Goal: Task Accomplishment & Management: Complete application form

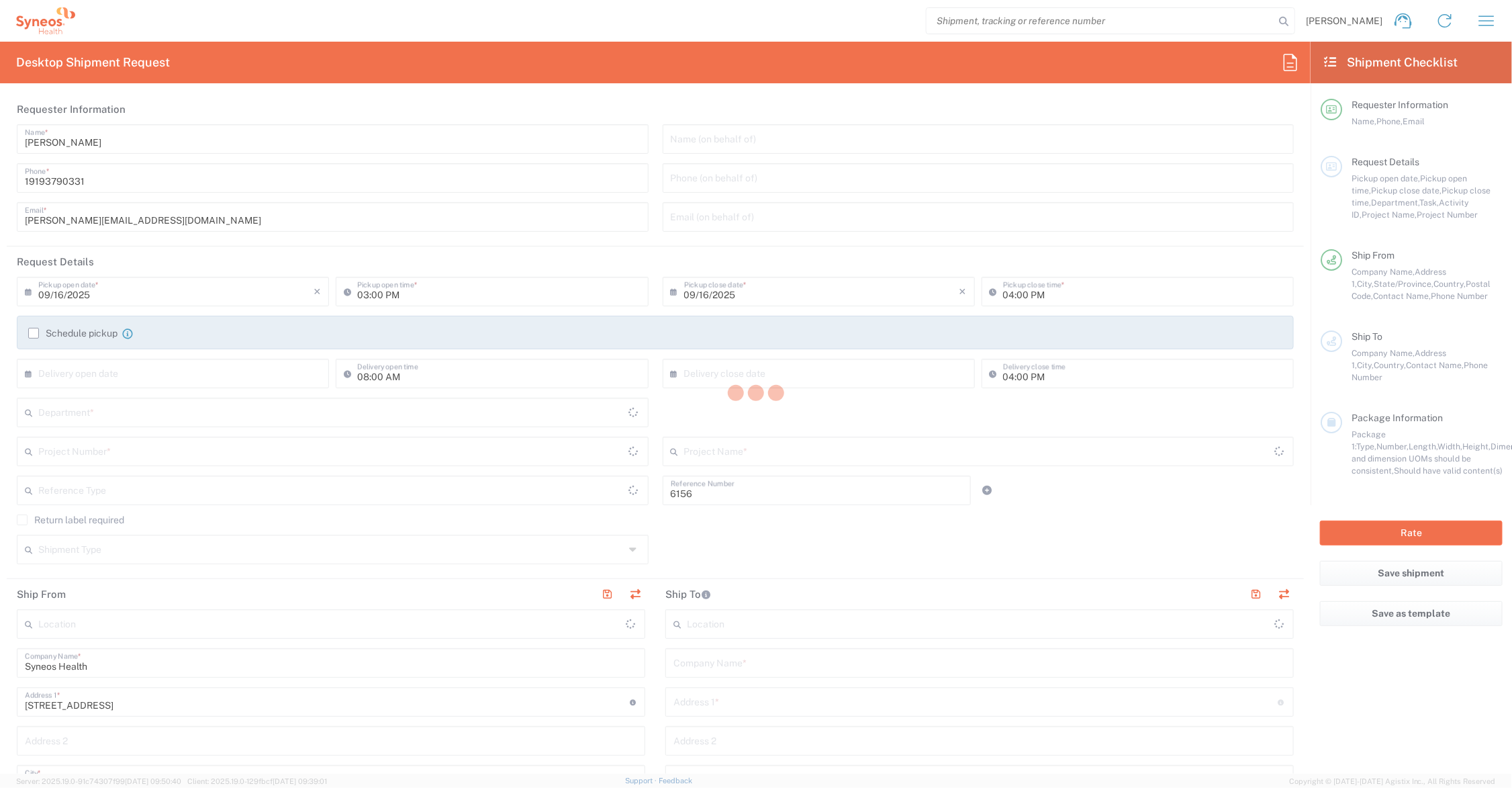
type input "Department"
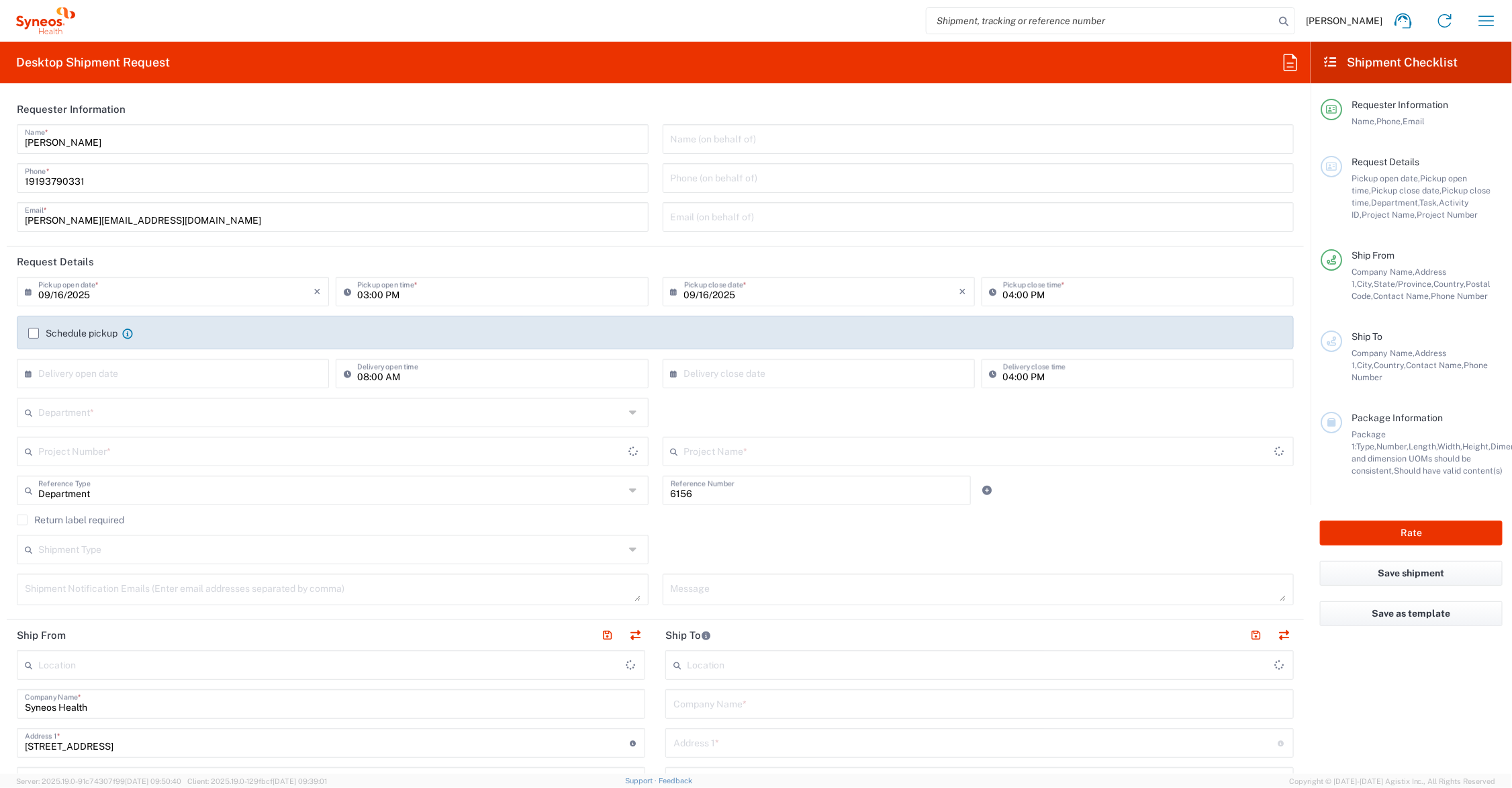
type input "[US_STATE]"
type input "[GEOGRAPHIC_DATA]"
type input "Syneos Health Communications-[GEOGRAPHIC_DATA] [GEOGRAPHIC_DATA]"
drag, startPoint x: 89, startPoint y: 219, endPoint x: 3, endPoint y: 219, distance: 86.0
click at [3, 219] on form "Requester Information [PERSON_NAME] Name * [PHONE_NUMBER] Phone * [PERSON_NAME]…" at bounding box center [655, 434] width 1311 height 680
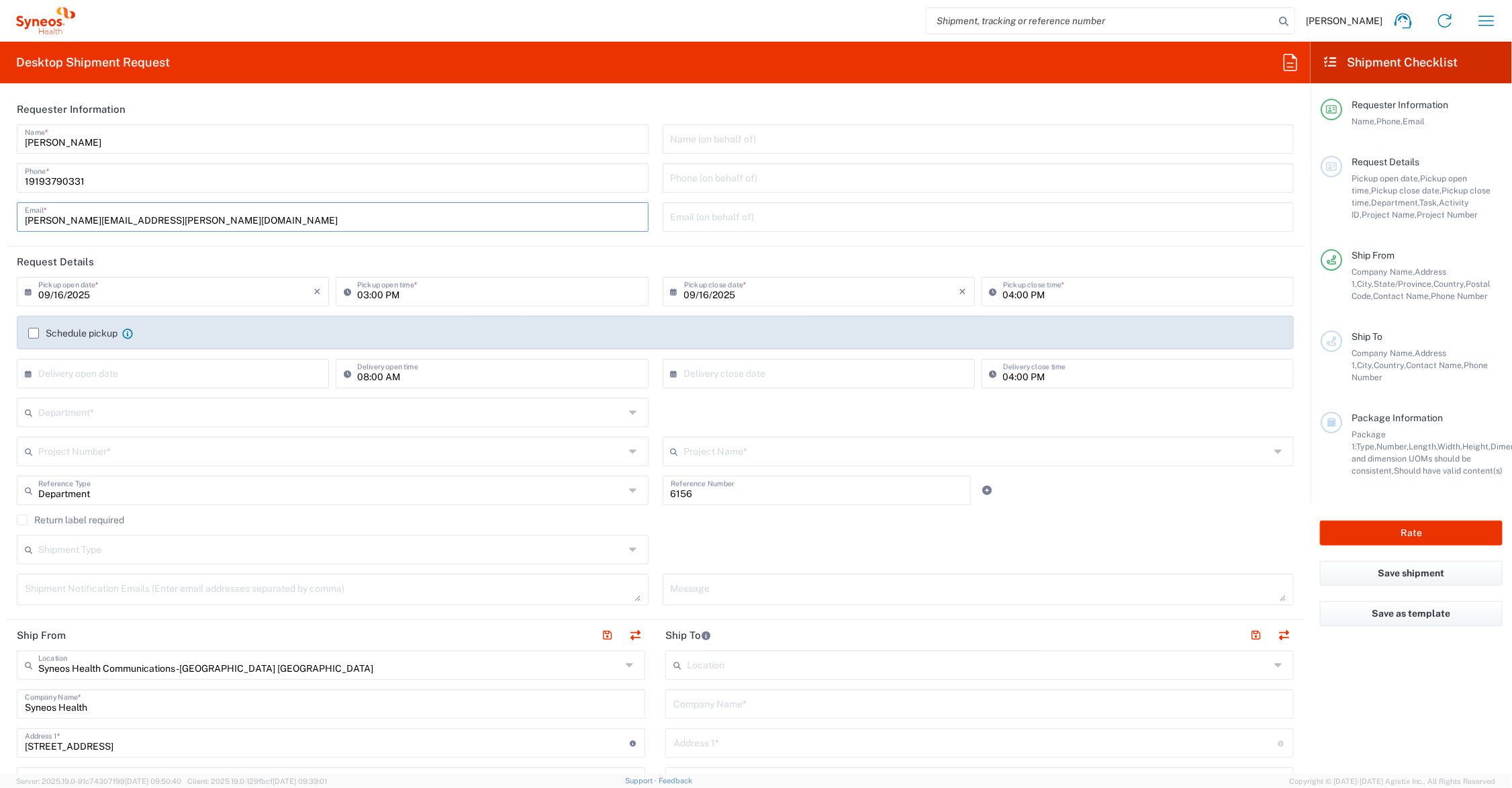
type input "[PERSON_NAME][EMAIL_ADDRESS][PERSON_NAME][DOMAIN_NAME]"
click at [111, 415] on input "text" at bounding box center [331, 411] width 586 height 23
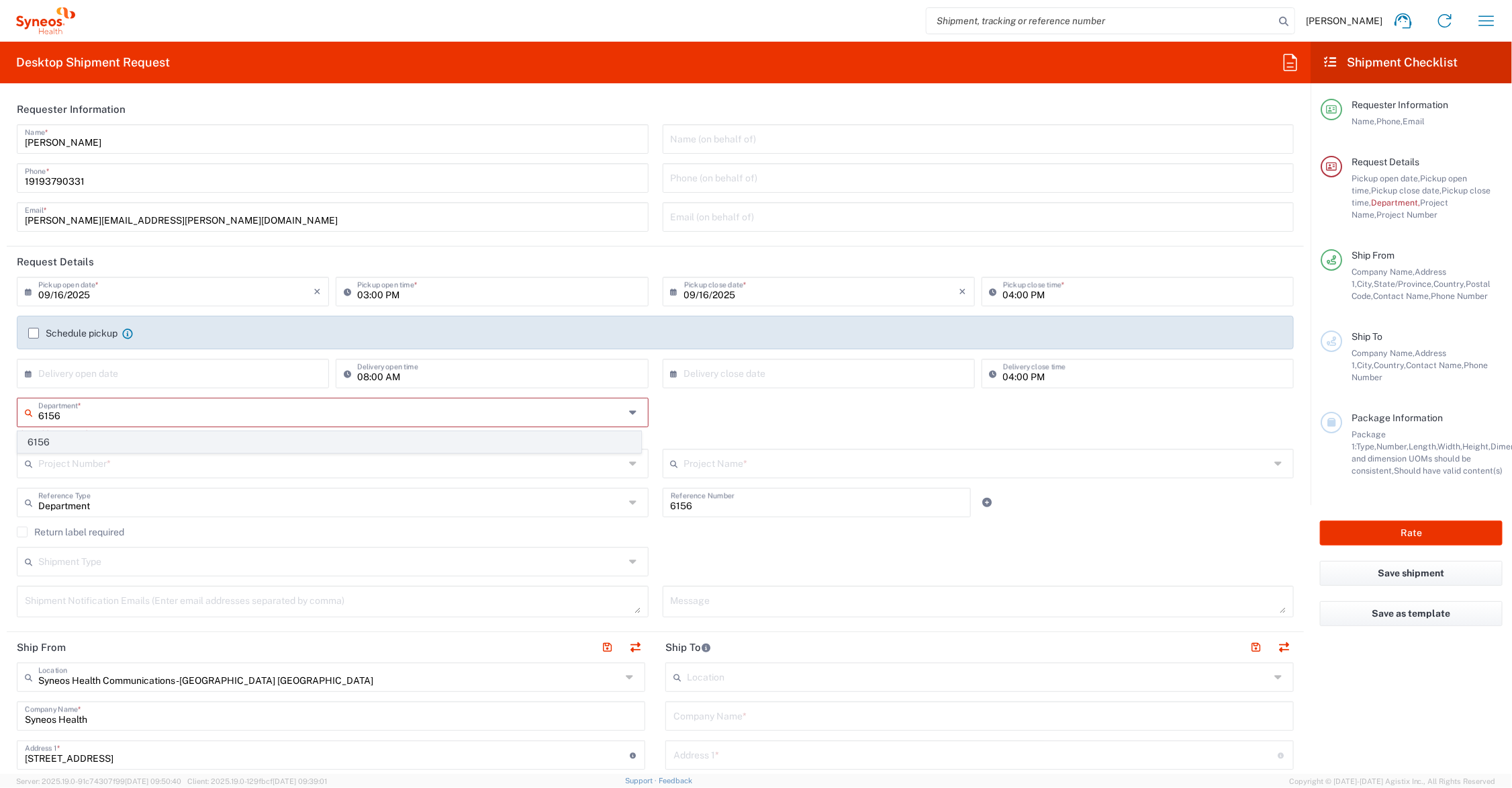
type input "6156"
click at [51, 439] on span "6156" at bounding box center [329, 442] width 622 height 21
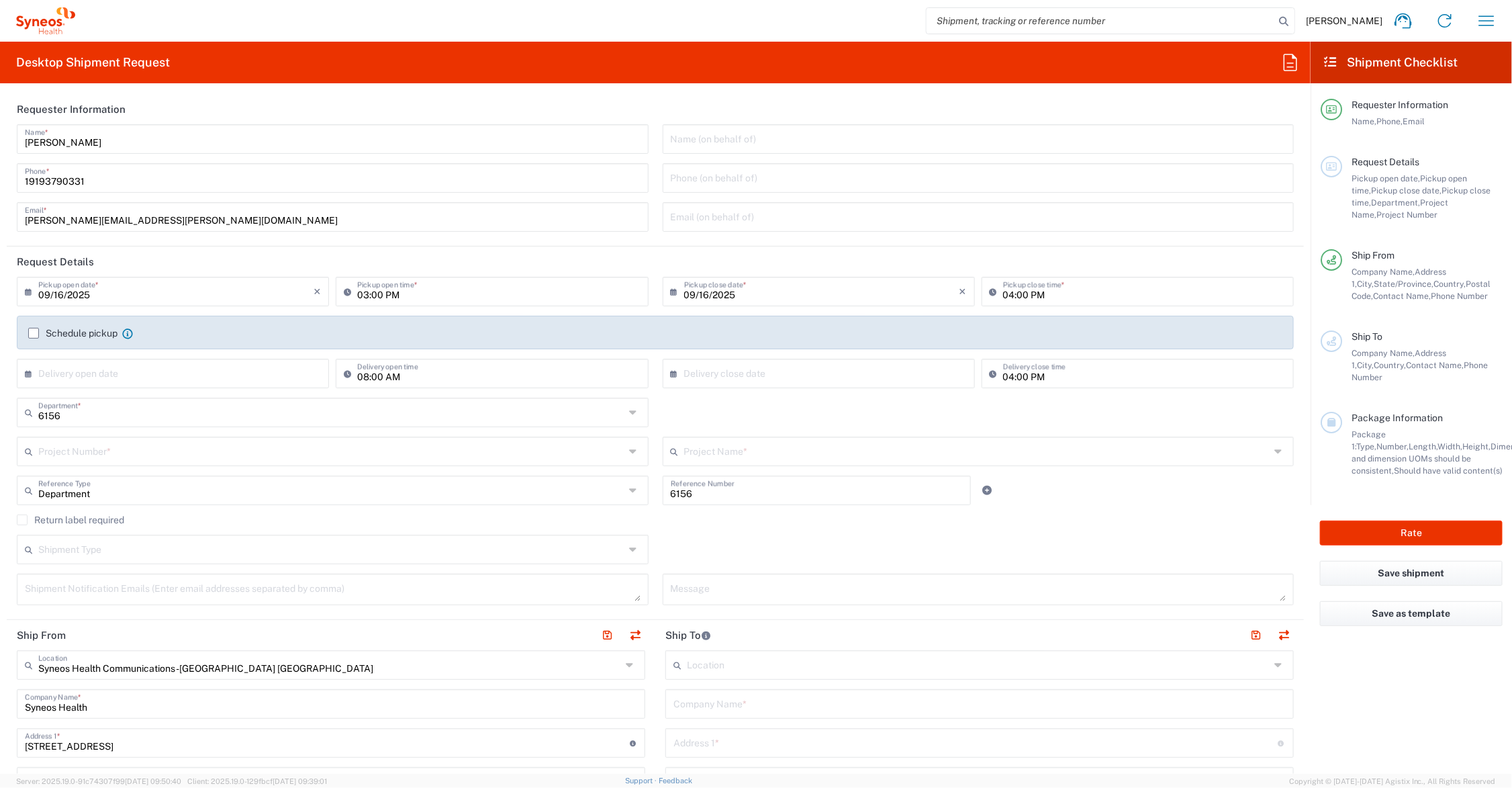
click at [717, 447] on input "text" at bounding box center [977, 450] width 586 height 23
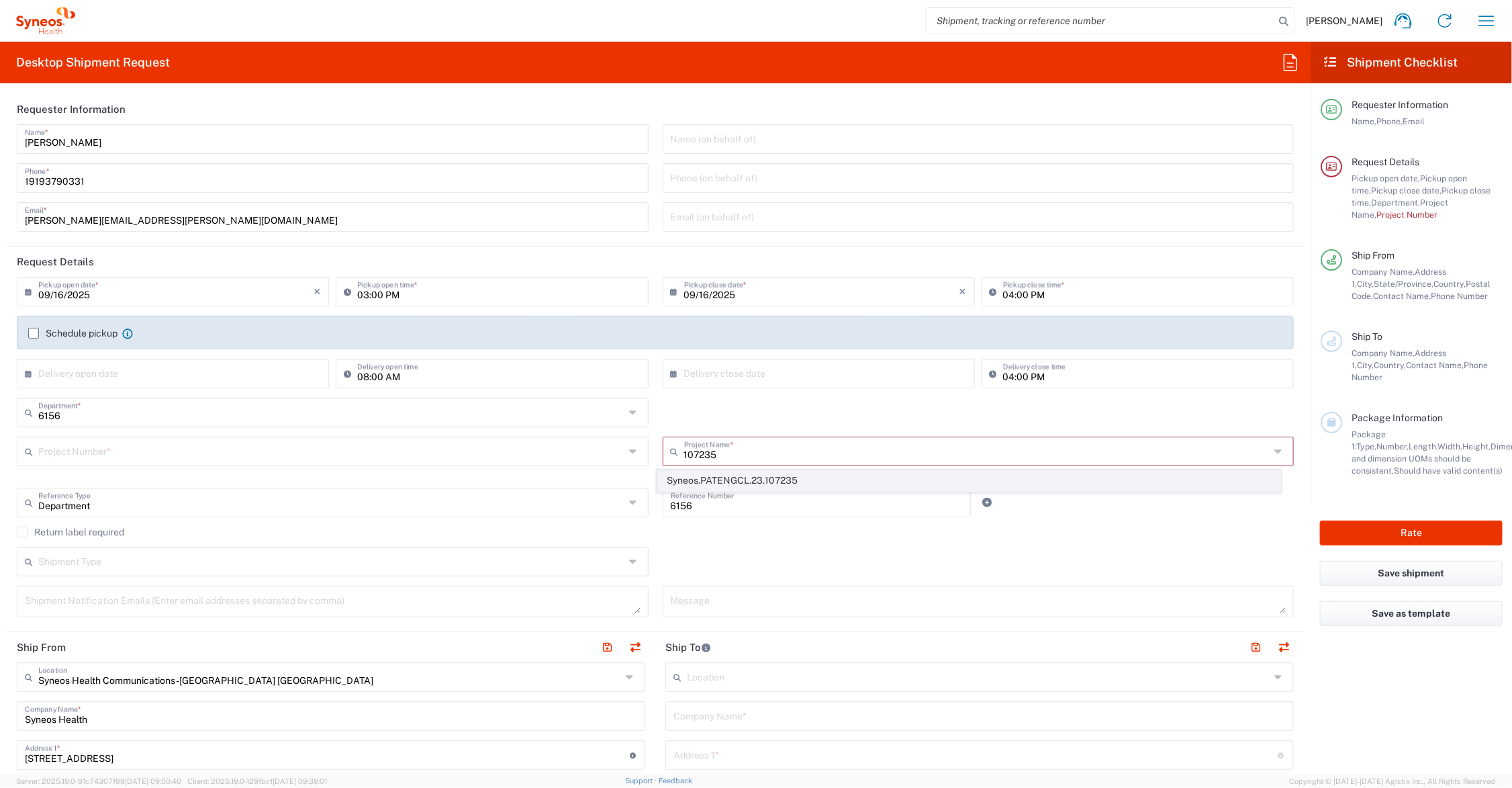
click at [736, 475] on span "Syneos.PATENGCL.23.107235" at bounding box center [968, 481] width 622 height 21
type input "Syneos.PATENGCL.23.107235"
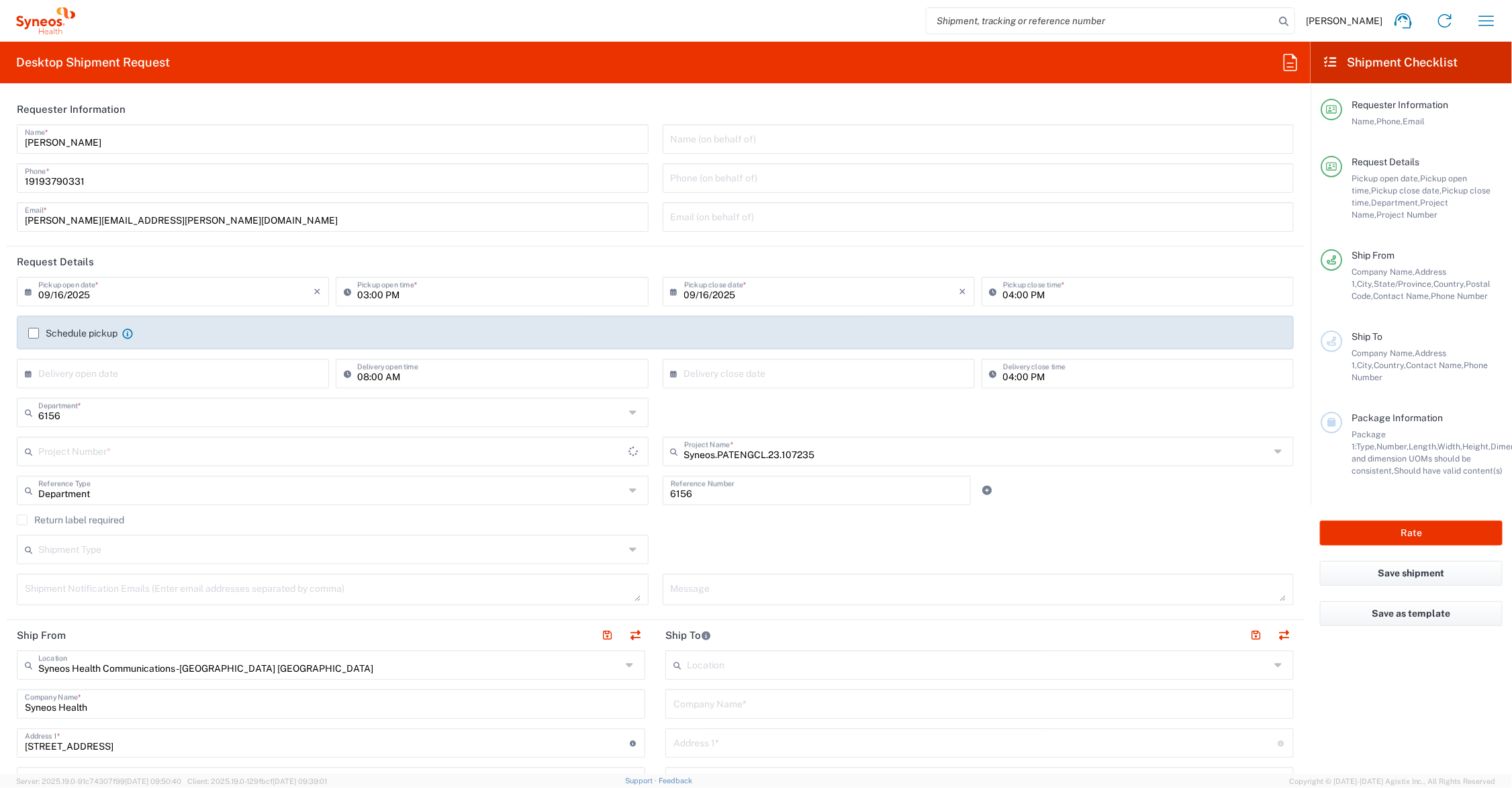
type input "COMM.STUDO.IC.107235"
click at [697, 585] on textarea at bounding box center [979, 589] width 616 height 23
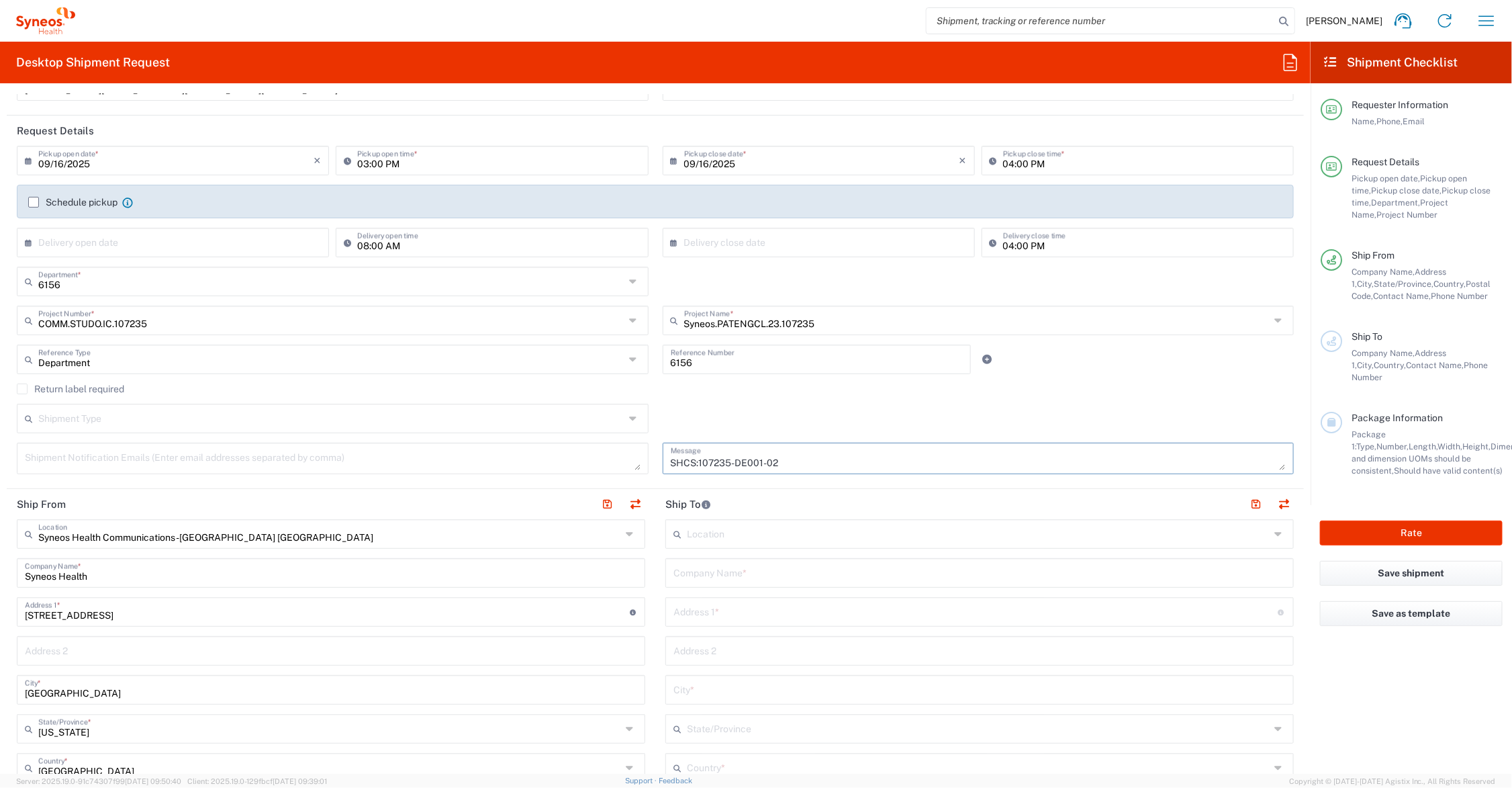
scroll to position [168, 0]
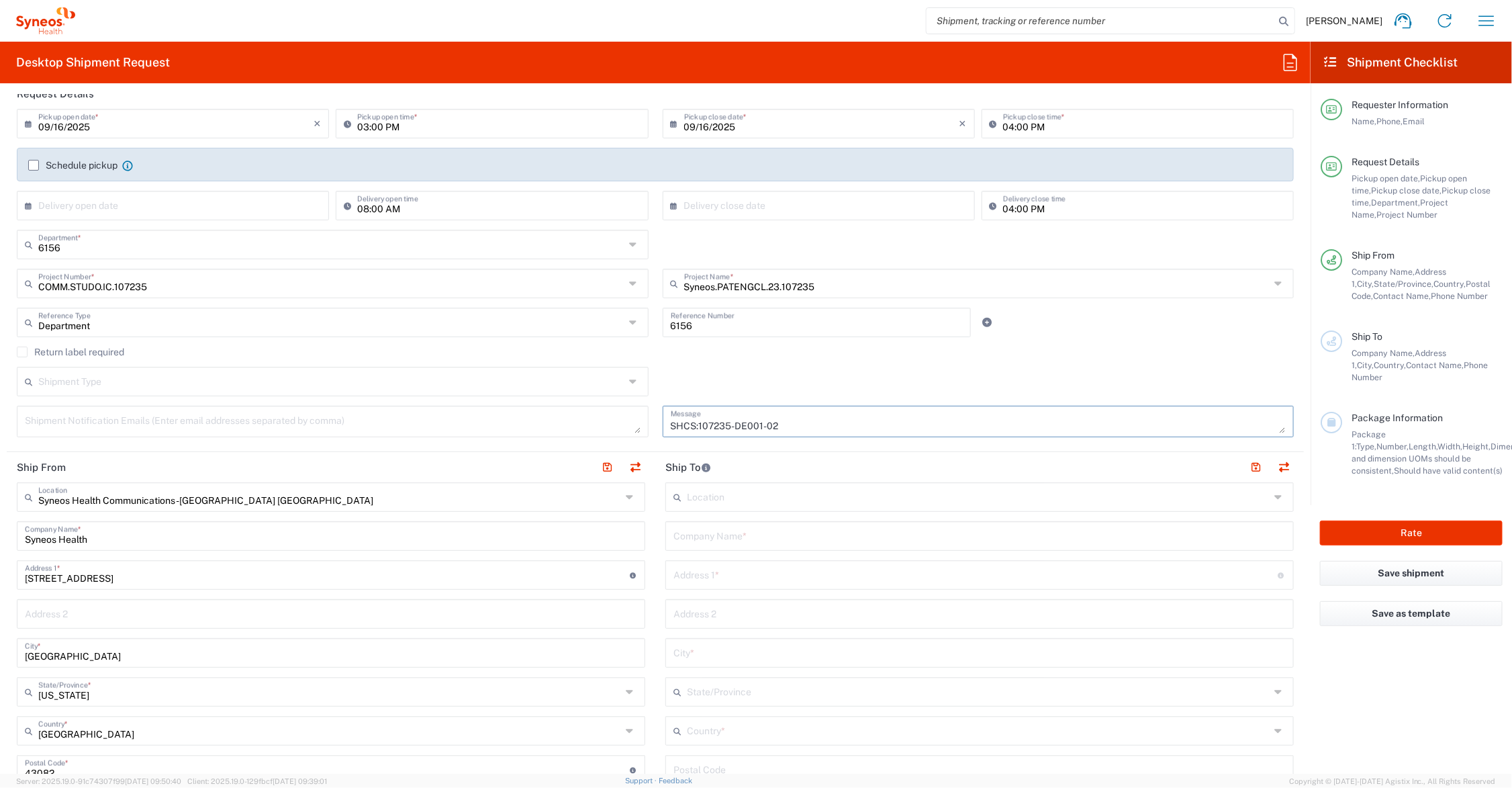
type textarea "SHCS:107235-DE001-02"
click at [763, 529] on input "text" at bounding box center [979, 534] width 612 height 23
type input "R"
type input "University Clinic [GEOGRAPHIC_DATA]"
type input "CIO, Bld. 70, Rm. 2.040"
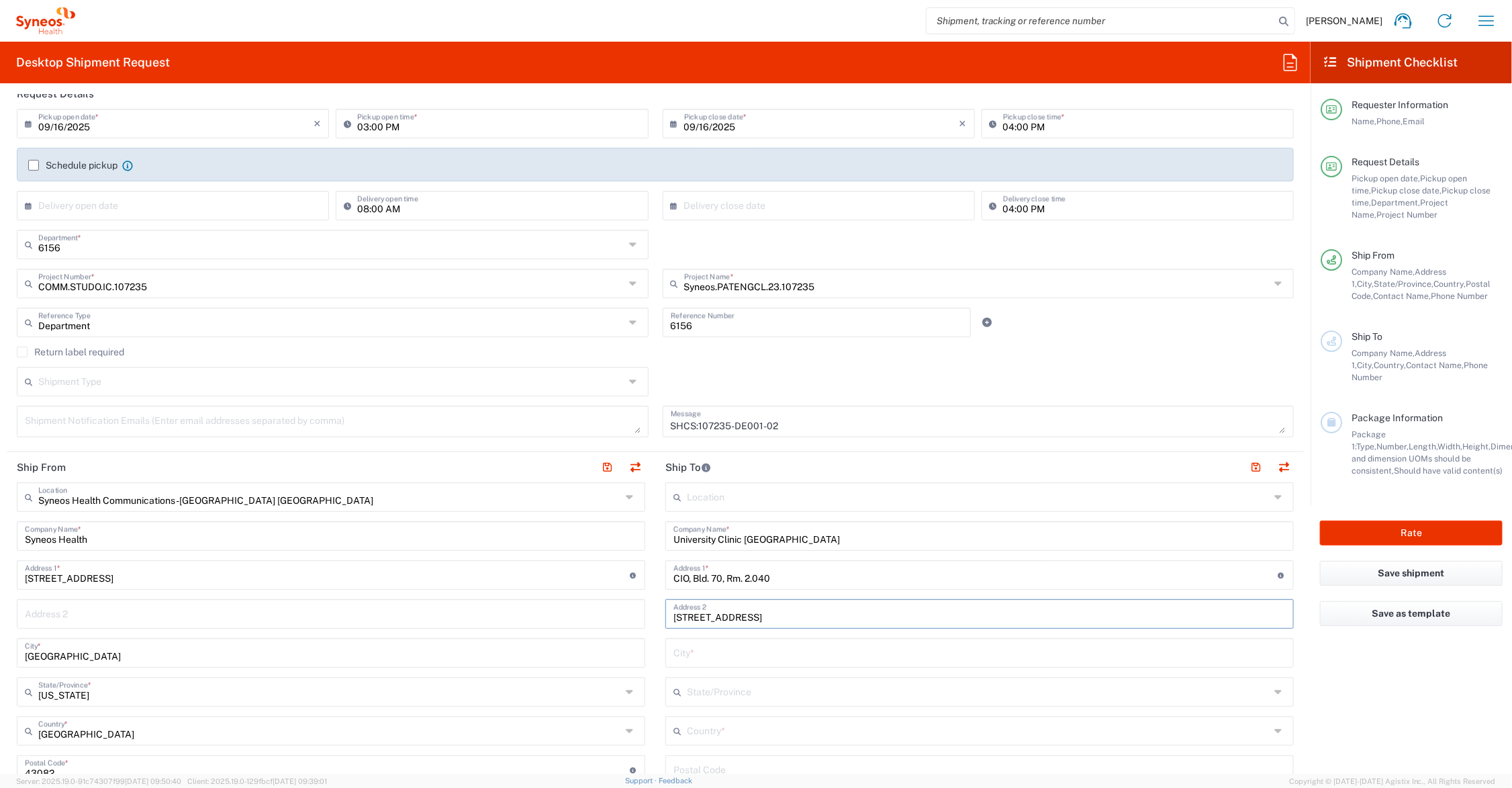
type input "[STREET_ADDRESS]"
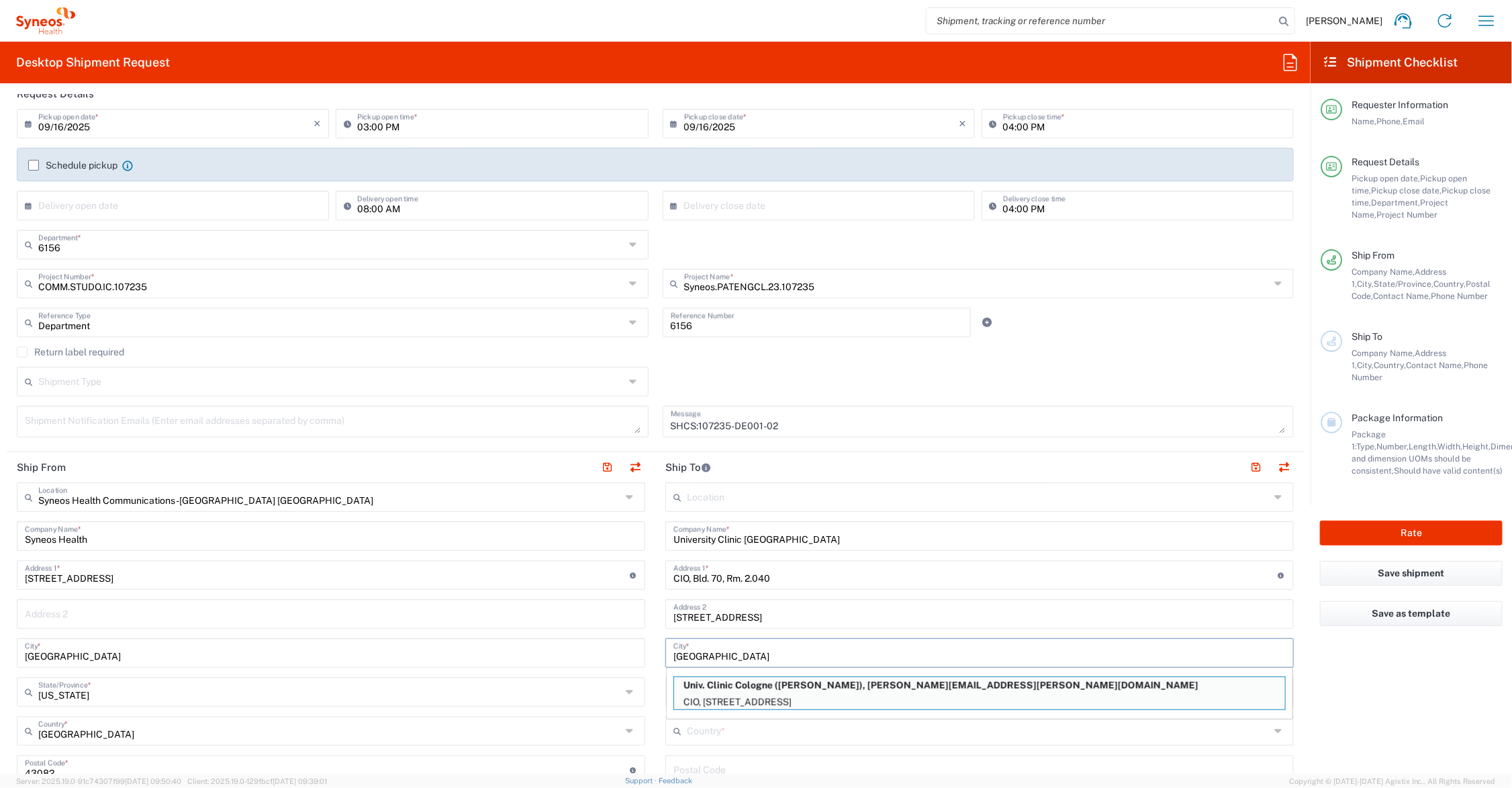
type input "[GEOGRAPHIC_DATA]"
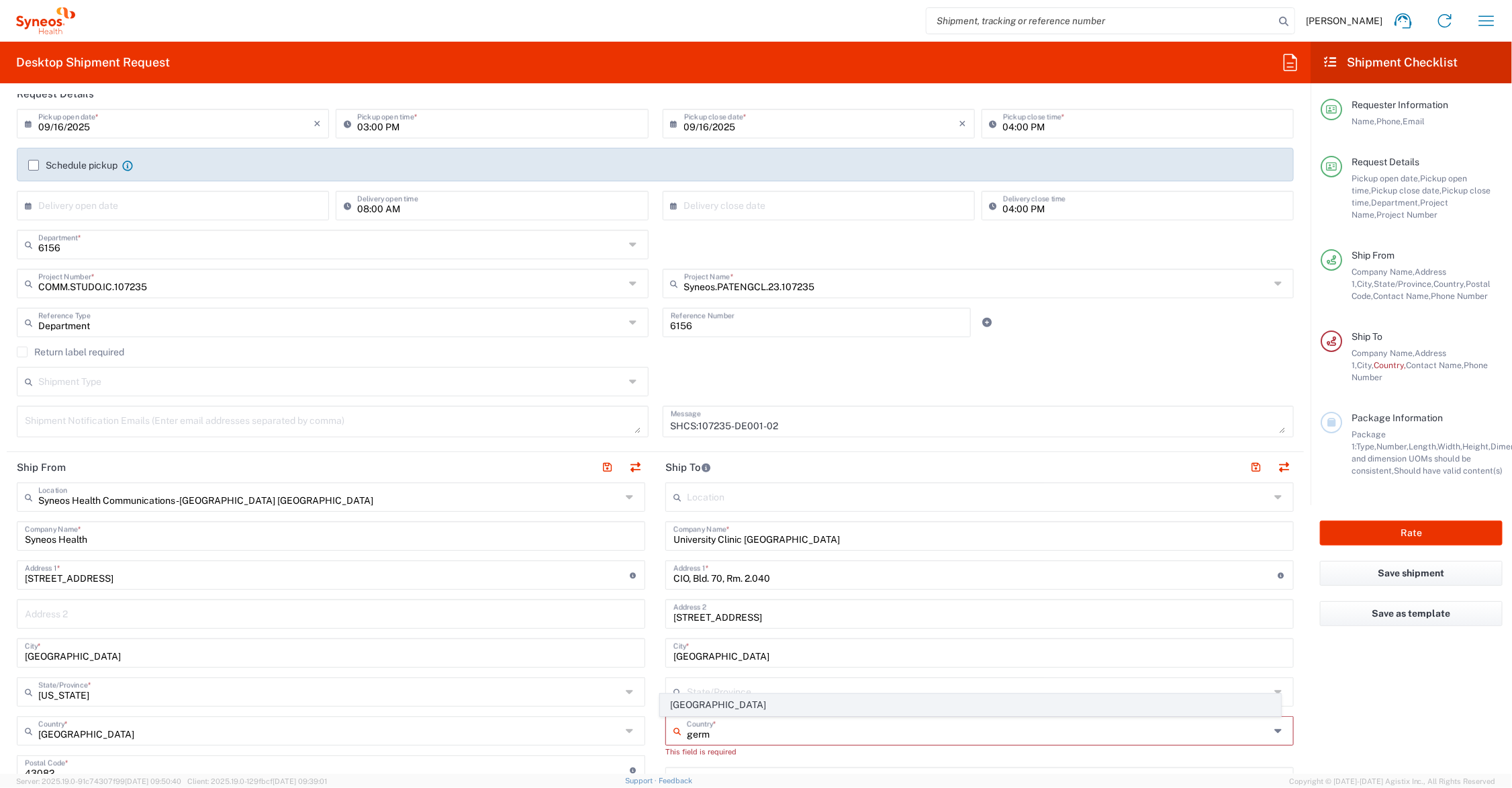
click at [687, 700] on span "[GEOGRAPHIC_DATA]" at bounding box center [971, 705] width 620 height 21
type input "[GEOGRAPHIC_DATA]"
type input "Sender/Shipper"
type input "Delivery Duty Paid"
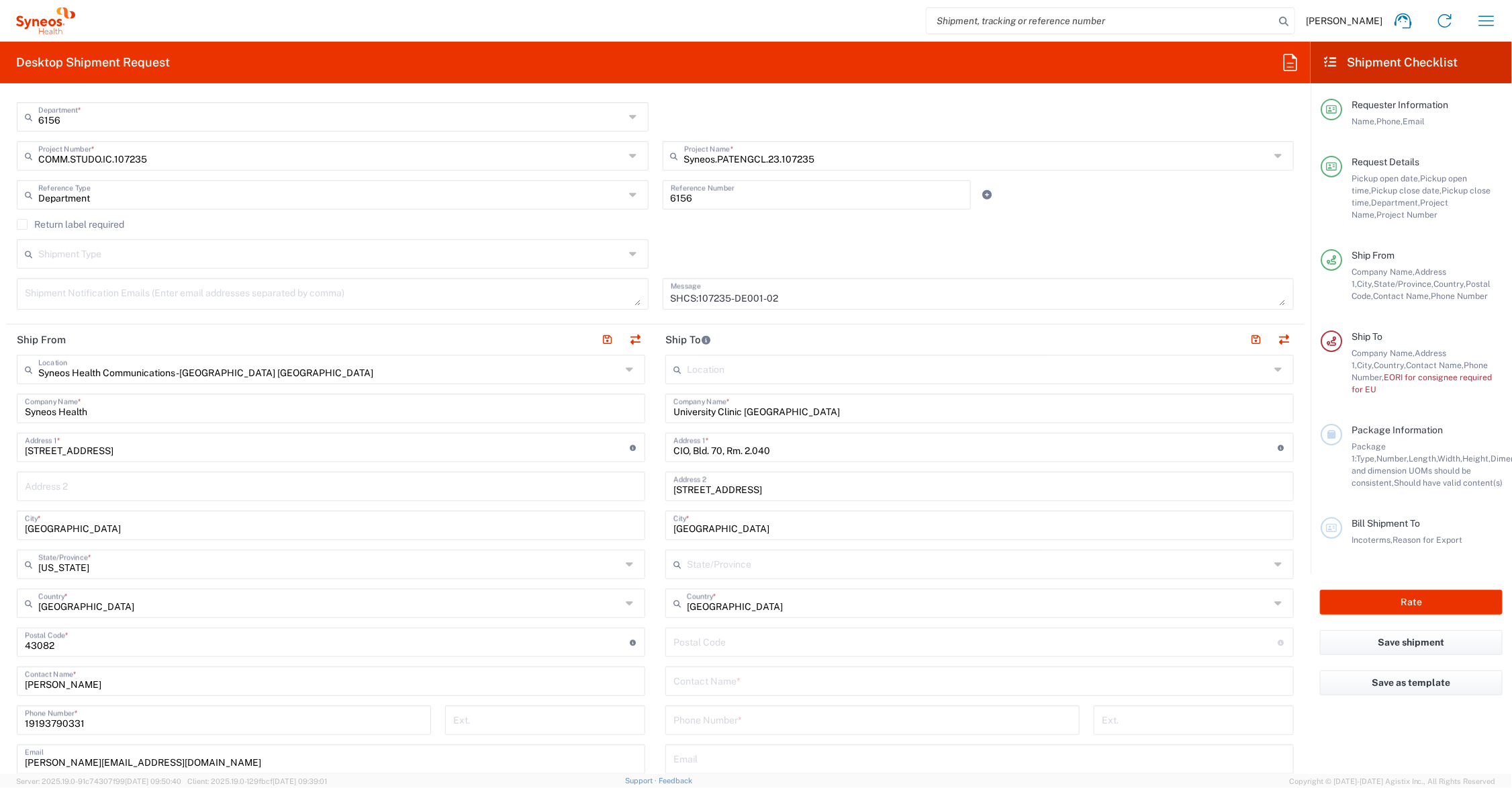
scroll to position [336, 0]
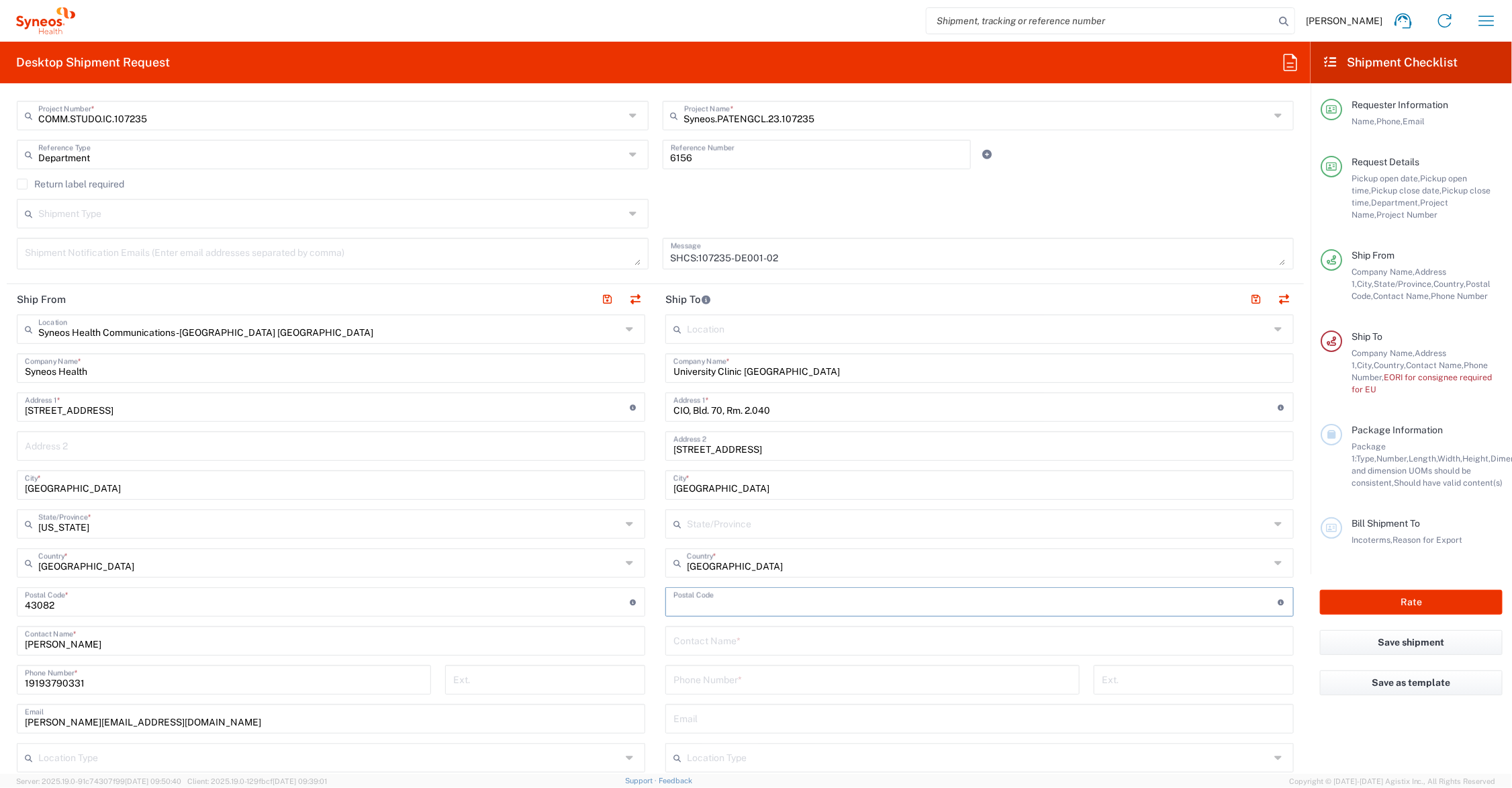
click at [696, 603] on input "undefined" at bounding box center [976, 600] width 605 height 23
type input "50937"
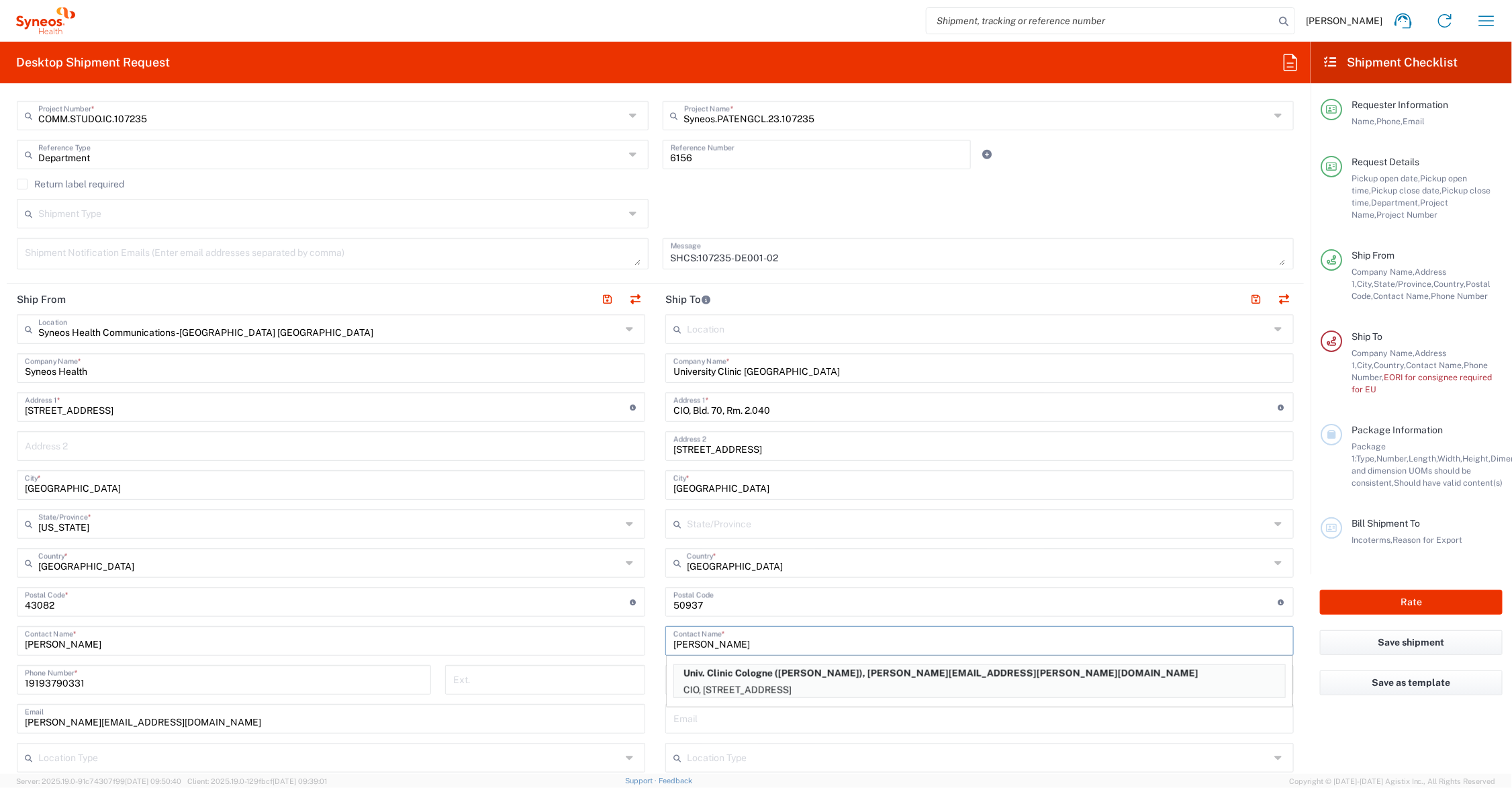
type input "[PERSON_NAME]"
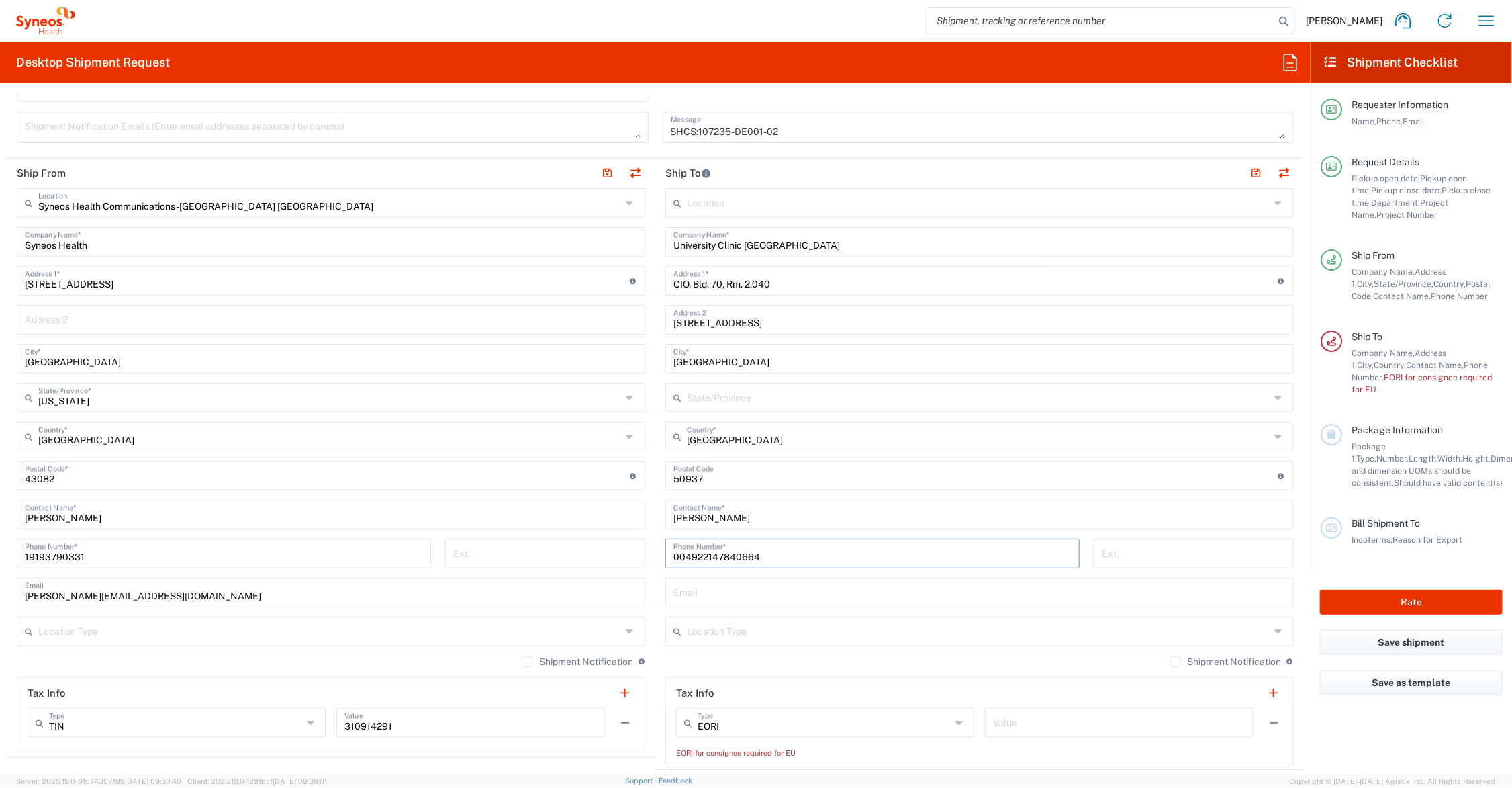
scroll to position [504, 0]
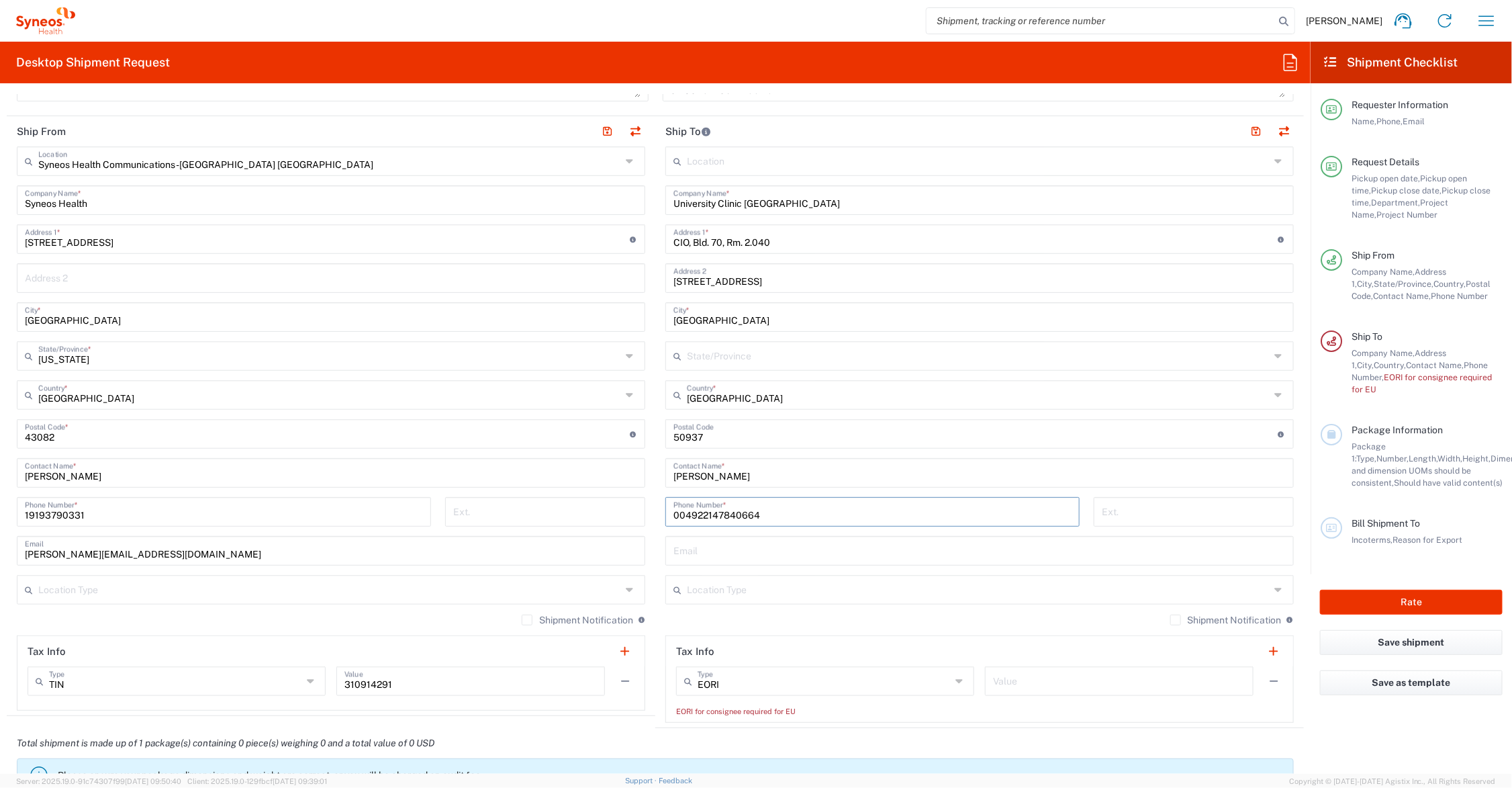
type input "004922147840664"
click at [1006, 681] on input "text" at bounding box center [1119, 679] width 253 height 23
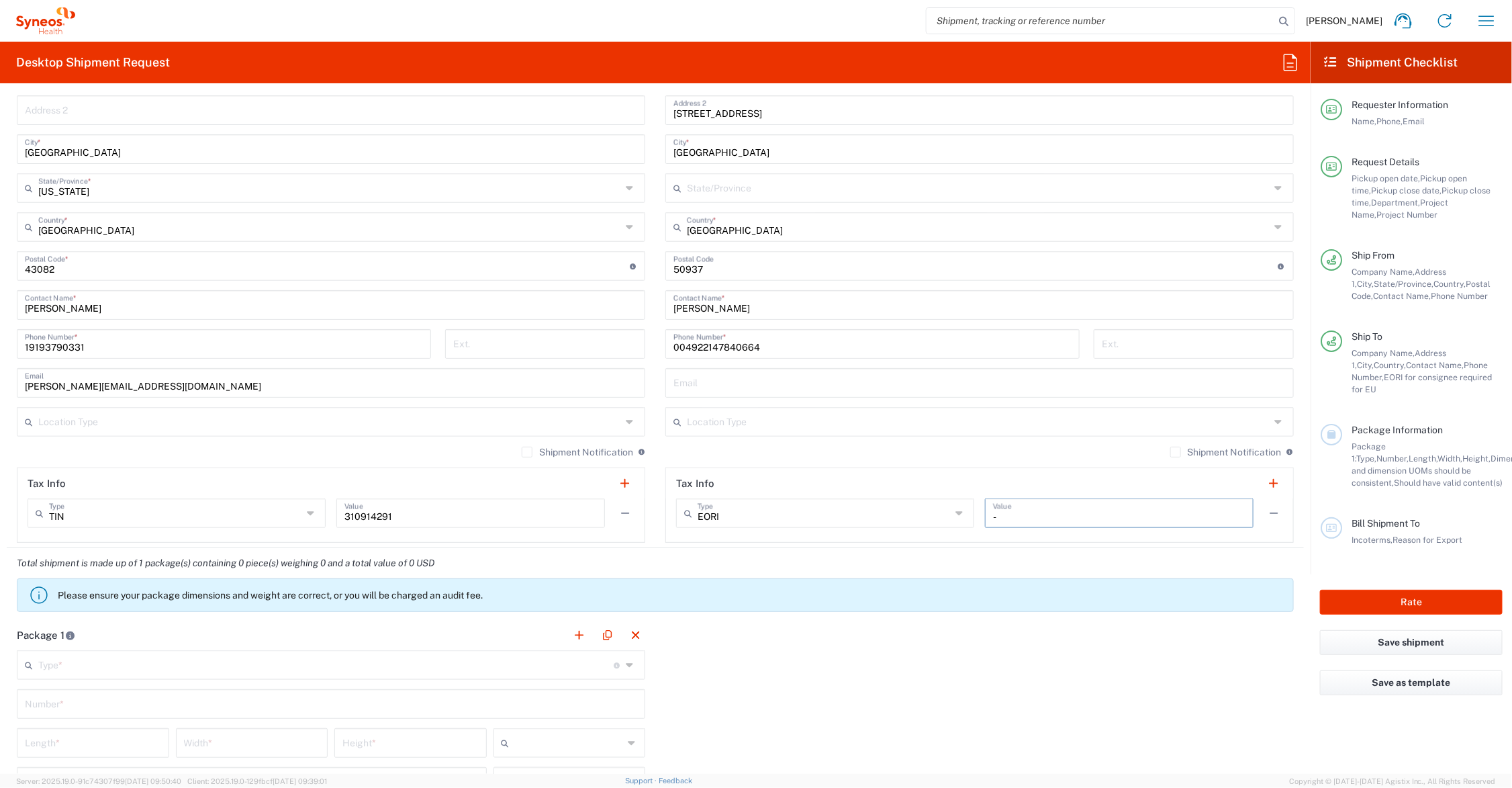
scroll to position [839, 0]
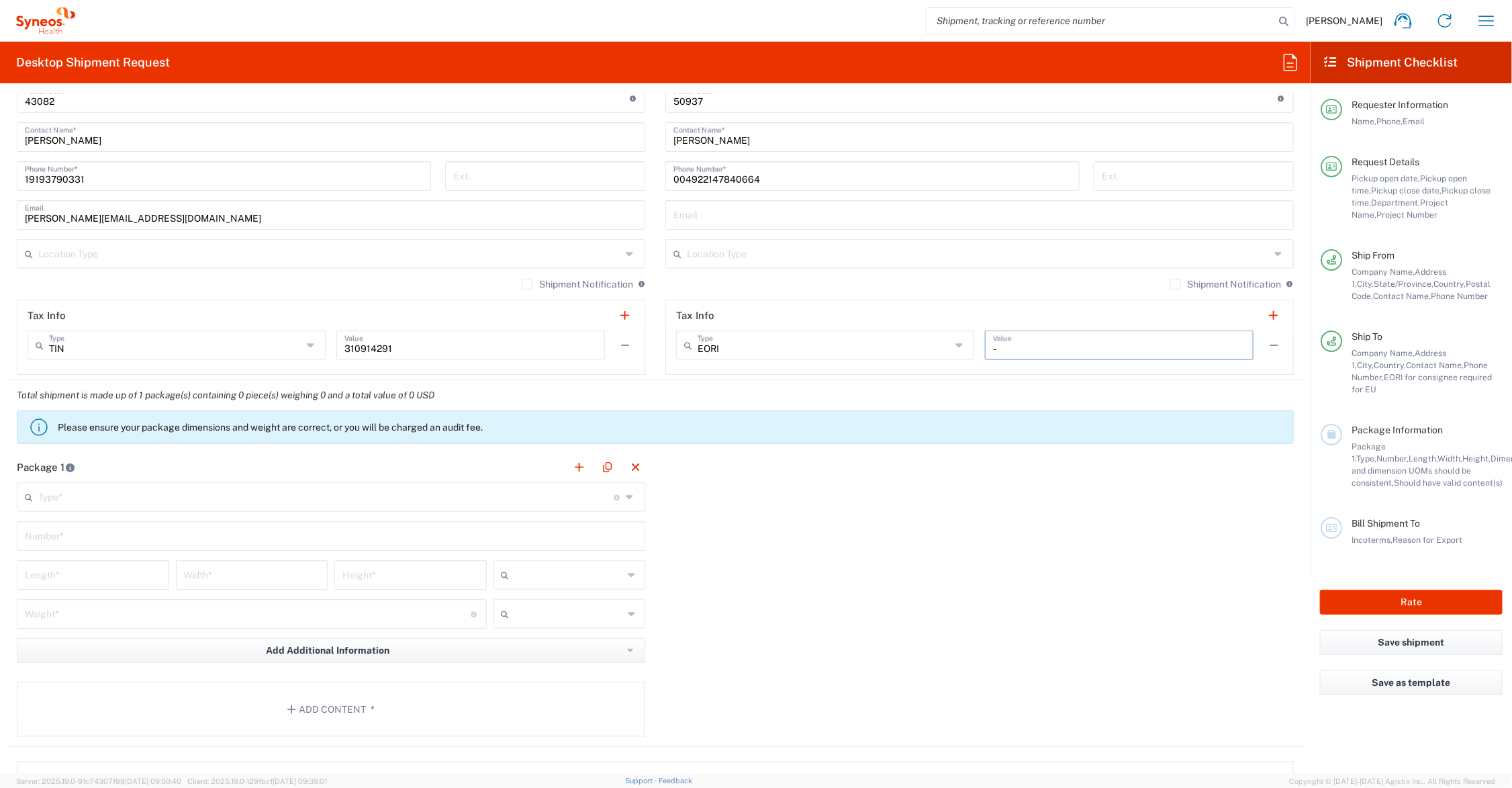
type input "-"
click at [146, 503] on input "text" at bounding box center [326, 496] width 575 height 23
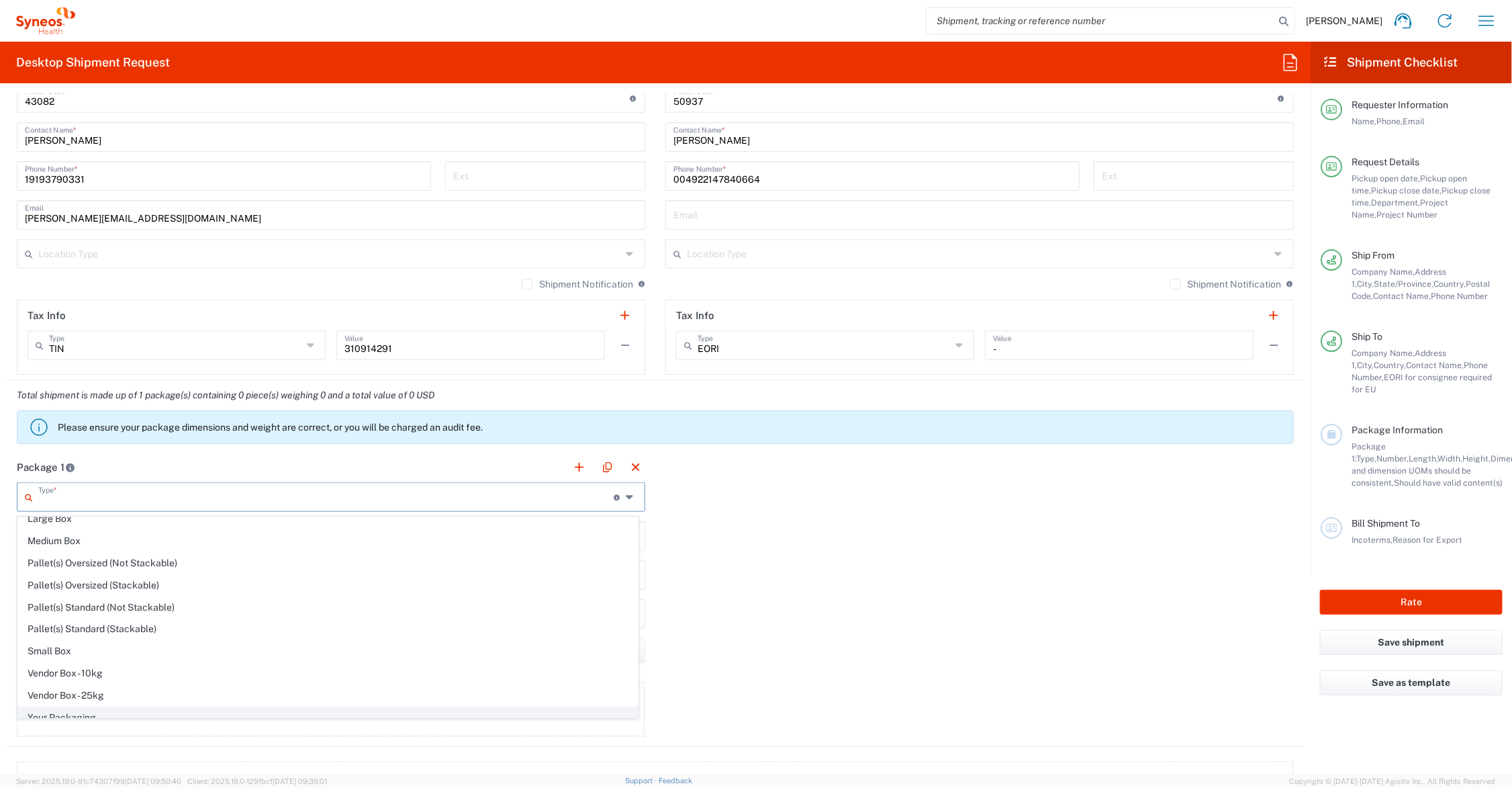
scroll to position [45, 0]
click at [133, 703] on span "Your Packaging" at bounding box center [328, 707] width 620 height 21
type input "Your Packaging"
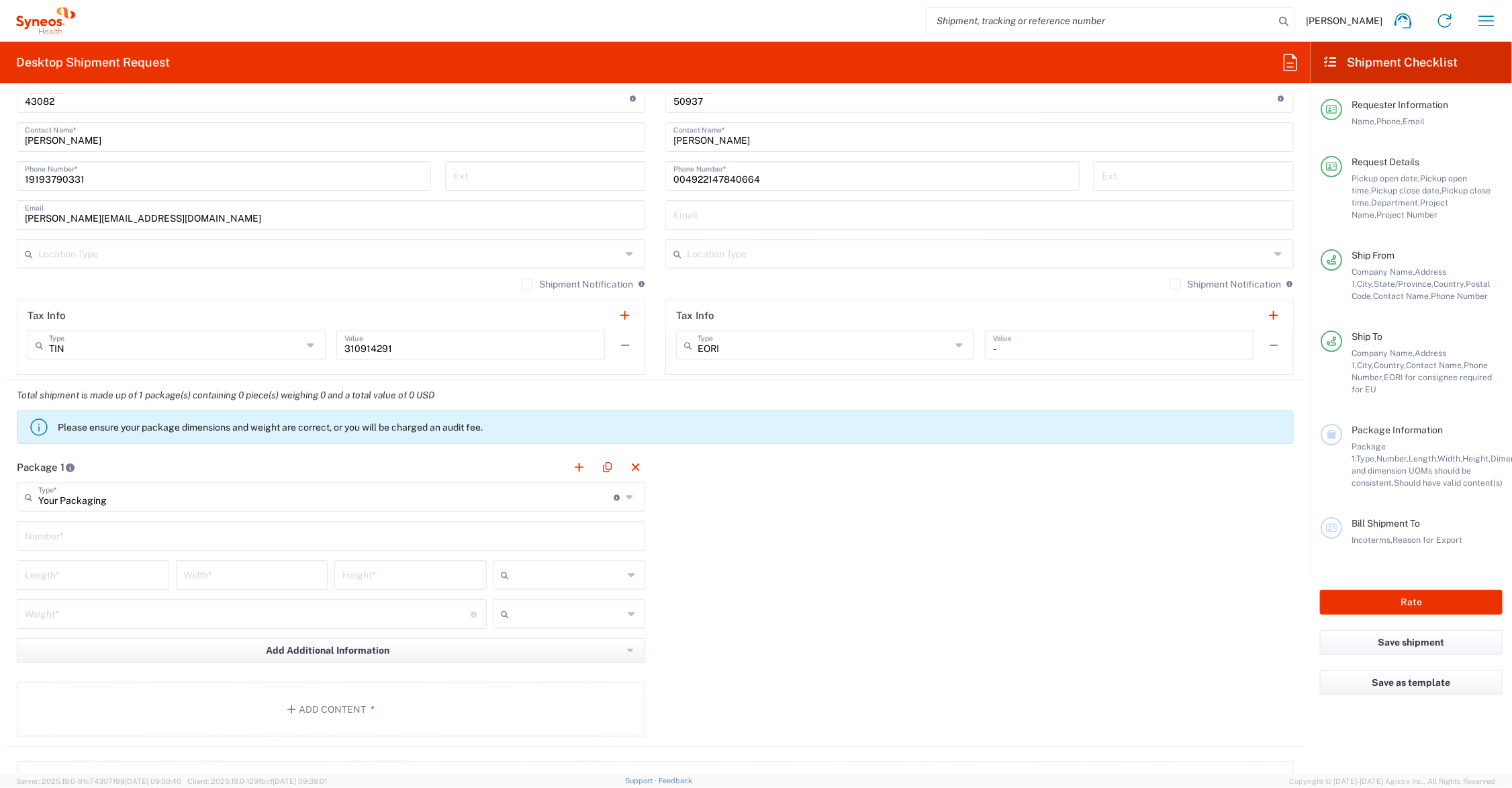
click at [62, 540] on input "text" at bounding box center [330, 534] width 612 height 23
type input "1"
click at [76, 573] on input "number" at bounding box center [92, 574] width 136 height 23
type input "21"
type input "15"
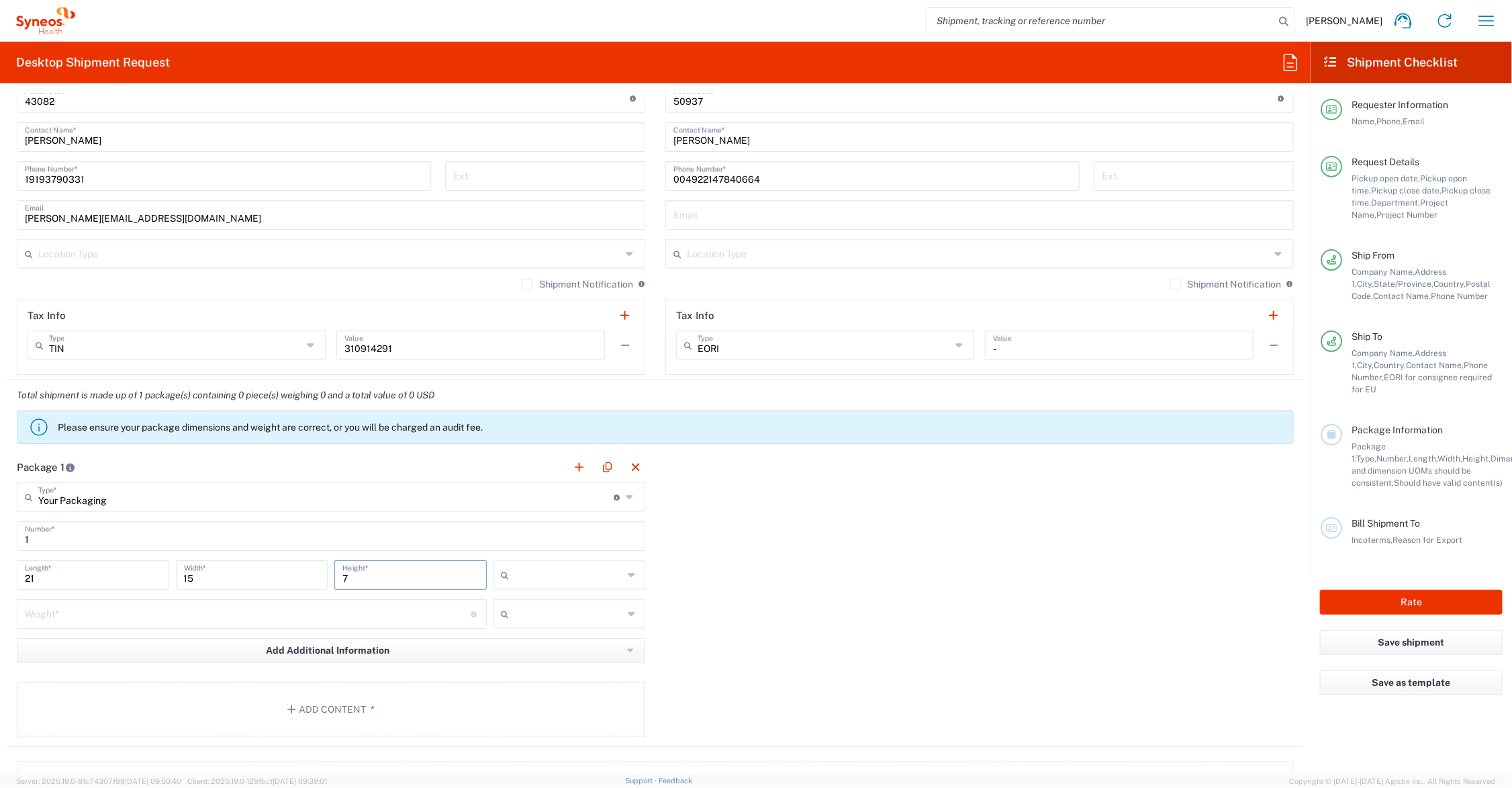
type input "7"
click at [306, 618] on input "number" at bounding box center [247, 612] width 446 height 23
type input "16"
click at [559, 573] on input "text" at bounding box center [569, 575] width 109 height 21
click at [545, 647] on span "in" at bounding box center [564, 649] width 148 height 21
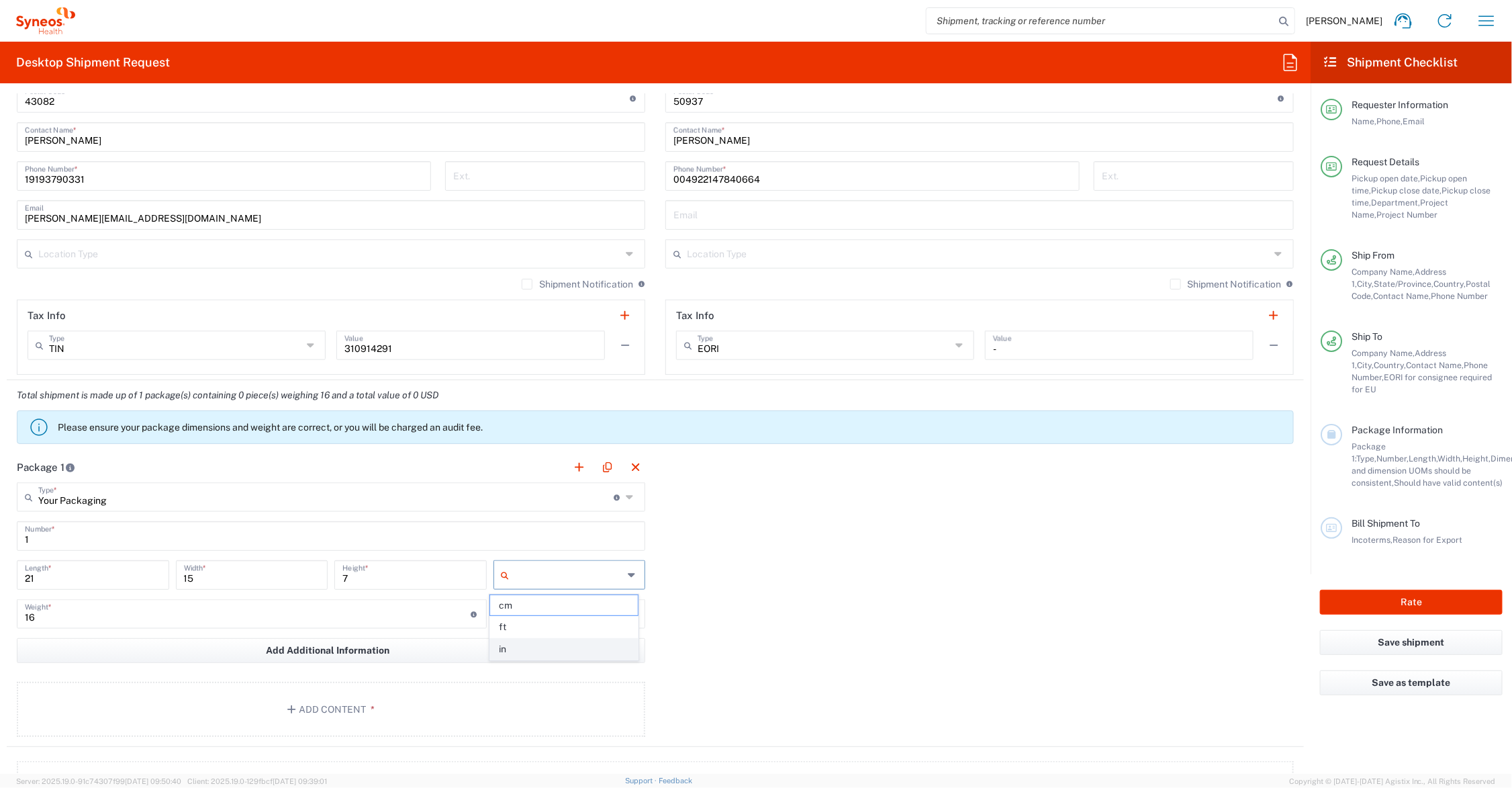
type input "in"
click at [535, 606] on input "text" at bounding box center [569, 613] width 109 height 21
click at [536, 666] on span "lbs" at bounding box center [564, 666] width 148 height 21
type input "lbs"
click at [324, 702] on button "Add Content *" at bounding box center [331, 709] width 628 height 55
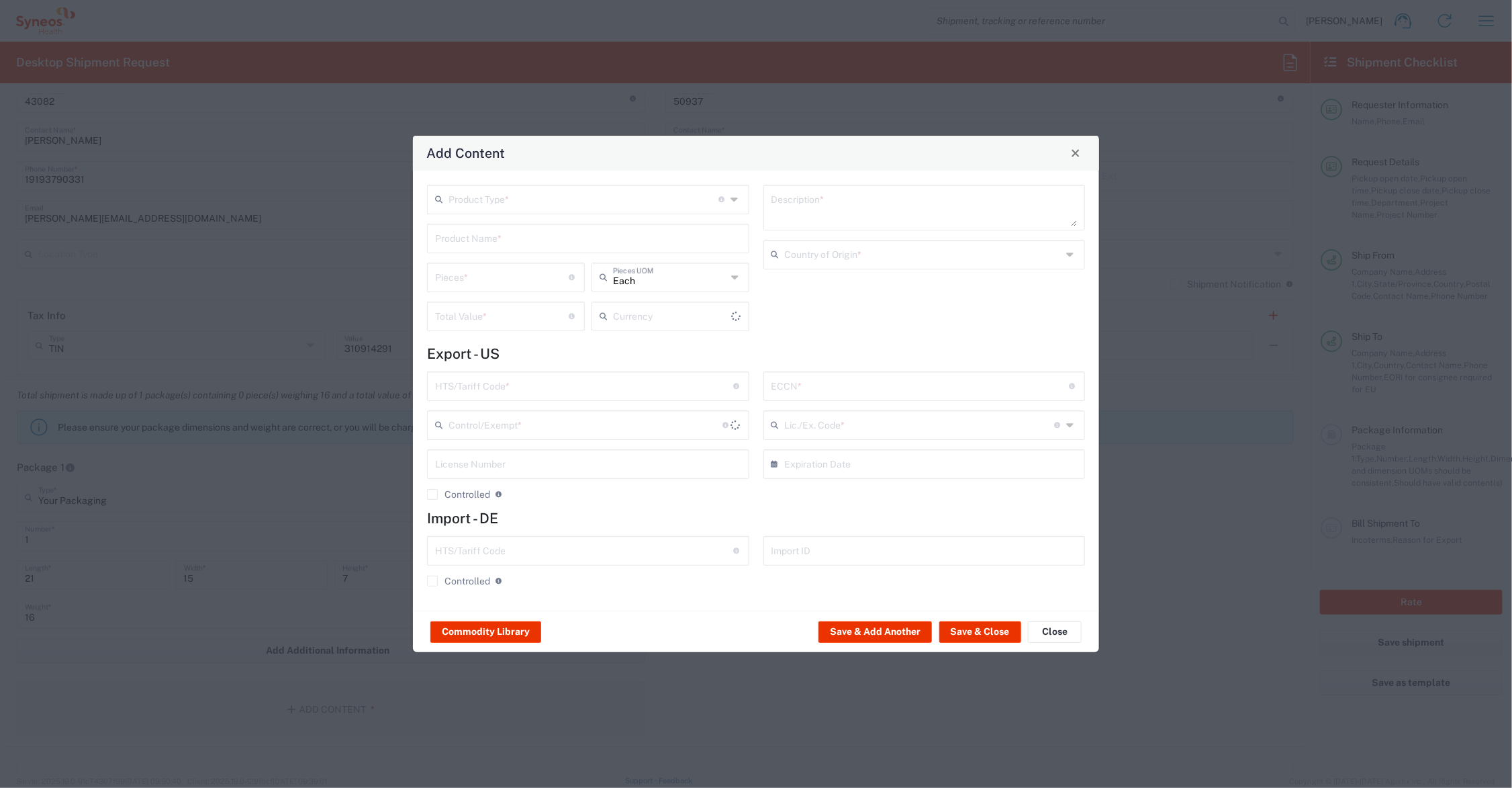
type input "US Dollar"
click at [461, 232] on input "text" at bounding box center [588, 237] width 307 height 23
click at [521, 270] on div "PLASTIC RING BINDER" at bounding box center [587, 270] width 319 height 23
type input "PLASTIC RING BINDER"
type input "1"
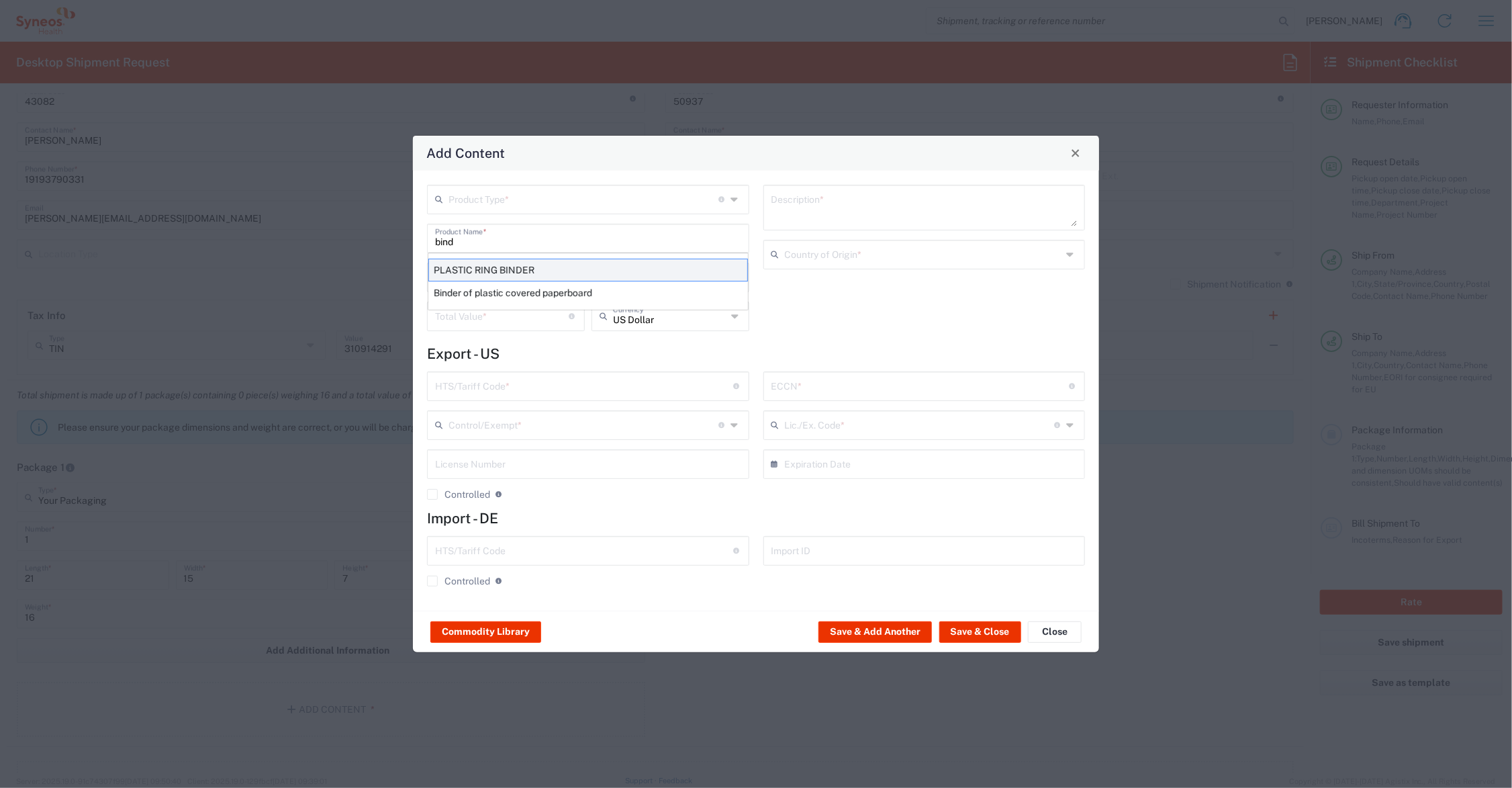
type textarea "PLASTIC RING BINDER"
type input "3926.10.0000"
type input "BIS"
type input "EAR99"
type input "NLR - No License Required"
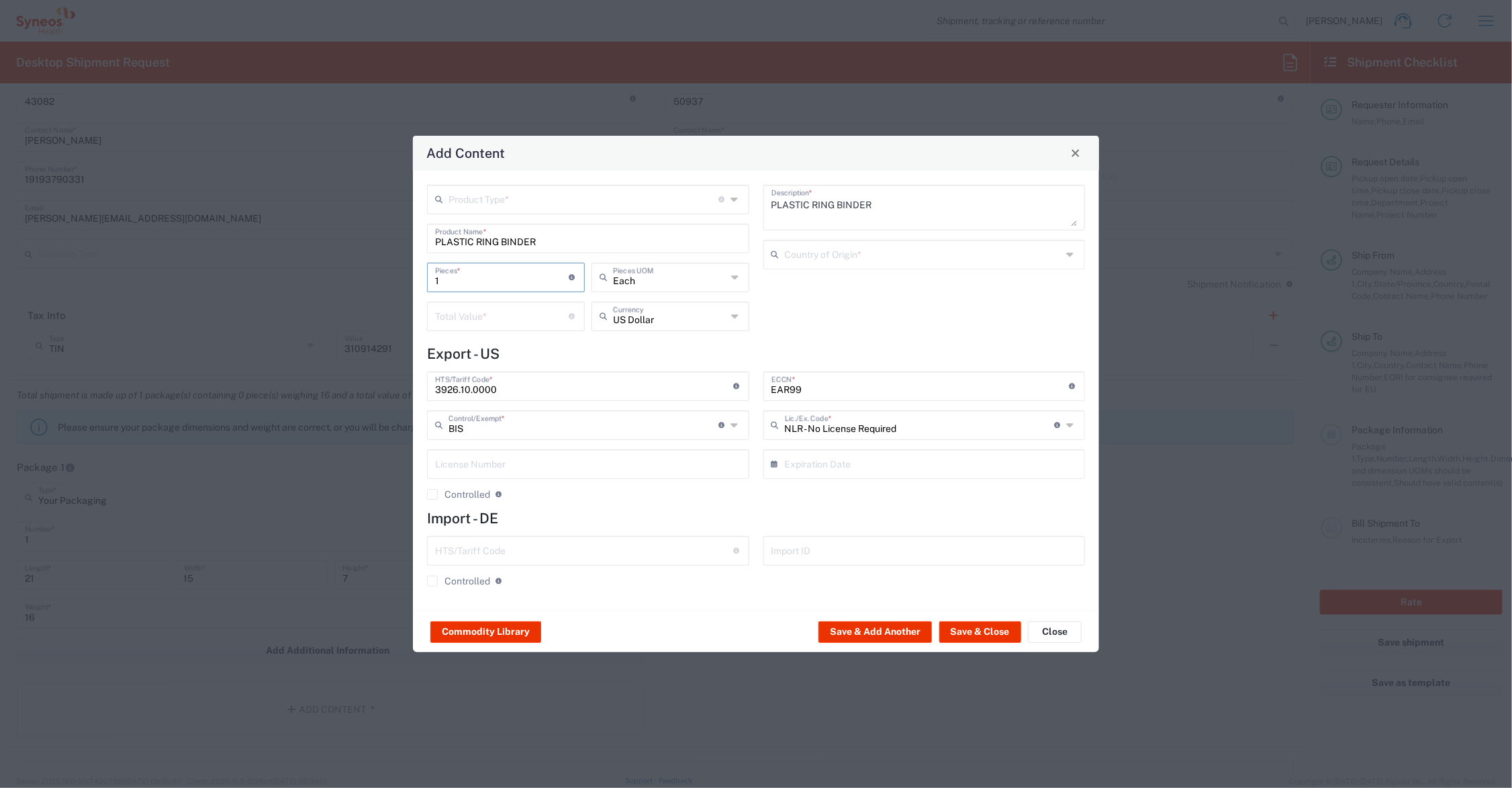
drag, startPoint x: 434, startPoint y: 276, endPoint x: 382, endPoint y: 274, distance: 52.0
click at [386, 277] on div "Add Content Product Type * Document: Paper document generated internally by Syn…" at bounding box center [756, 394] width 1512 height 788
type input "4"
click at [472, 311] on input "number" at bounding box center [502, 315] width 134 height 23
click at [485, 314] on input "number" at bounding box center [502, 315] width 134 height 23
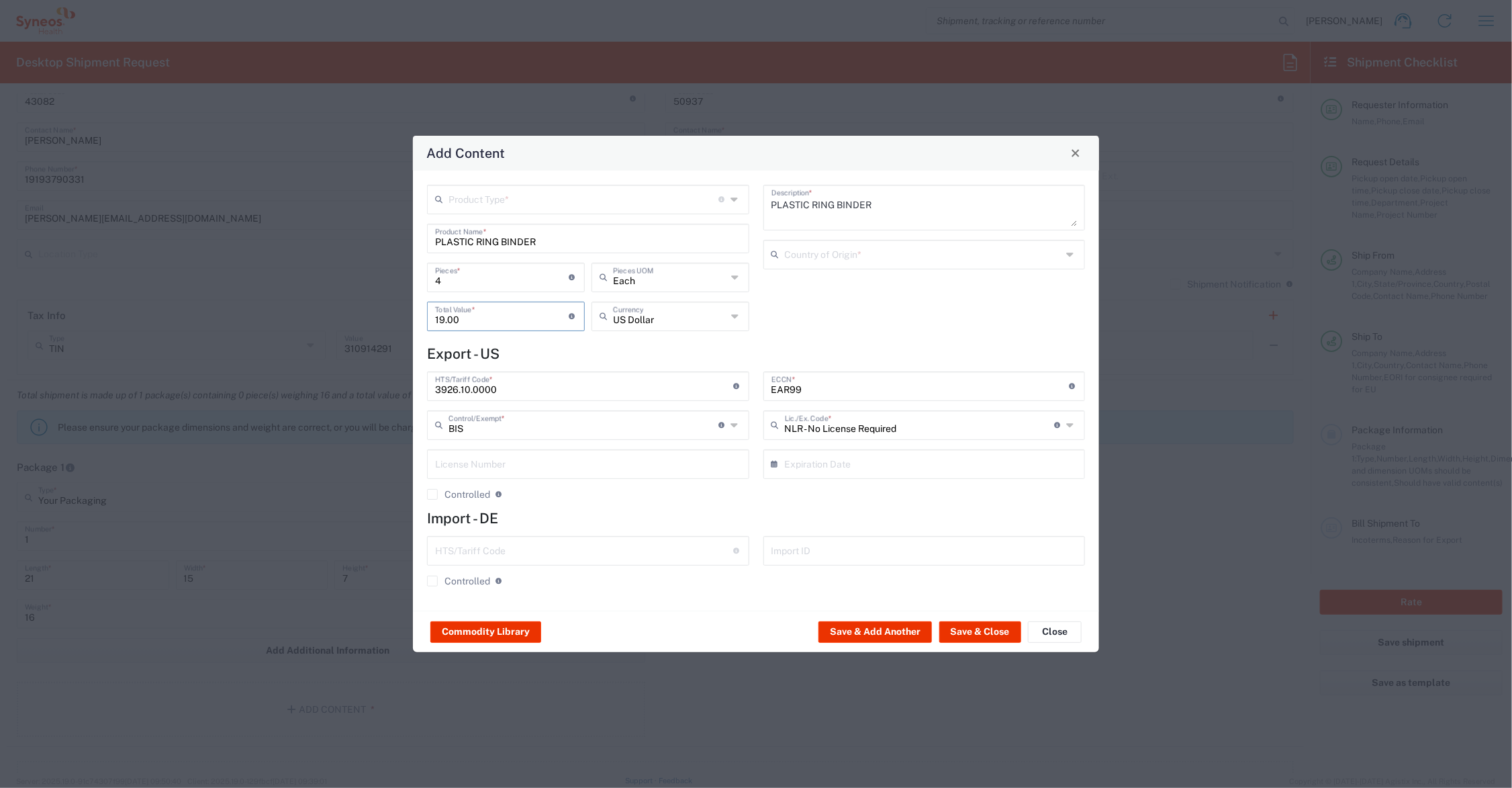
type input "19.00"
click at [485, 200] on input "text" at bounding box center [583, 198] width 270 height 23
click at [485, 249] on span "General Commodity" at bounding box center [588, 250] width 319 height 21
type input "General Commodity"
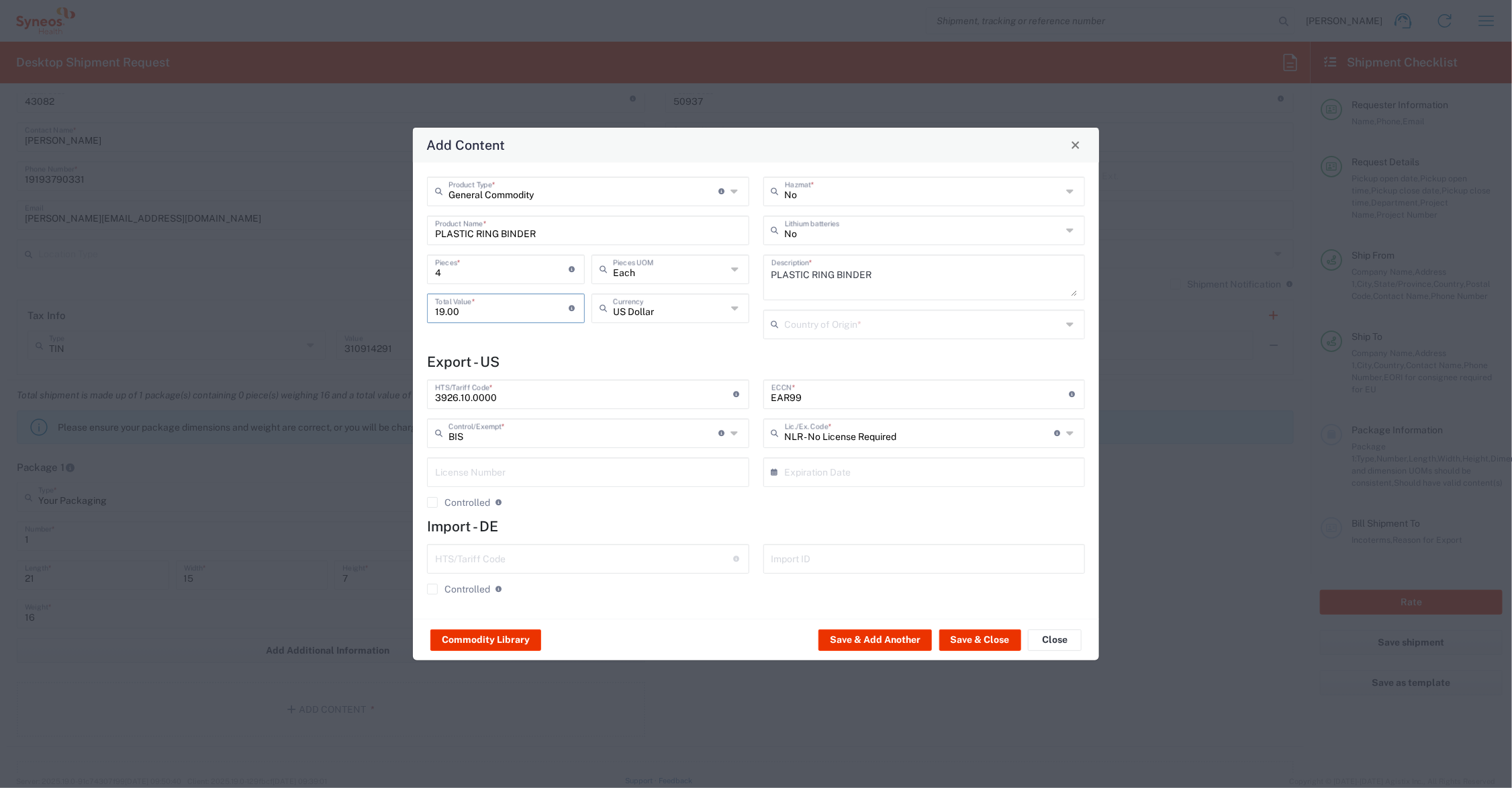
drag, startPoint x: 438, startPoint y: 309, endPoint x: 413, endPoint y: 310, distance: 25.0
click at [413, 310] on div "General Commodity Product Type * Document: Paper document generated internally …" at bounding box center [756, 391] width 687 height 457
click at [864, 637] on button "Save & Add Another" at bounding box center [875, 640] width 114 height 21
type input "76"
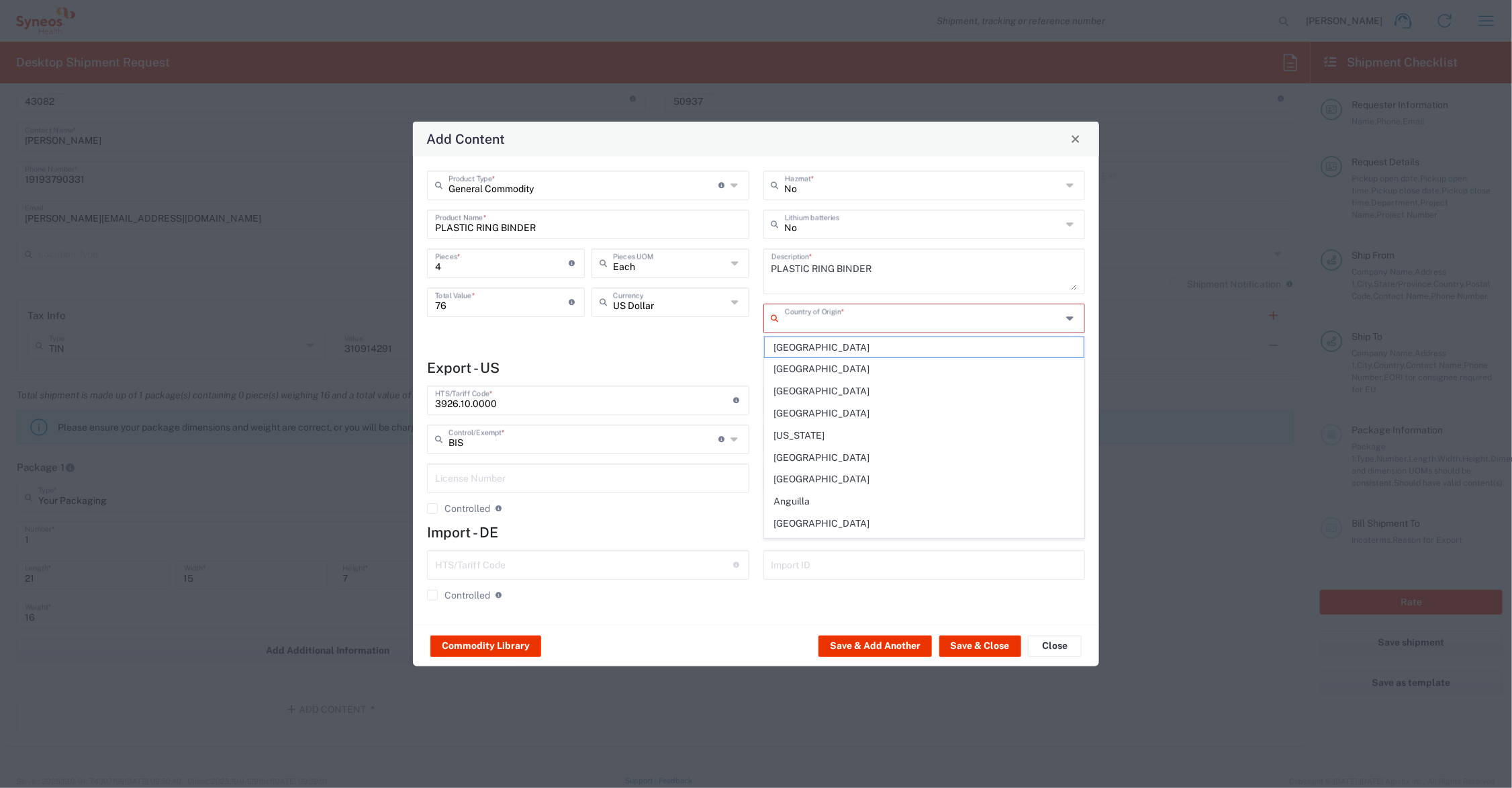
click at [836, 314] on input "text" at bounding box center [924, 317] width 277 height 23
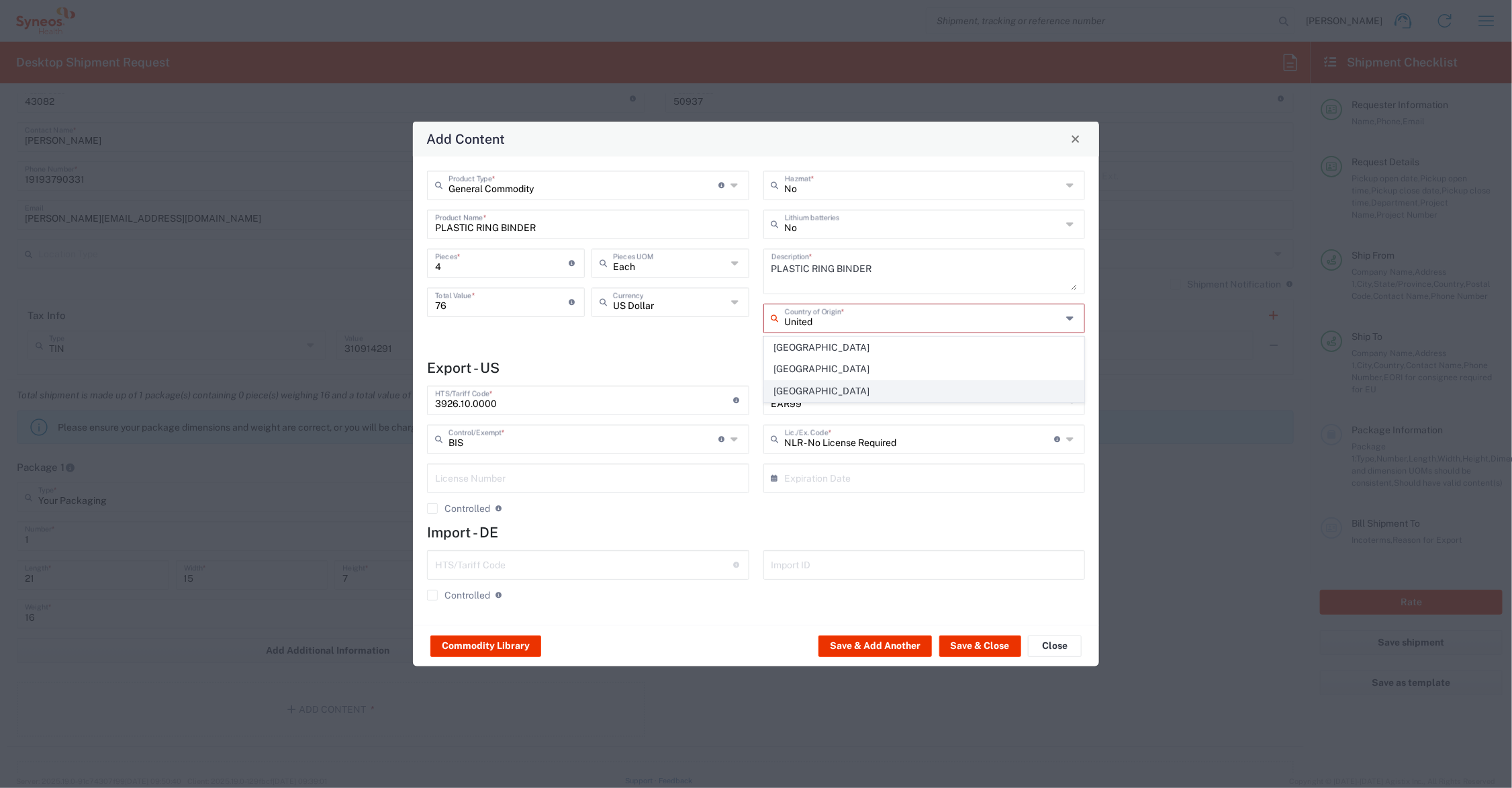
click at [892, 387] on span "[GEOGRAPHIC_DATA]" at bounding box center [924, 391] width 319 height 21
type input "[GEOGRAPHIC_DATA]"
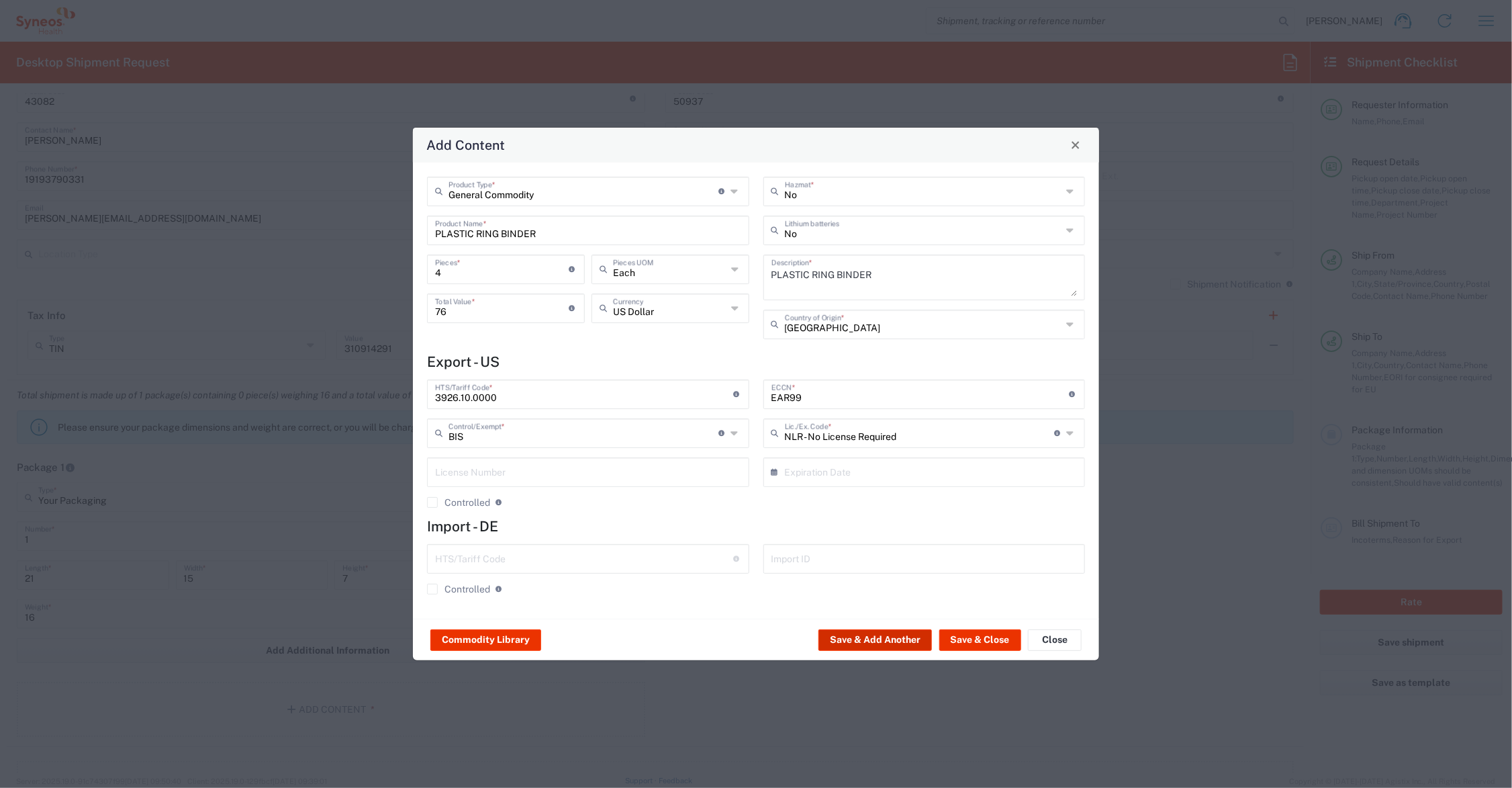
click at [914, 639] on button "Save & Add Another" at bounding box center [875, 640] width 114 height 21
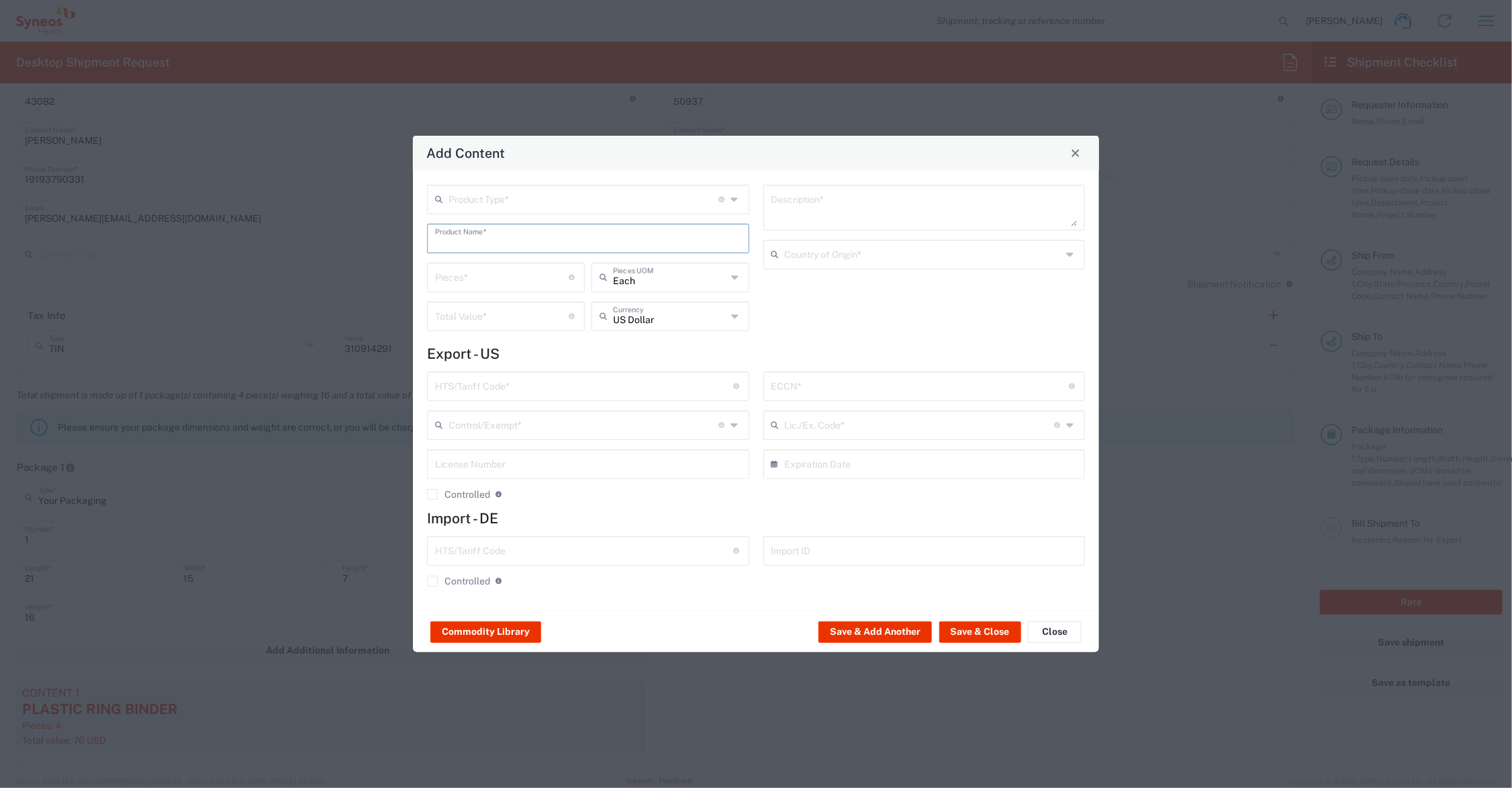
click at [467, 240] on input "text" at bounding box center [588, 237] width 307 height 23
click at [507, 289] on div "Patient diary booklet" at bounding box center [587, 293] width 319 height 23
type input "Patient diary booklet"
type textarea "20 pages"
type input "4820.10.2010"
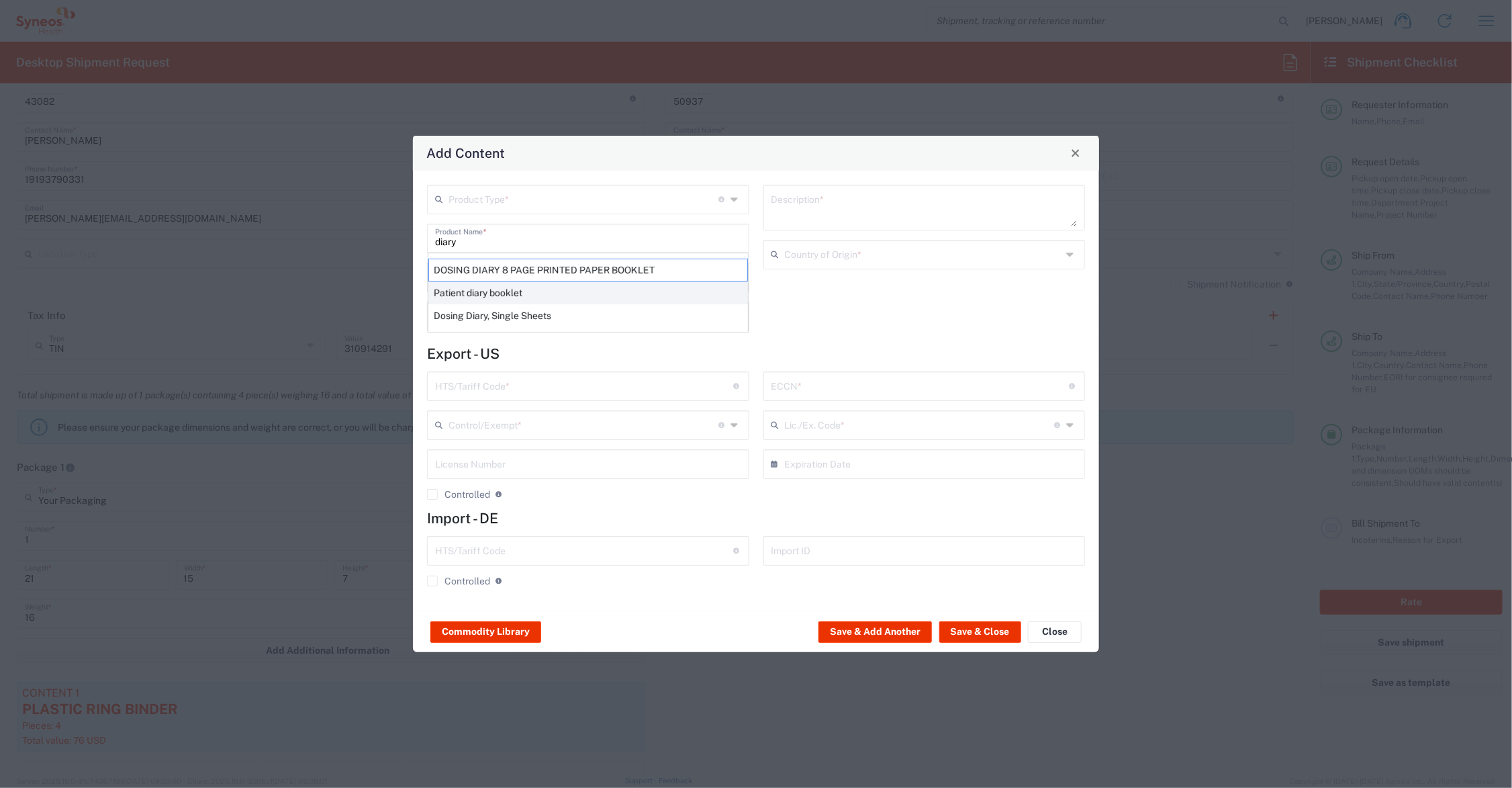
type input "BIS"
type input "EAR99"
type input "NLR - No License Required"
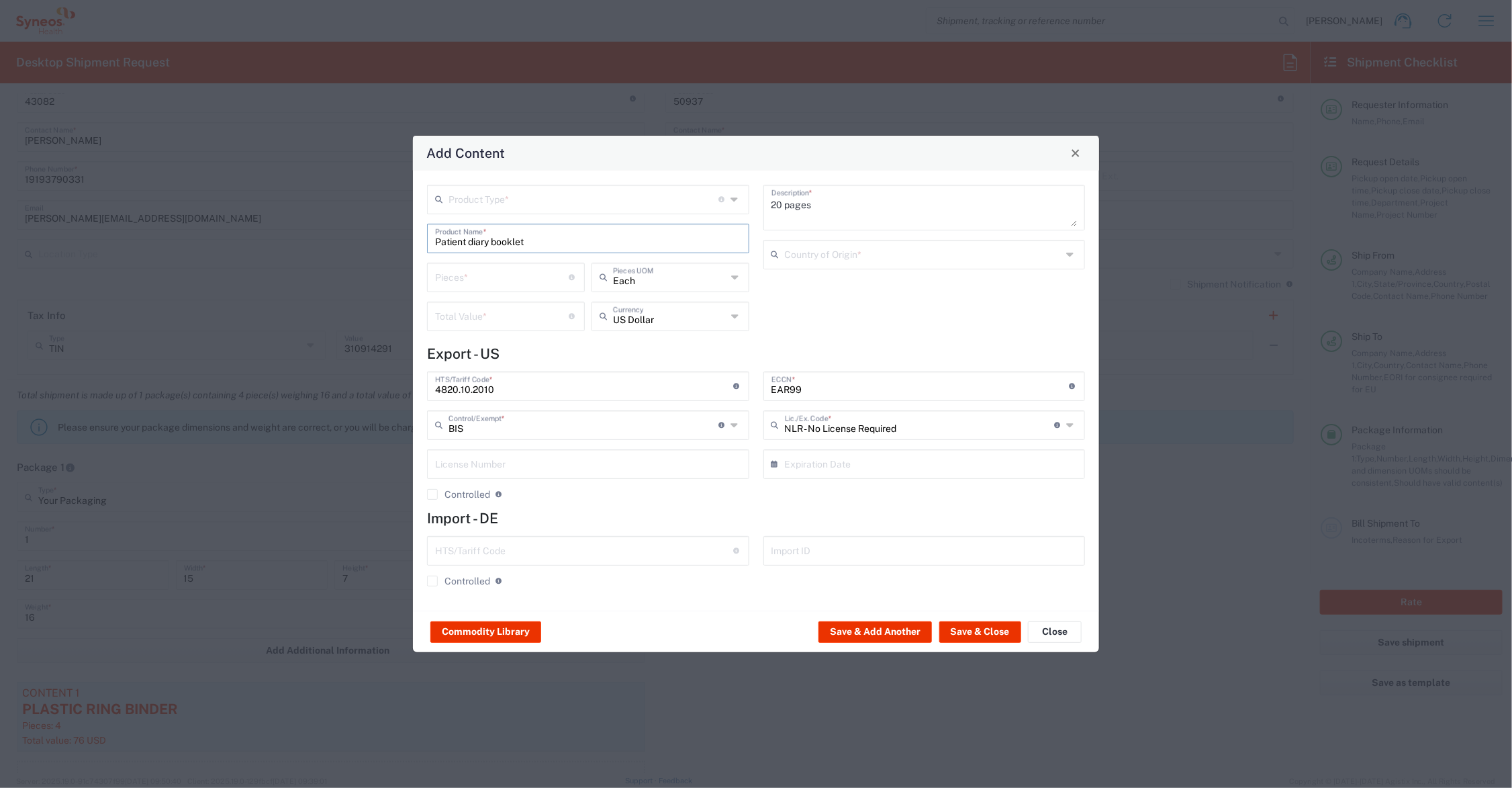
click at [480, 266] on input "number" at bounding box center [502, 276] width 134 height 23
type input "32"
click at [485, 309] on input "number" at bounding box center [502, 315] width 134 height 23
type input "96.00"
click at [480, 198] on input "text" at bounding box center [583, 198] width 270 height 23
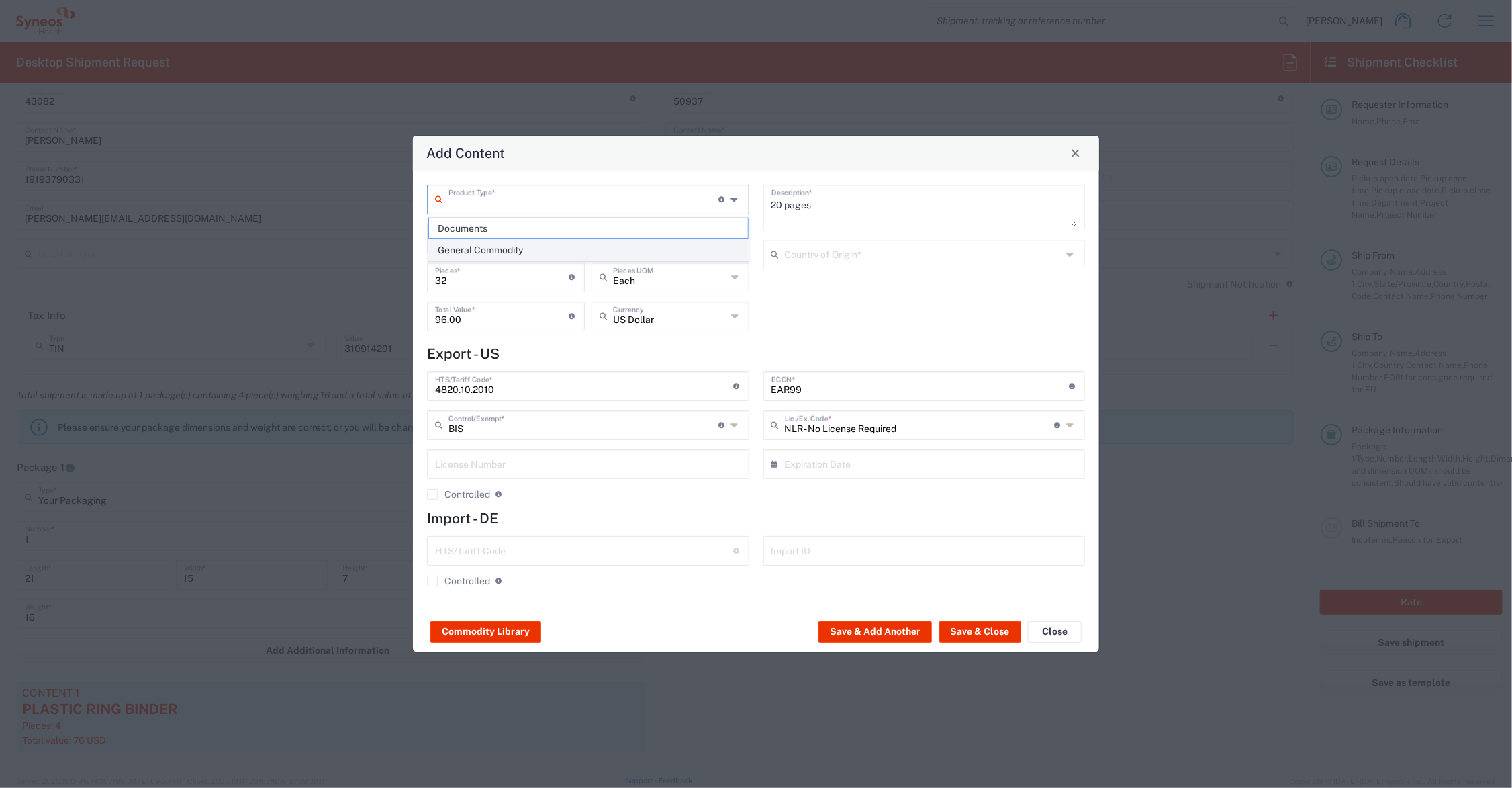
click at [487, 249] on span "General Commodity" at bounding box center [588, 250] width 319 height 21
type input "General Commodity"
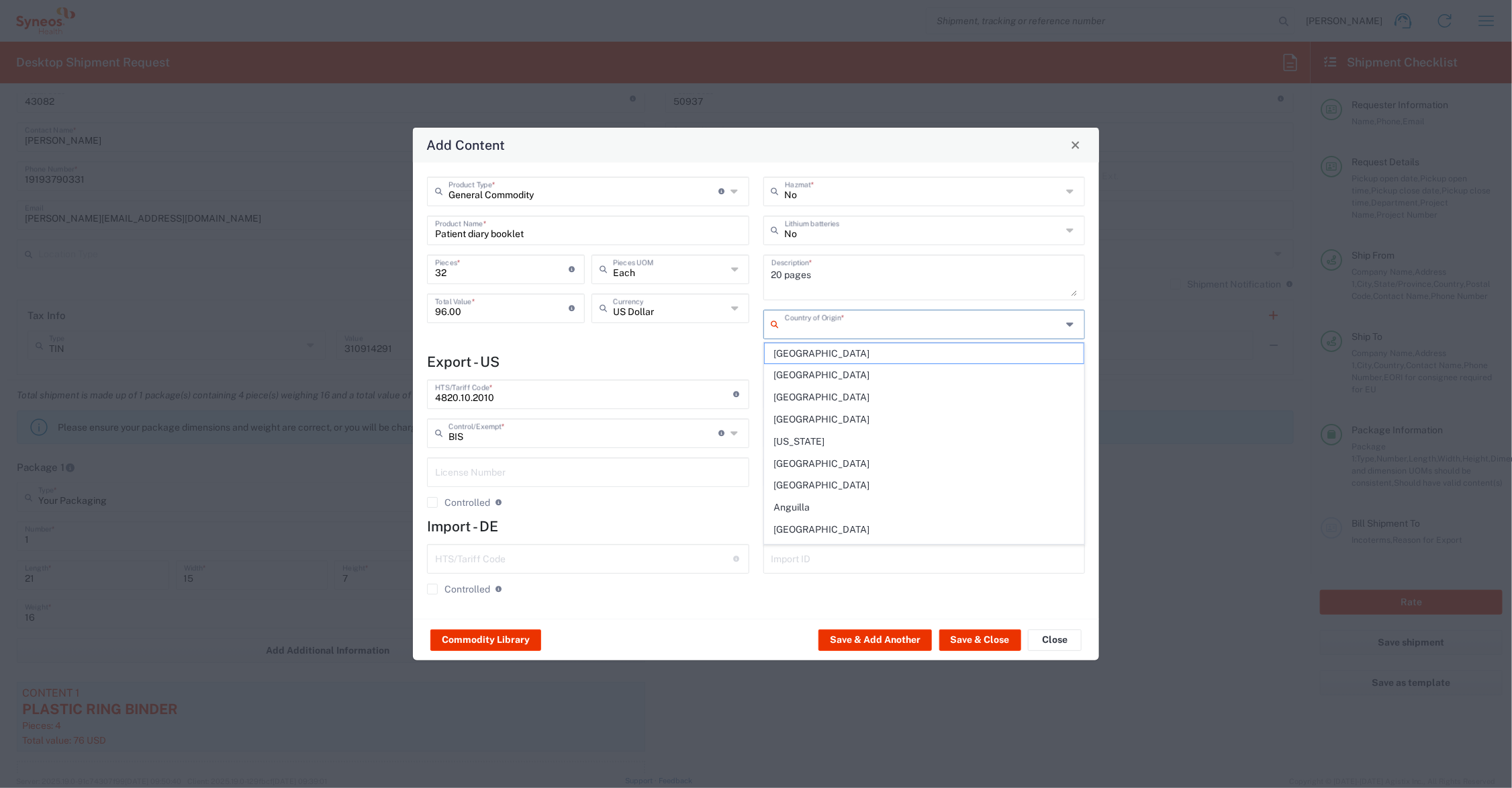
click at [830, 323] on input "text" at bounding box center [924, 323] width 277 height 23
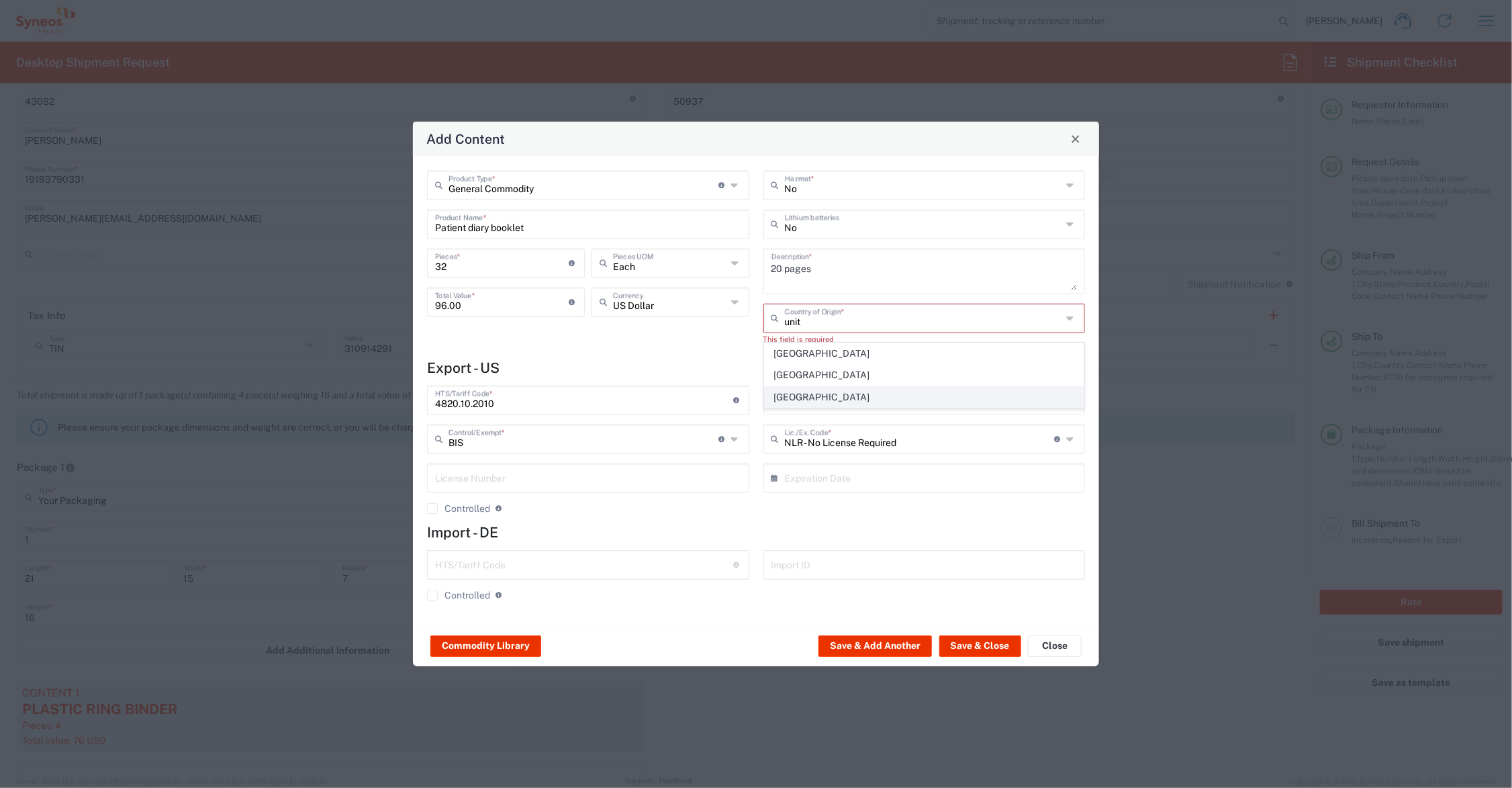
click at [831, 394] on span "[GEOGRAPHIC_DATA]" at bounding box center [924, 397] width 319 height 21
type input "[GEOGRAPHIC_DATA]"
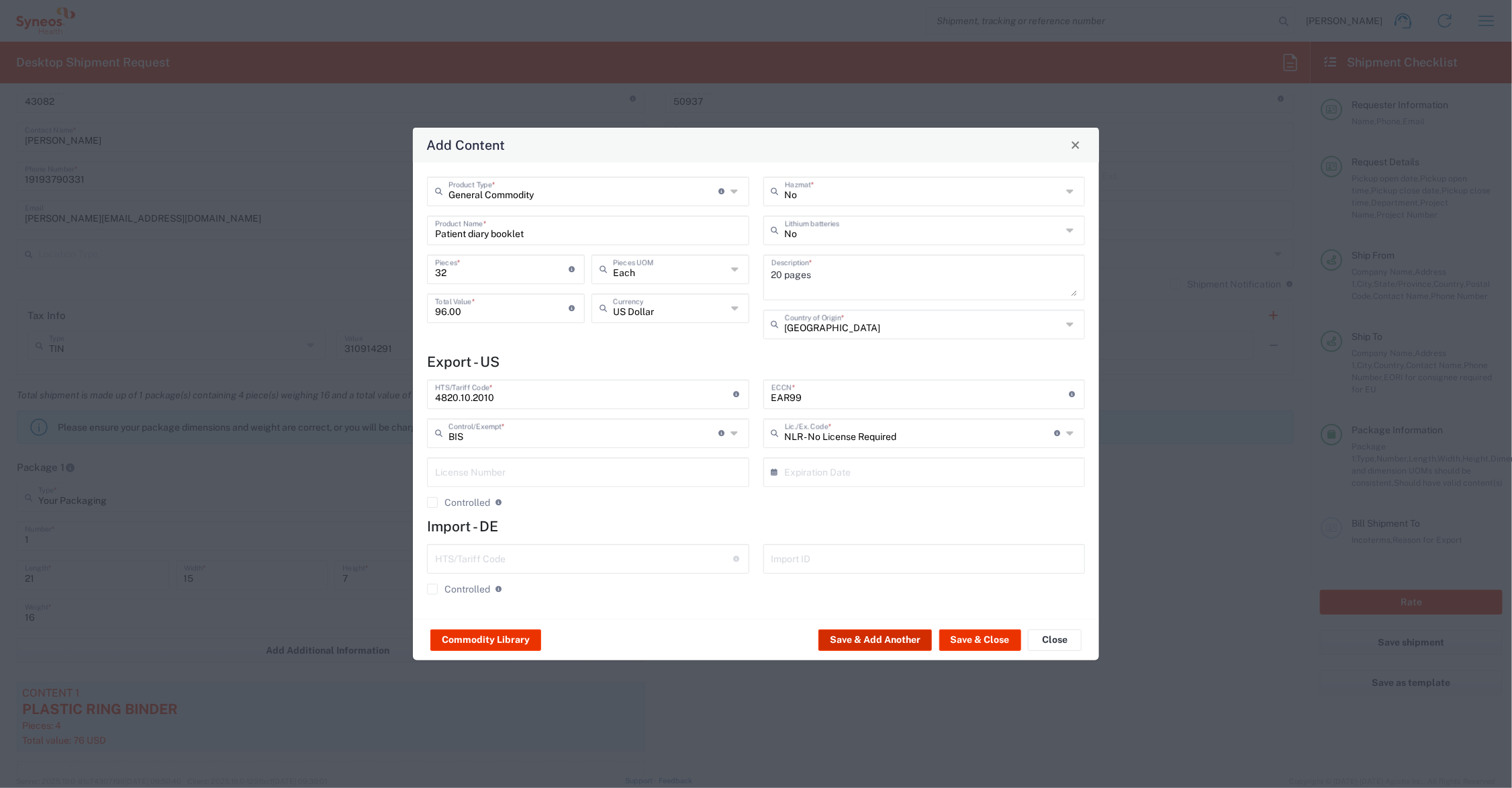
click at [895, 640] on button "Save & Add Another" at bounding box center [875, 640] width 114 height 21
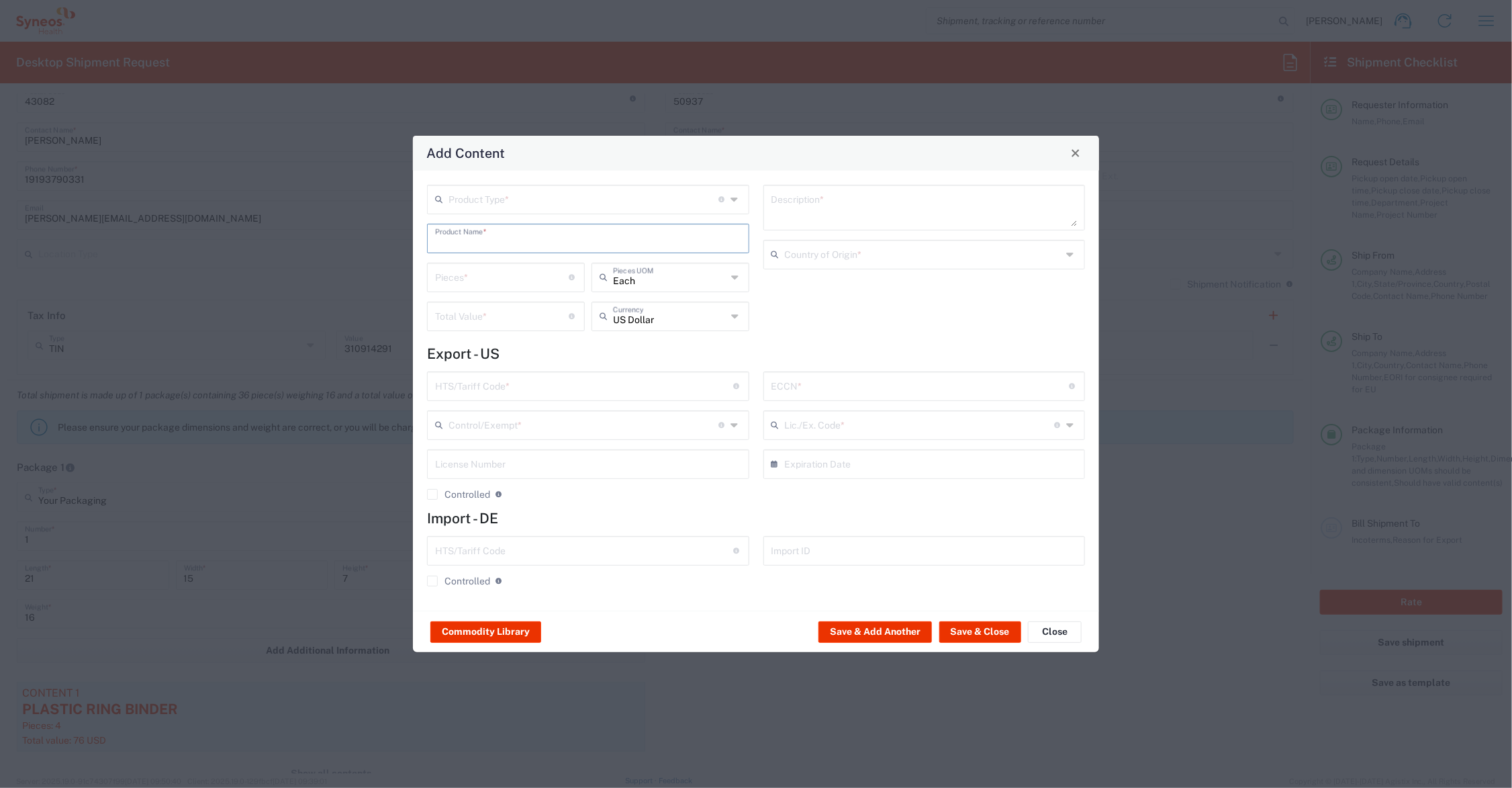
click at [497, 232] on input "text" at bounding box center [588, 237] width 307 height 23
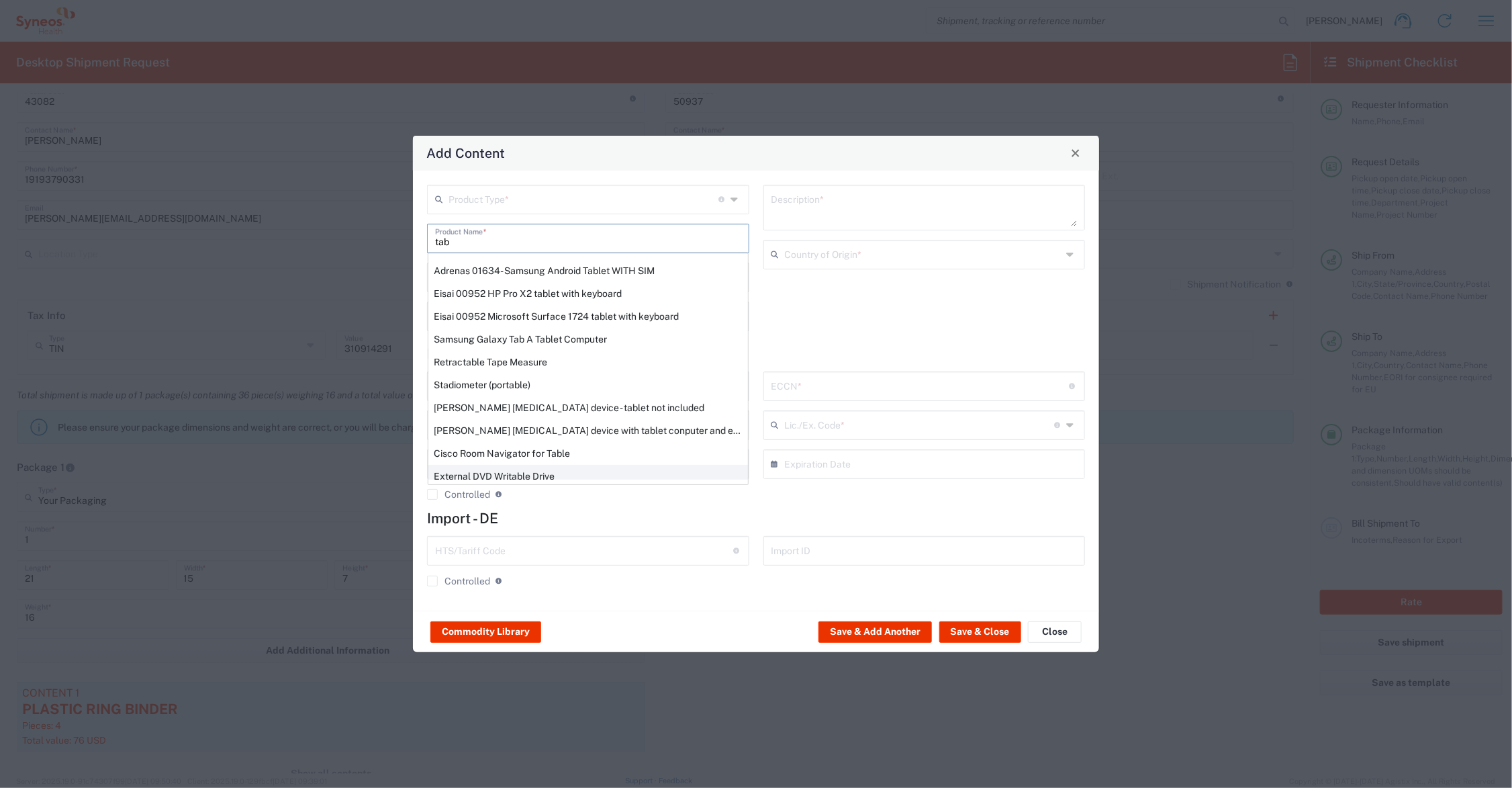
scroll to position [196, 0]
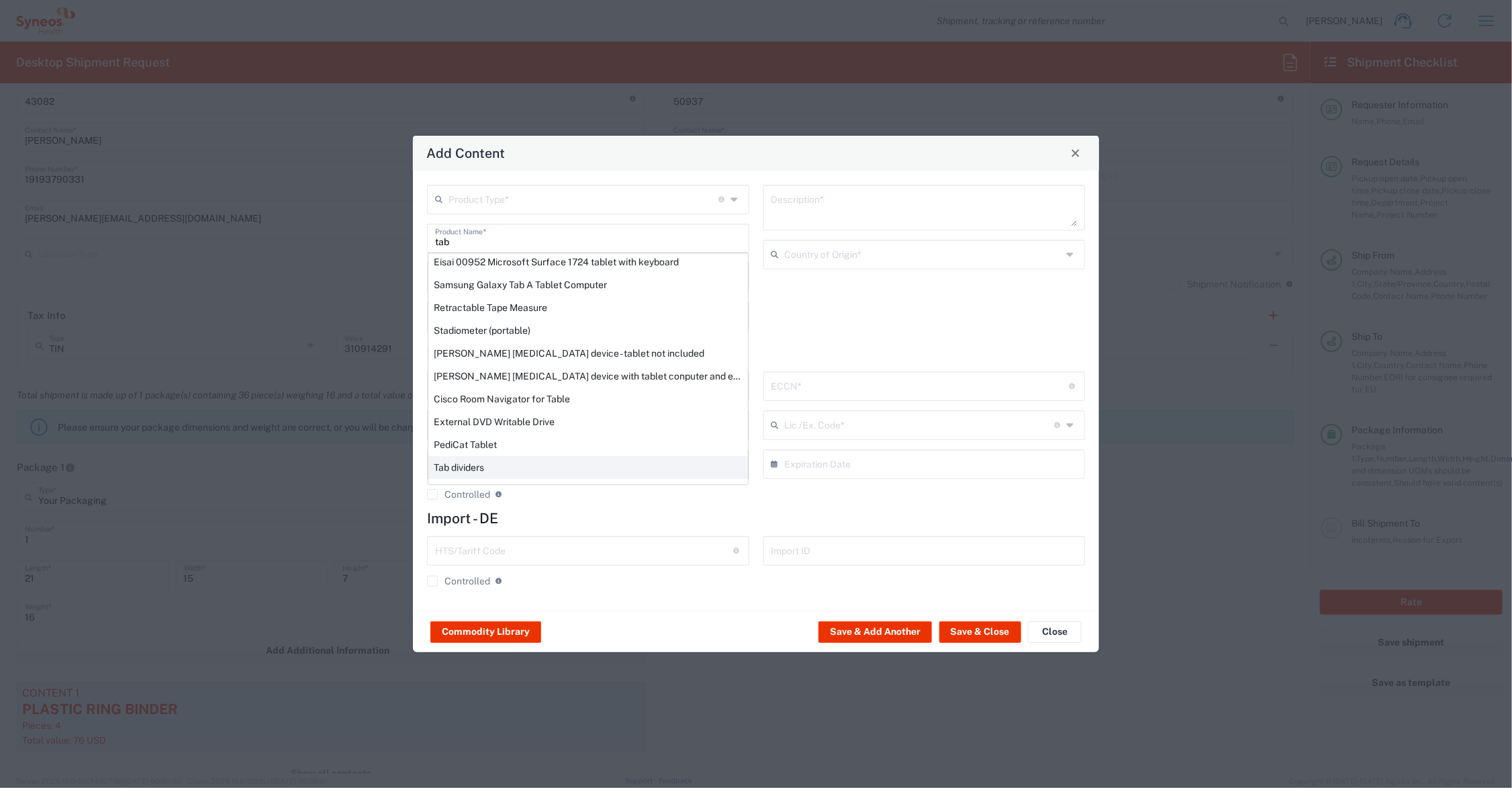
click at [521, 463] on div "Tab dividers" at bounding box center [587, 468] width 319 height 23
type input "Tab dividers"
type textarea "For binders, of paper"
type input "4820.30.0040"
type input "BIS"
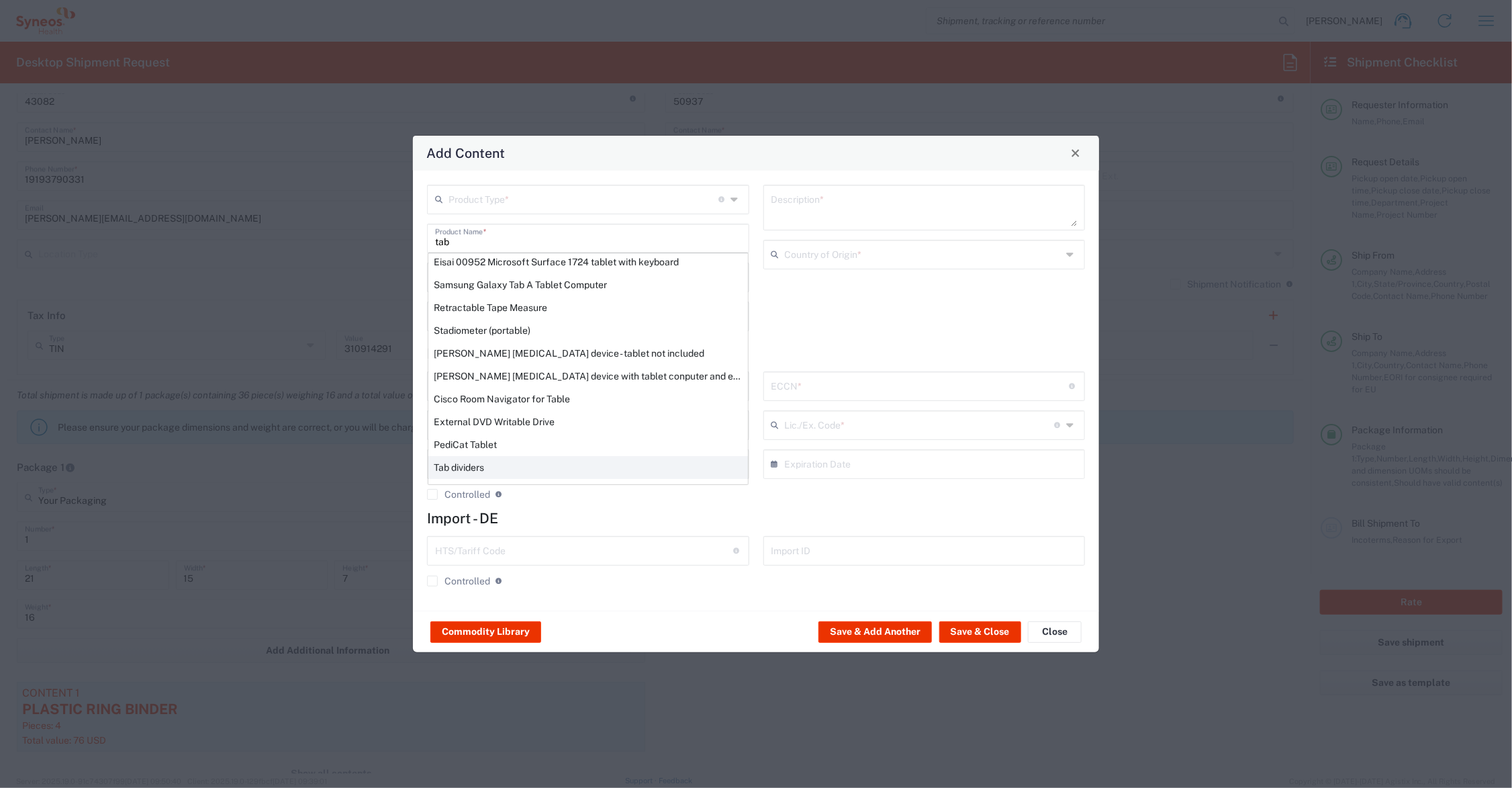
type input "EAR99"
type input "NLR - No License Required"
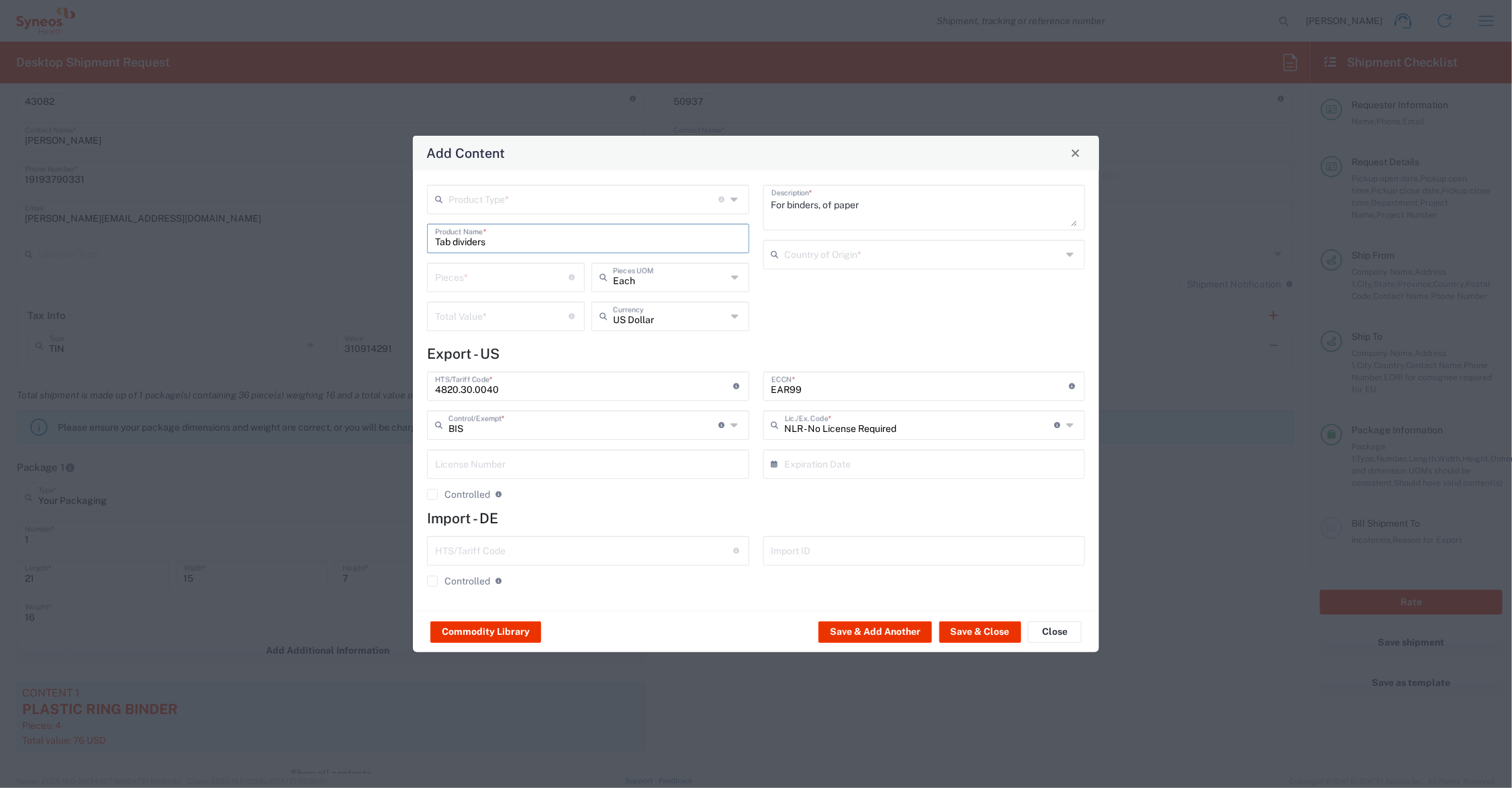
click at [475, 276] on input "number" at bounding box center [502, 276] width 134 height 23
type input "2"
type input "32"
click at [485, 316] on input "number" at bounding box center [502, 315] width 134 height 23
type input "9.60"
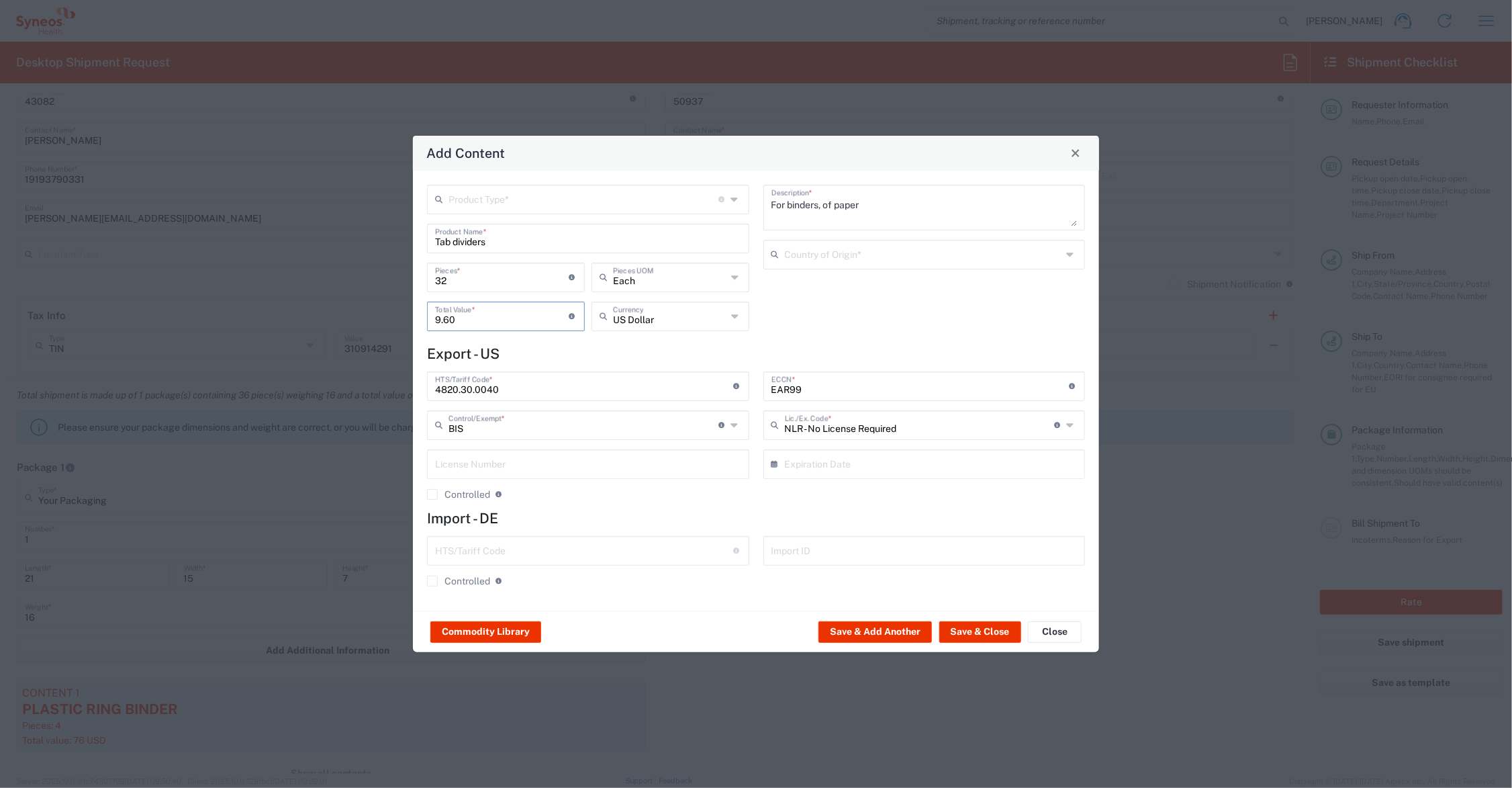
click at [521, 196] on input "text" at bounding box center [583, 198] width 270 height 23
click at [503, 251] on span "General Commodity" at bounding box center [588, 250] width 319 height 21
type input "General Commodity"
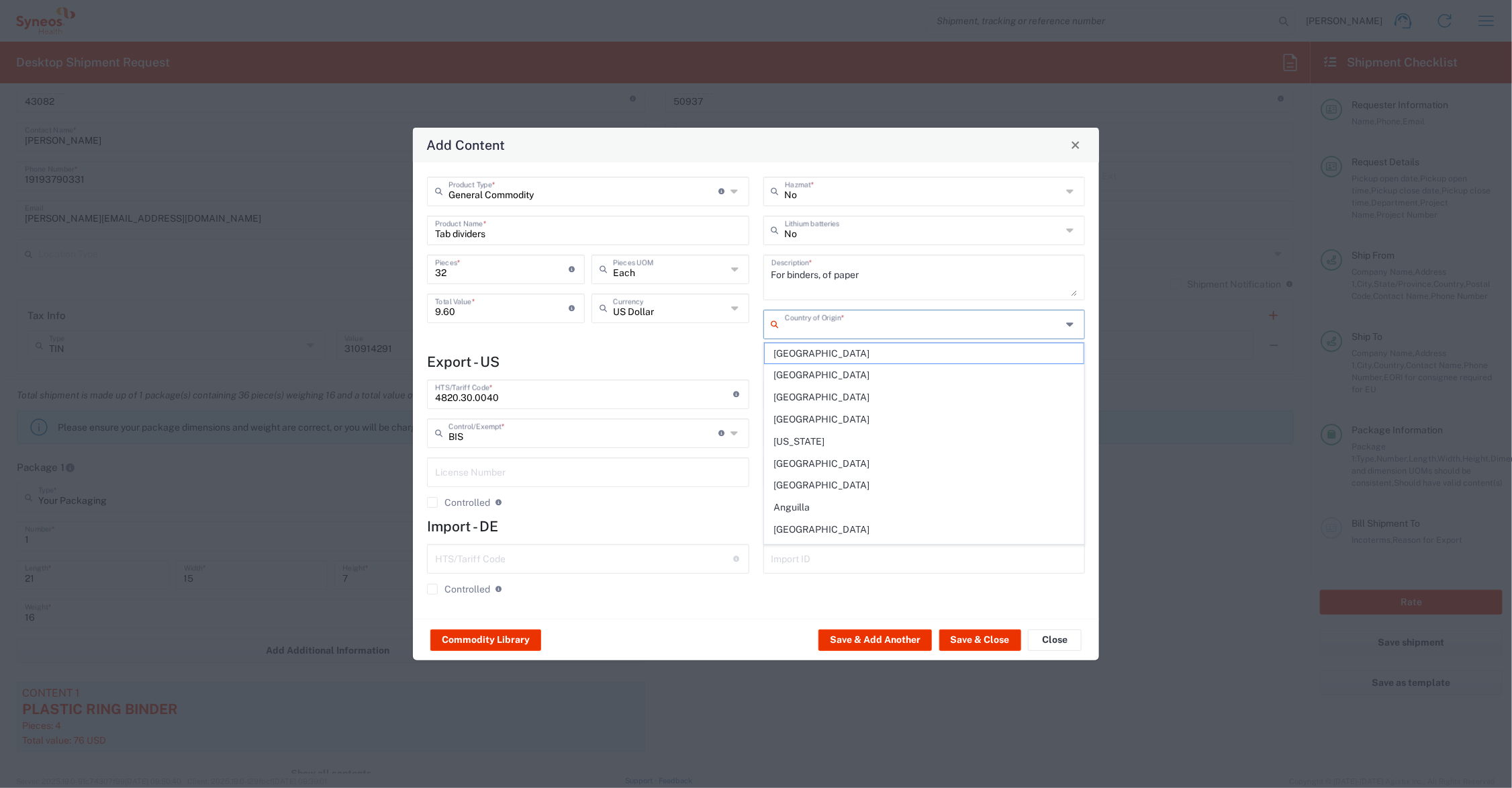
click at [856, 319] on input "text" at bounding box center [924, 323] width 277 height 23
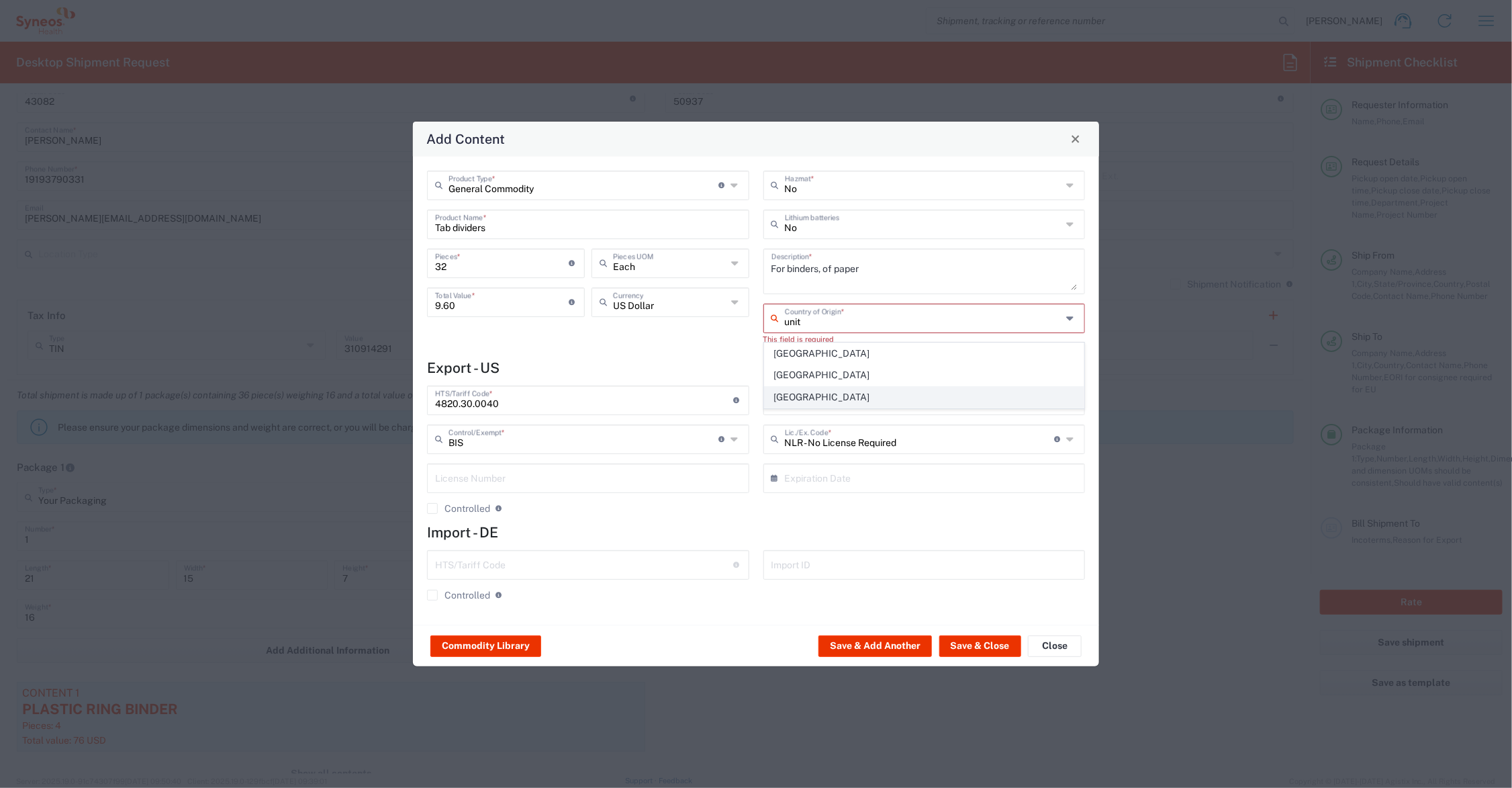
click at [817, 395] on span "[GEOGRAPHIC_DATA]" at bounding box center [924, 397] width 319 height 21
type input "[GEOGRAPHIC_DATA]"
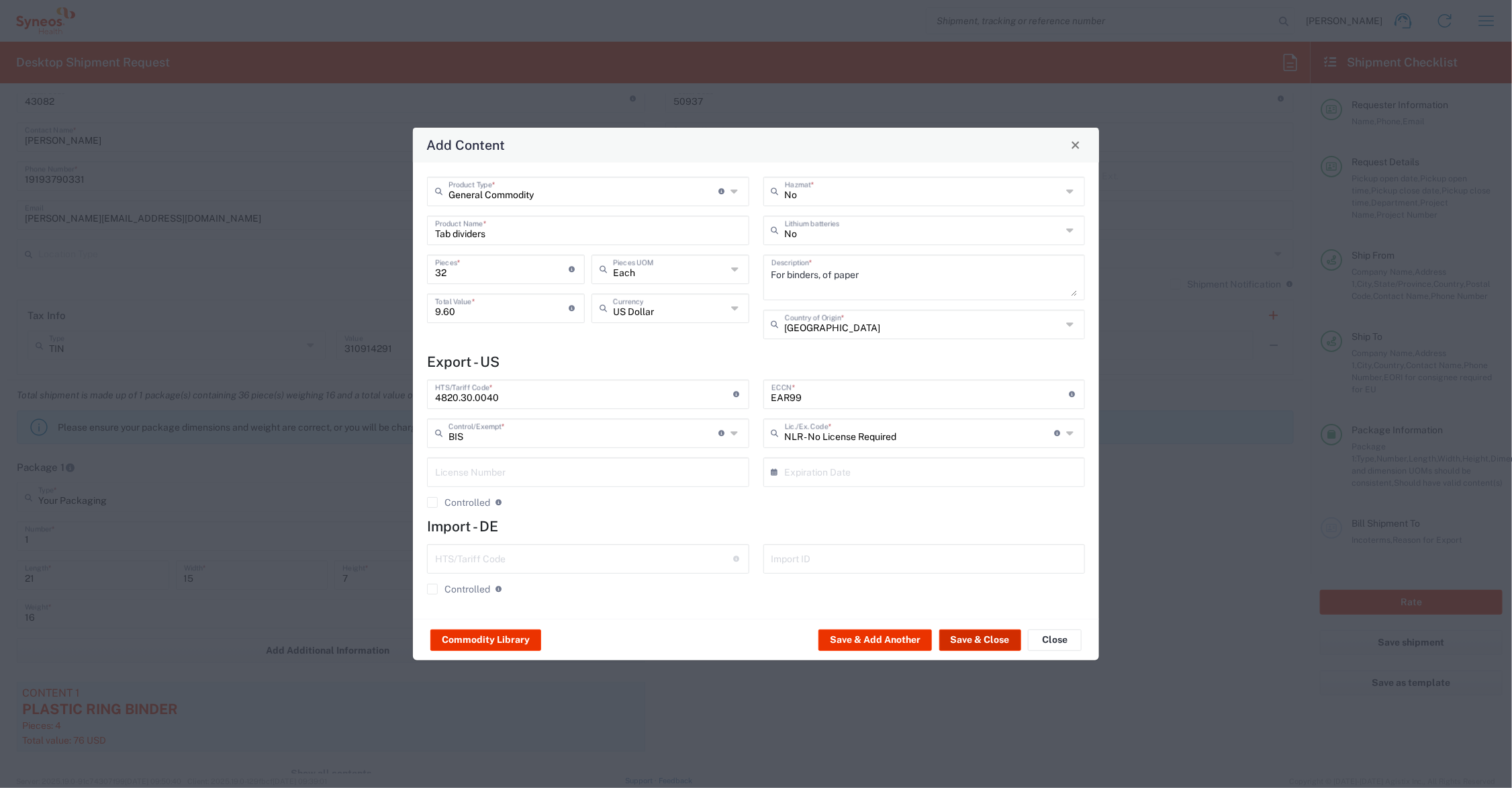
click at [973, 642] on button "Save & Close" at bounding box center [980, 640] width 82 height 21
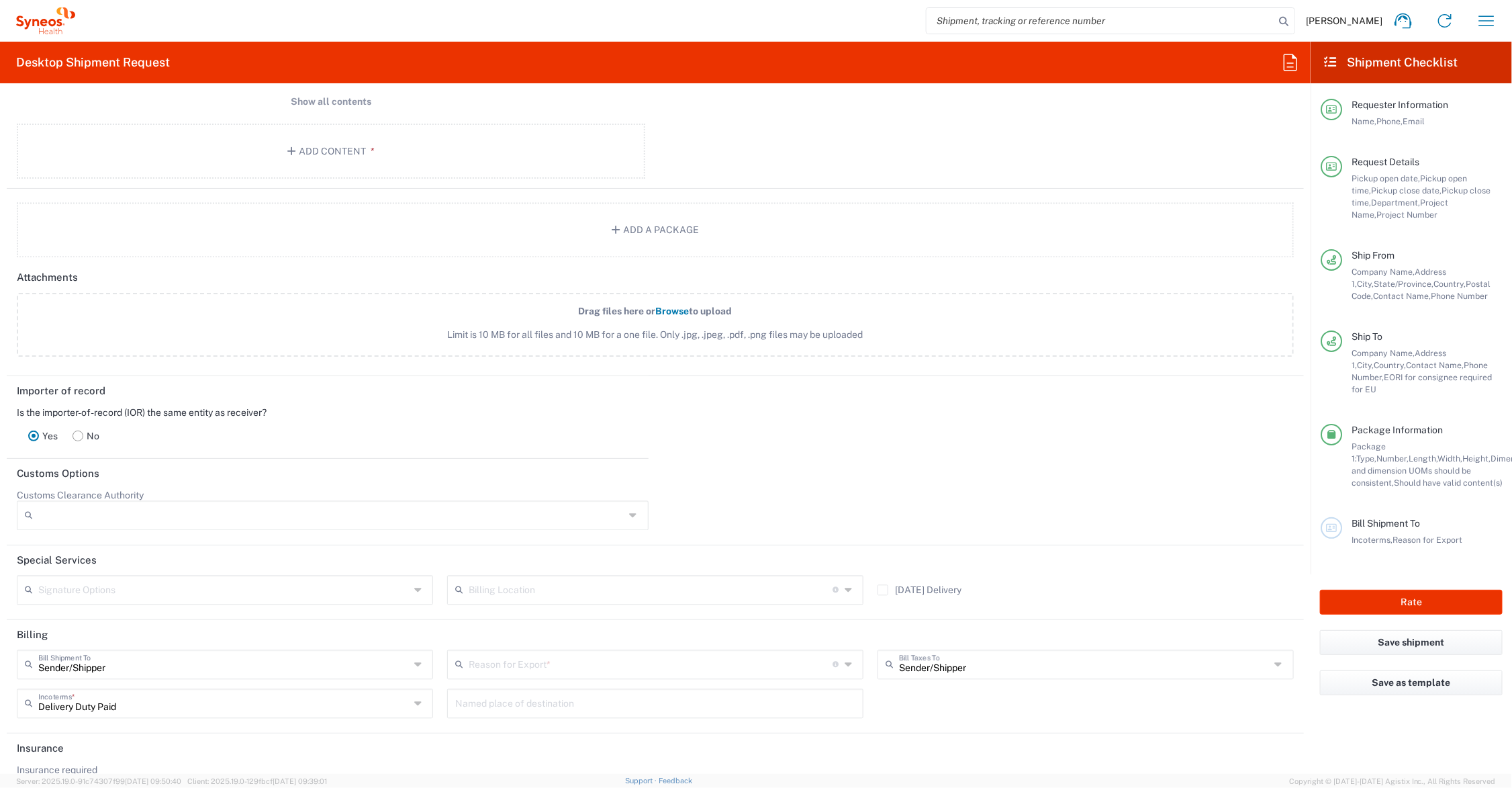
scroll to position [1557, 0]
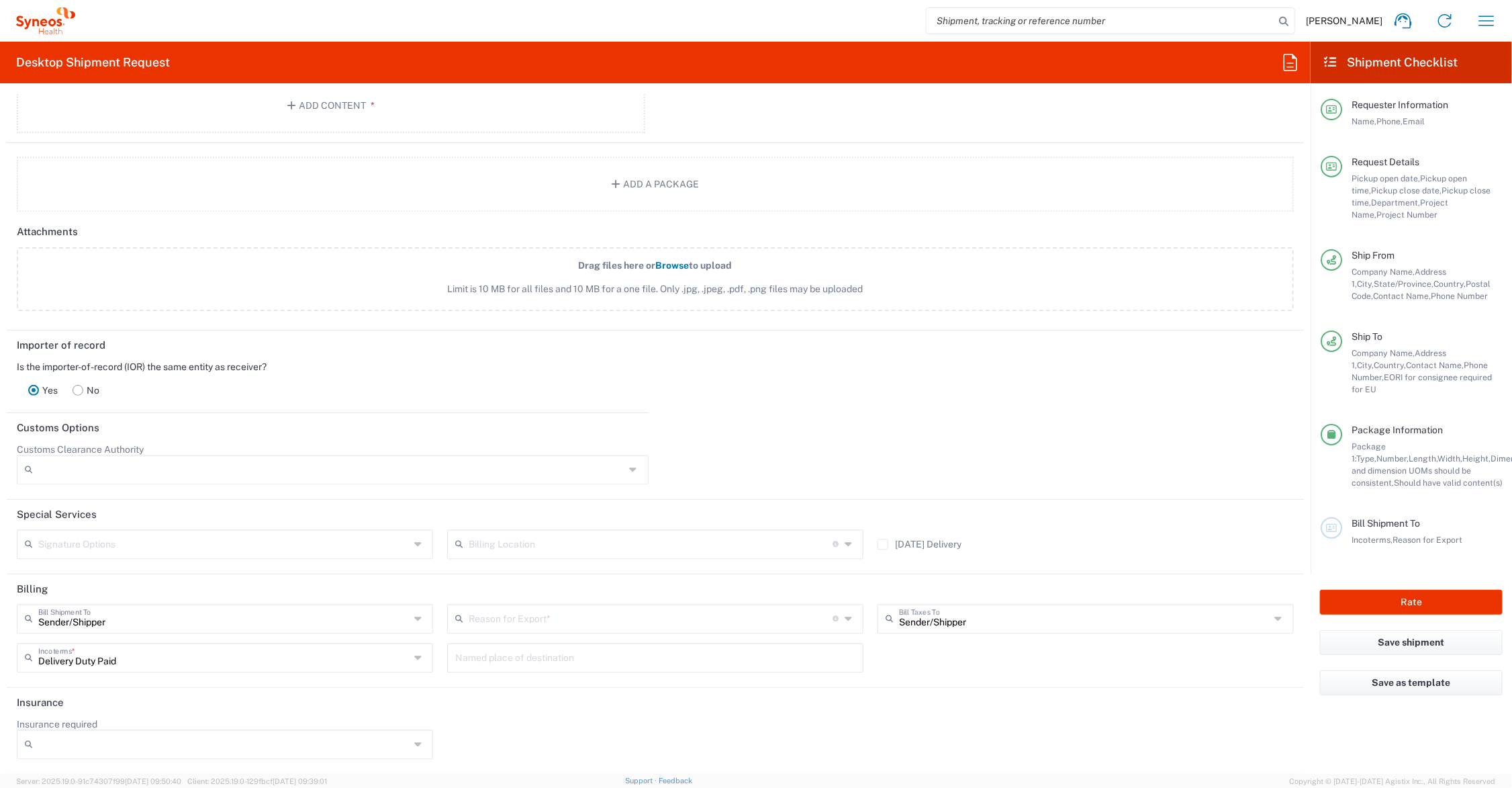
click at [146, 546] on input "text" at bounding box center [224, 543] width 372 height 23
click at [135, 569] on span "Adult Signature Required" at bounding box center [223, 573] width 409 height 21
type input "Adult Signature Required"
click at [845, 615] on icon at bounding box center [850, 619] width 11 height 21
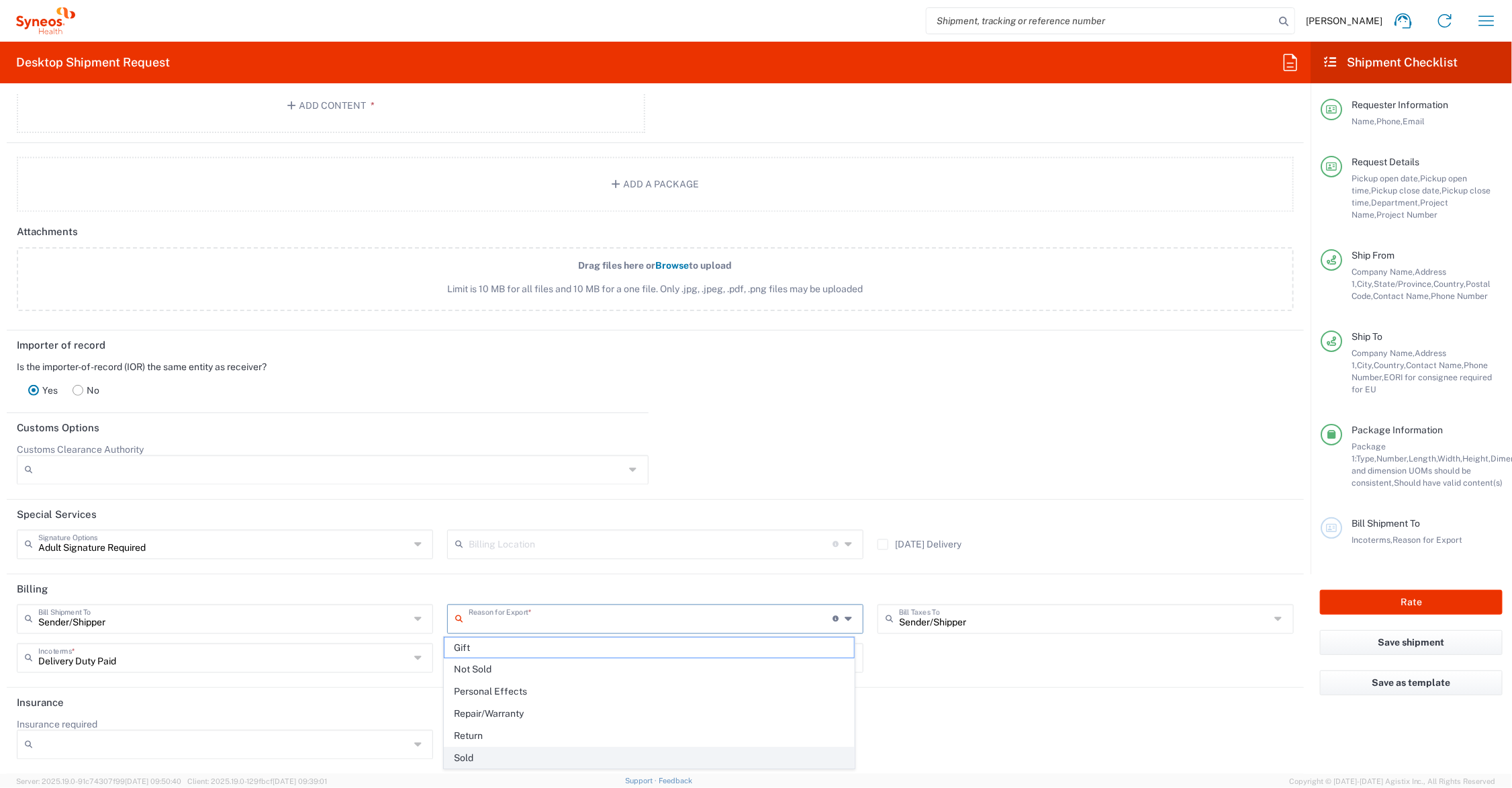
click at [561, 755] on span "Sold" at bounding box center [649, 758] width 409 height 21
type input "Sold"
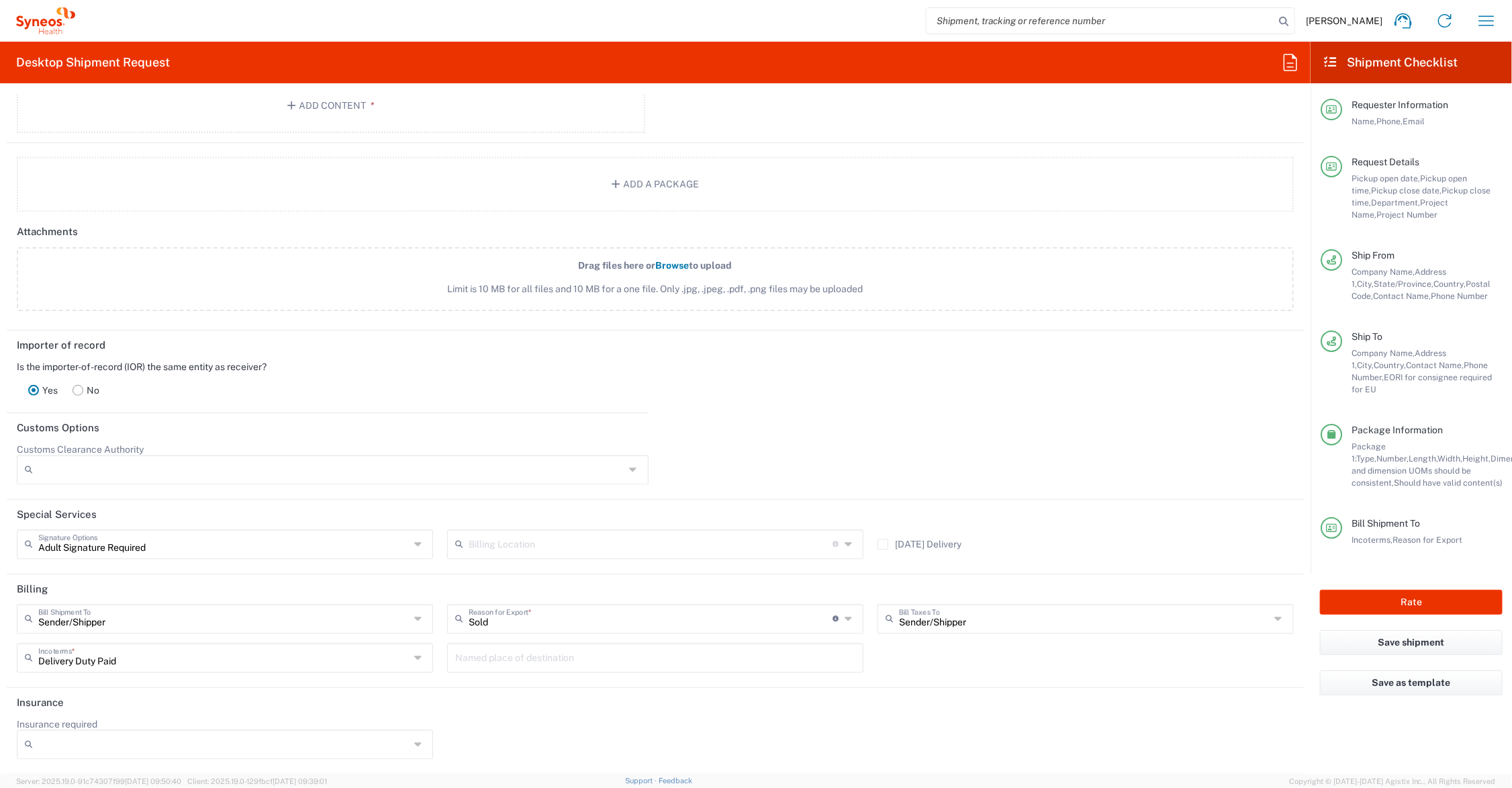
click at [79, 390] on rect at bounding box center [78, 390] width 10 height 10
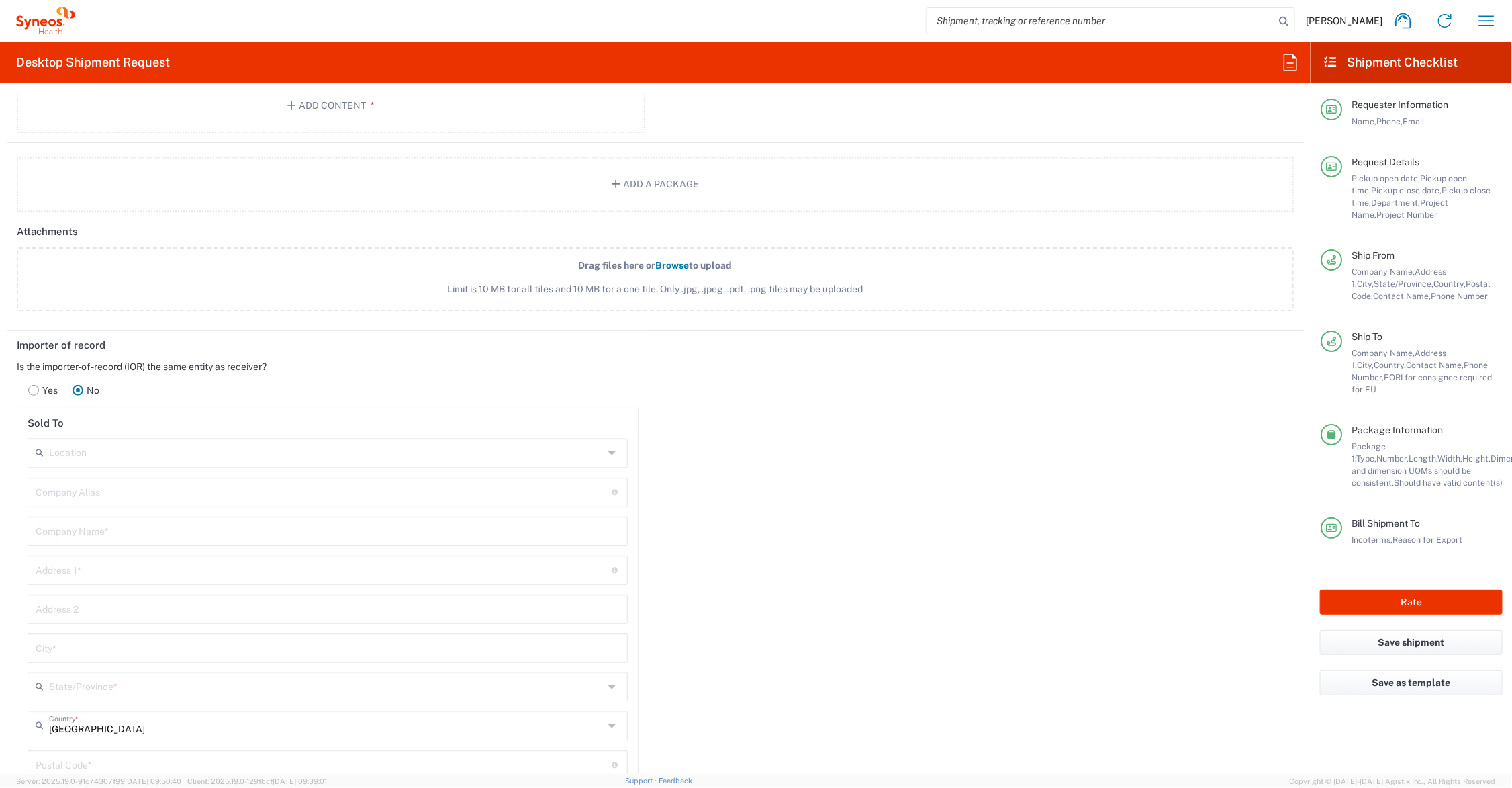
click at [158, 453] on input "text" at bounding box center [326, 452] width 555 height 23
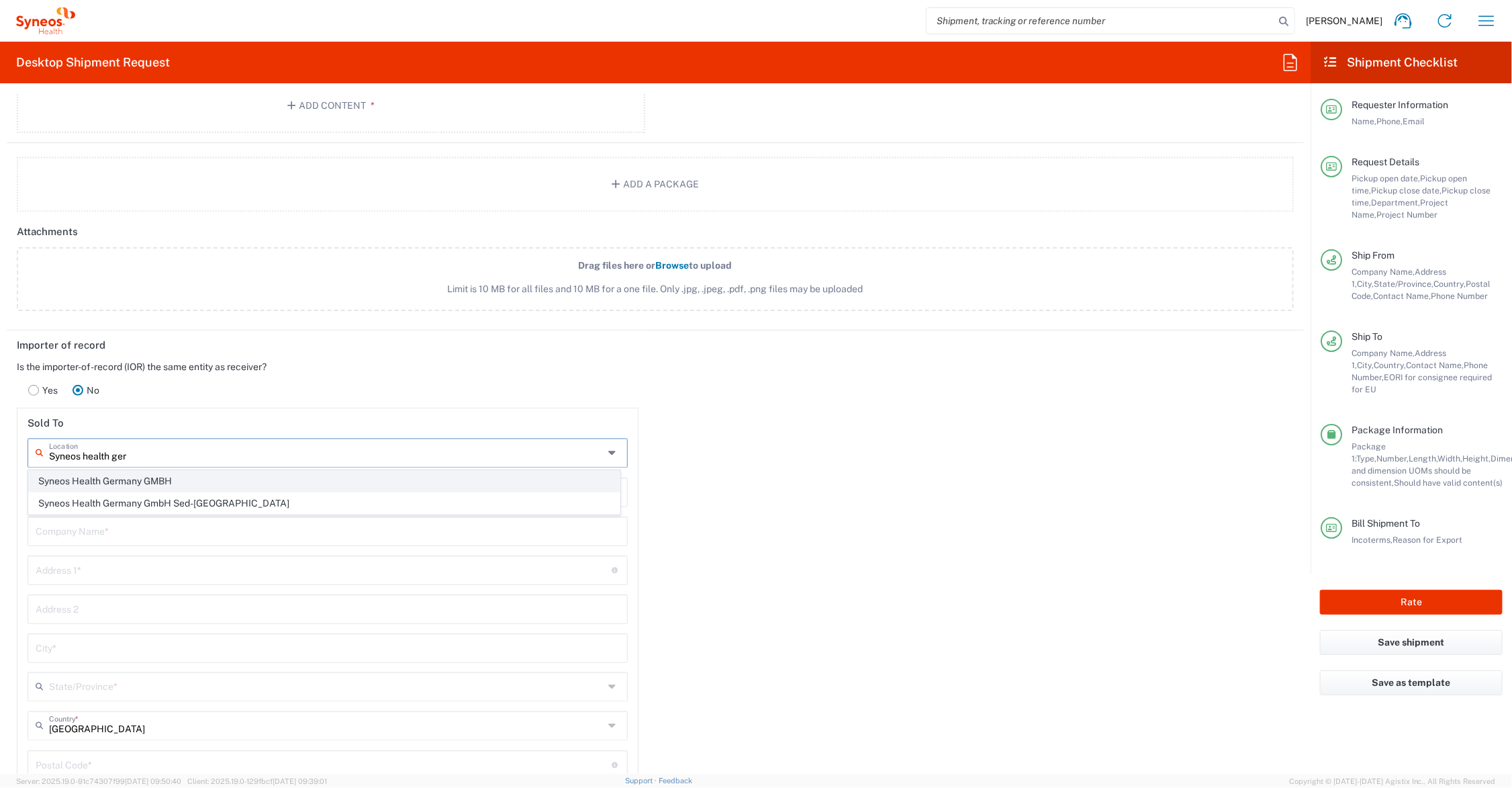
click at [111, 475] on span "Syneos Health Germany GMBH" at bounding box center [324, 481] width 591 height 21
type input "Syneos Health Germany GMBH"
type input "[PERSON_NAME]-Ring 6"
type input "Munchen"
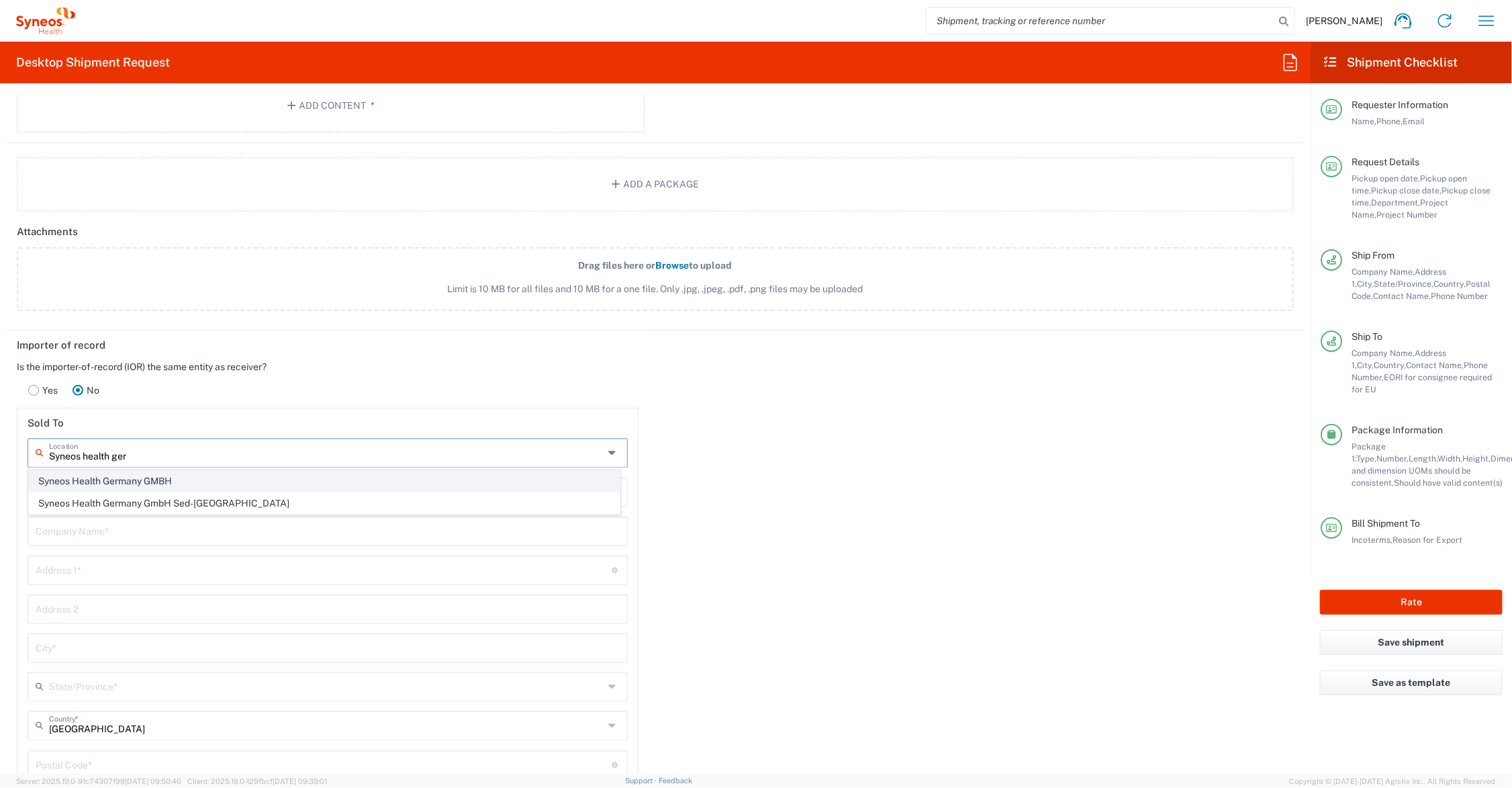
type input "[GEOGRAPHIC_DATA]"
type input "81929"
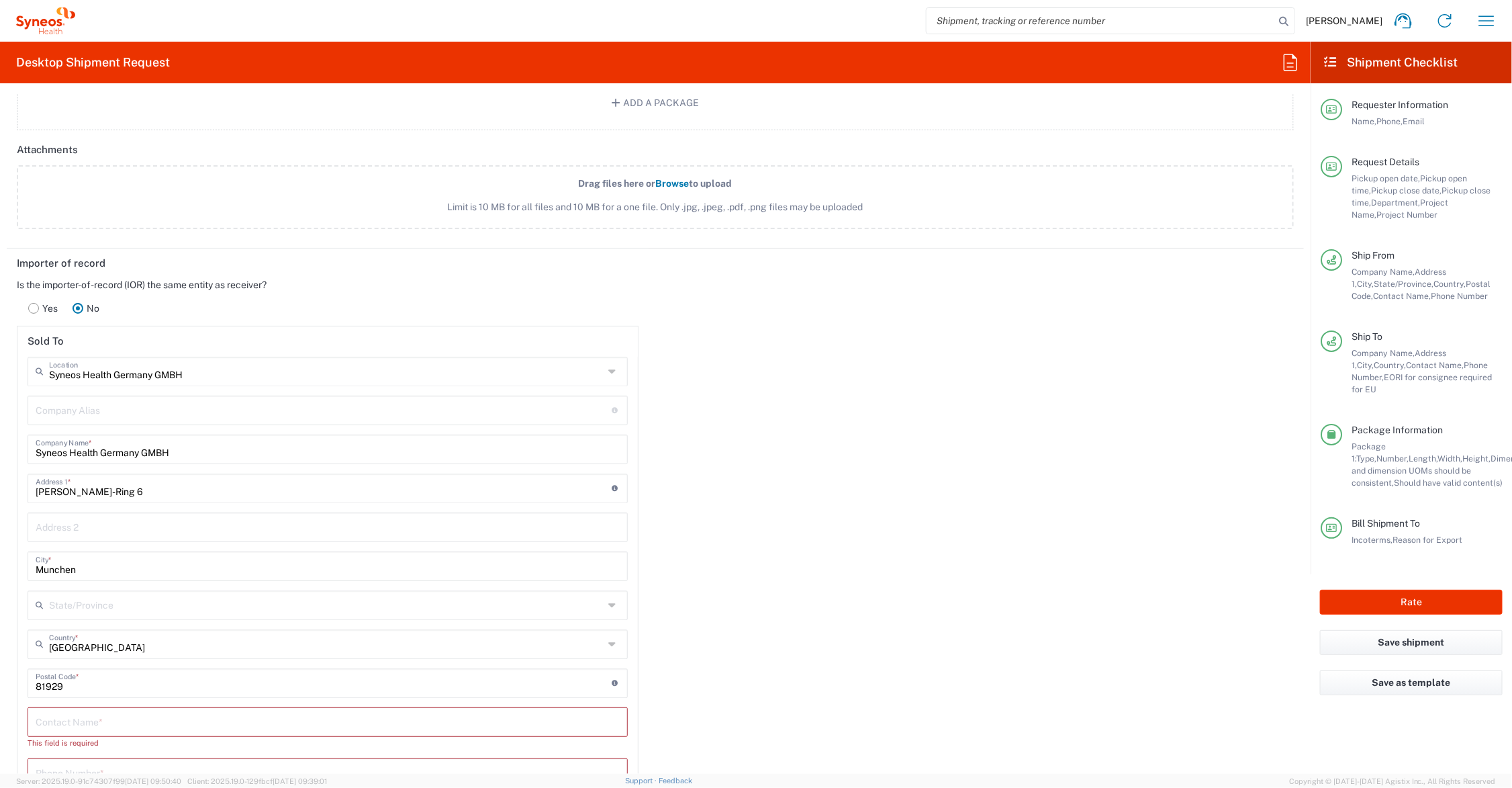
scroll to position [1725, 0]
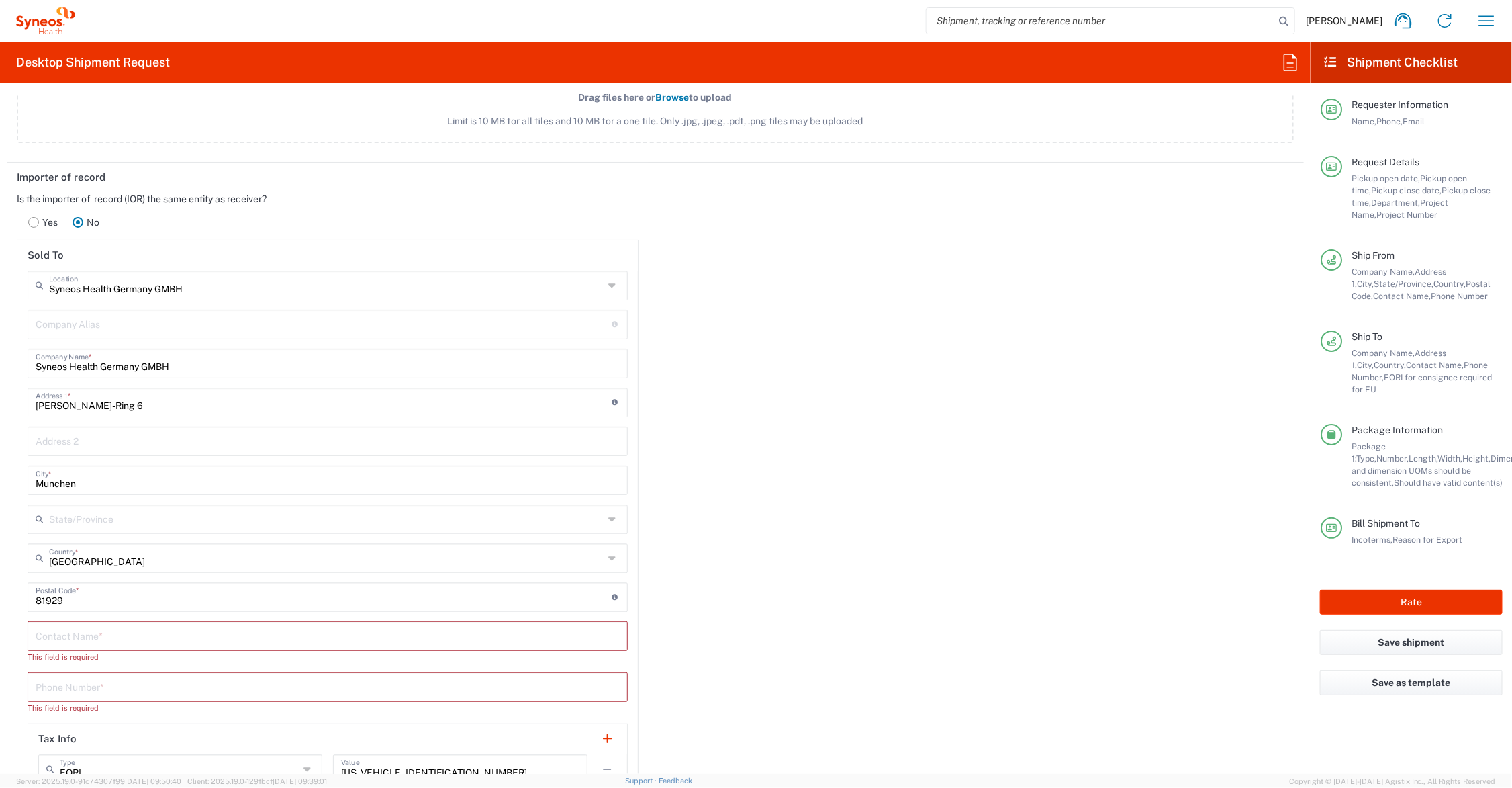
click at [110, 636] on input "text" at bounding box center [328, 635] width 584 height 23
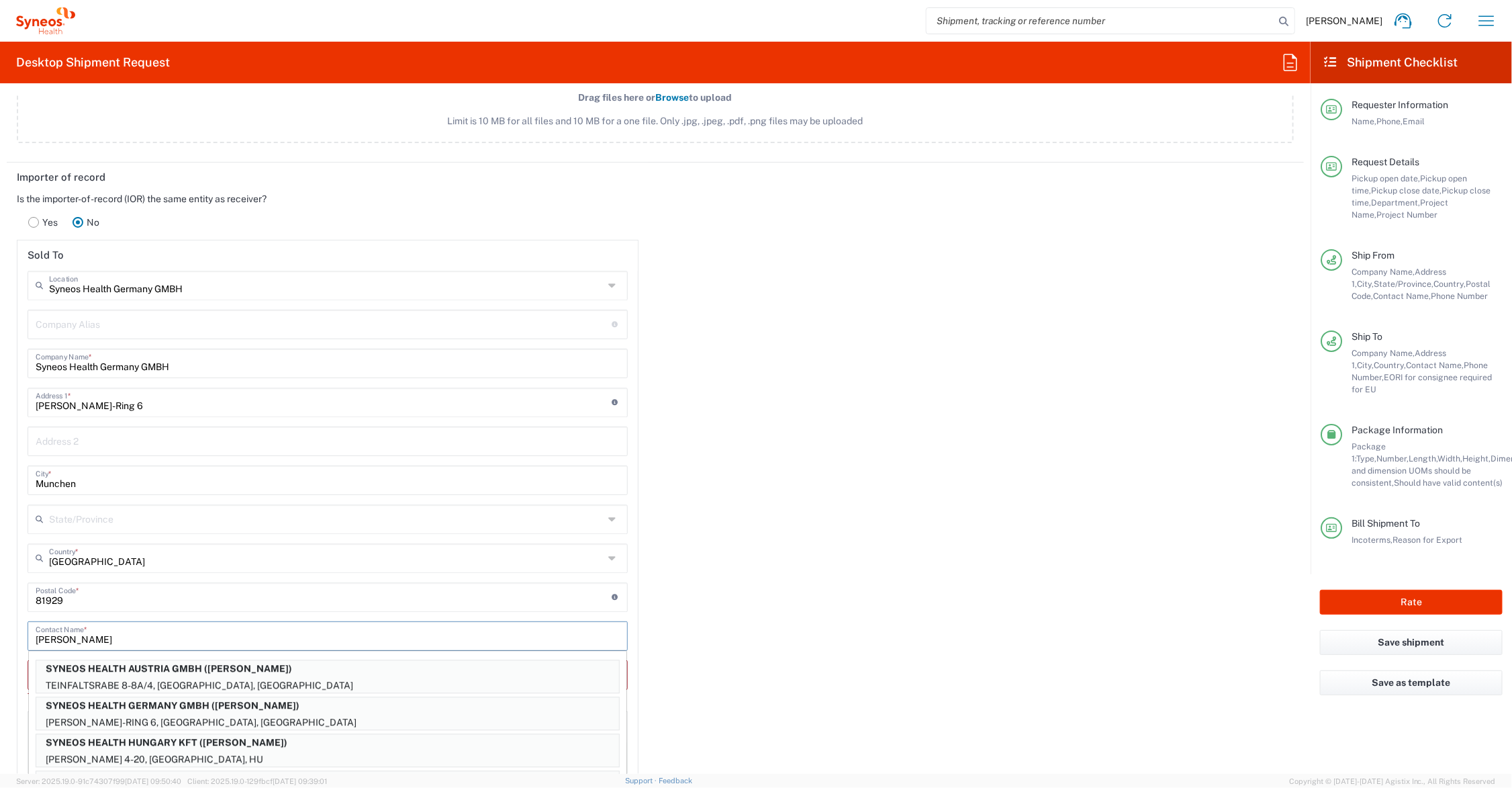
type input "[PERSON_NAME]"
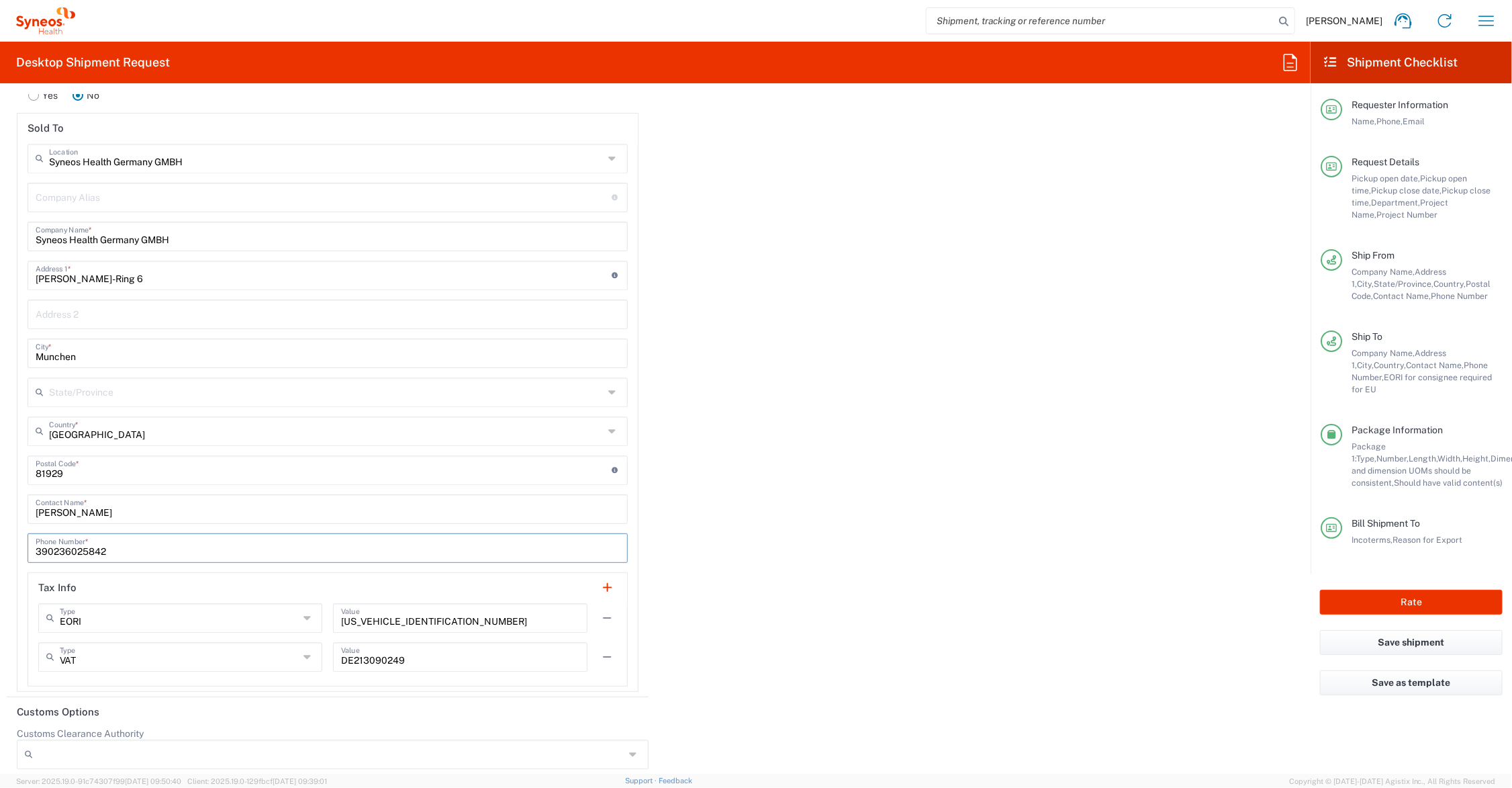
scroll to position [1893, 0]
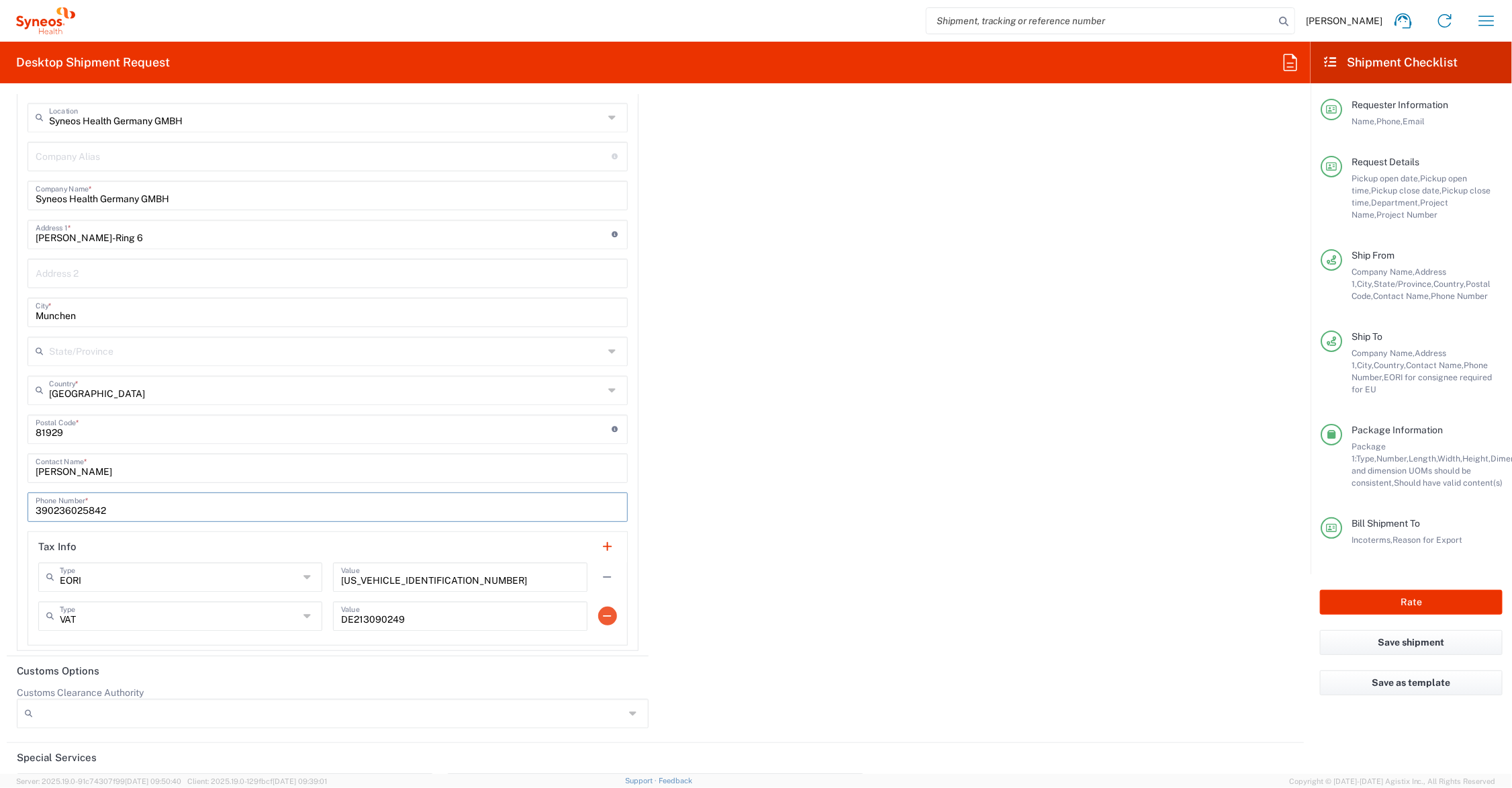
type input "390236025842"
click at [598, 610] on button "button" at bounding box center [608, 616] width 19 height 19
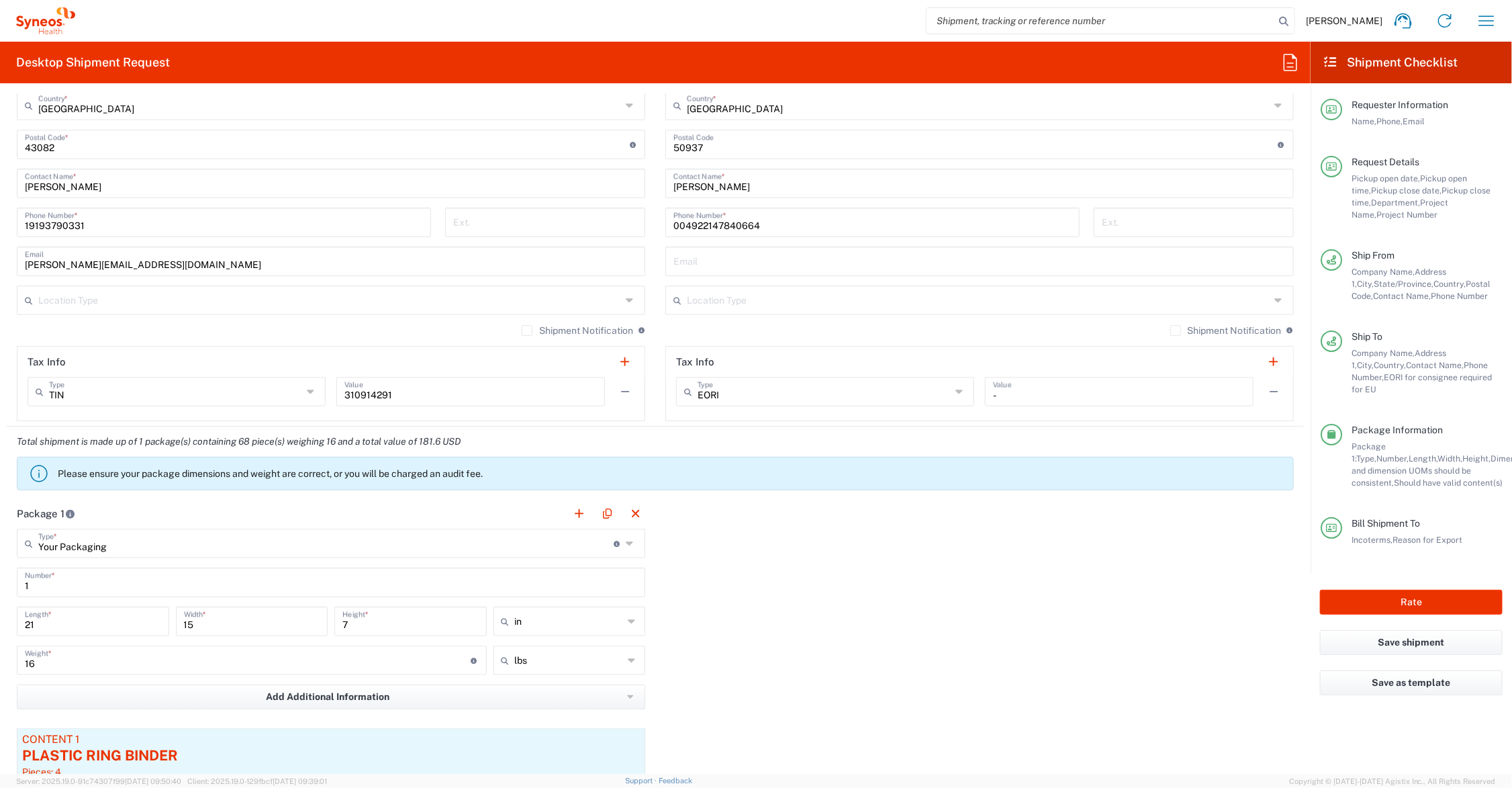
scroll to position [718, 0]
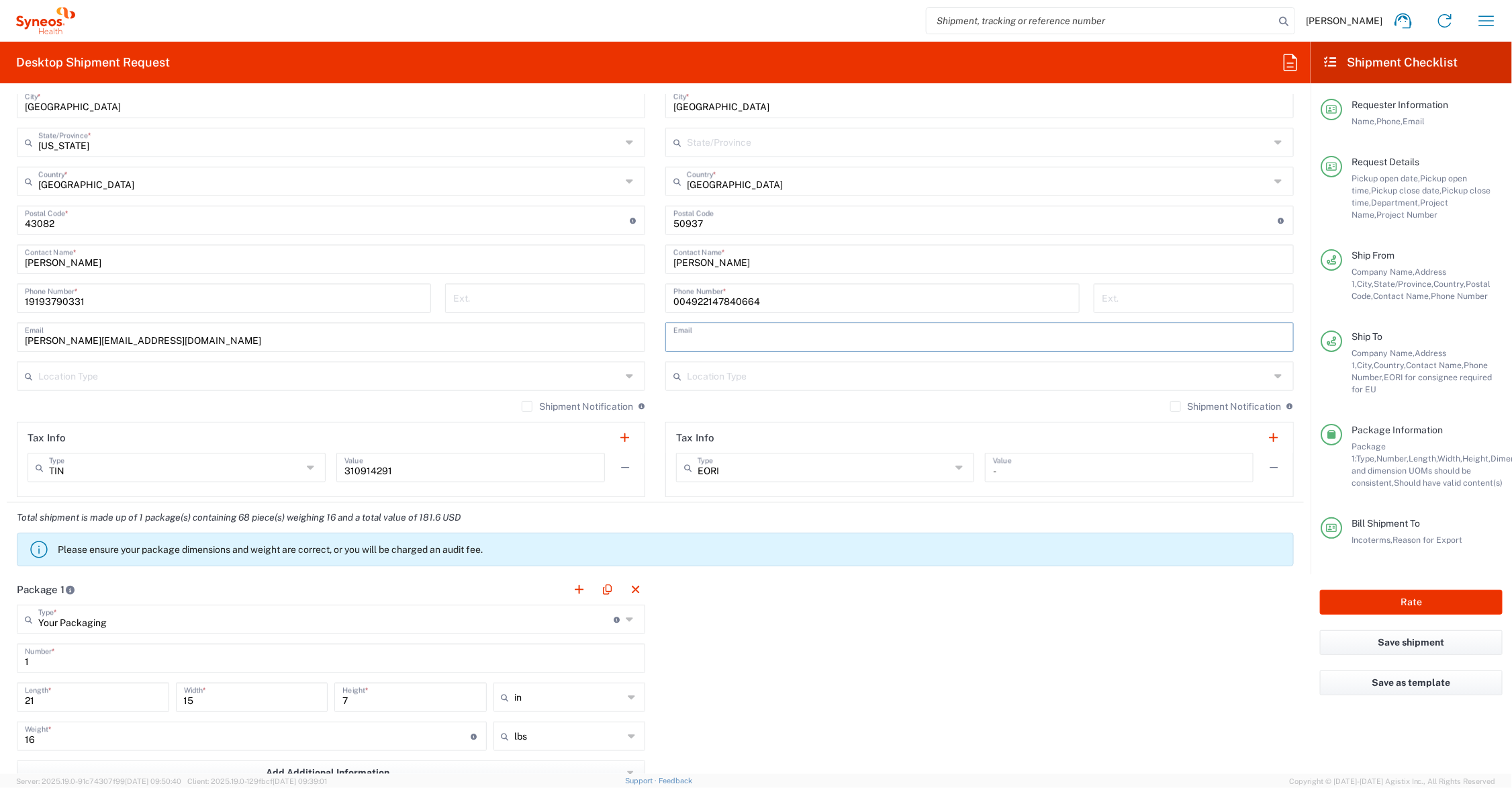
click at [727, 336] on input "text" at bounding box center [979, 336] width 612 height 23
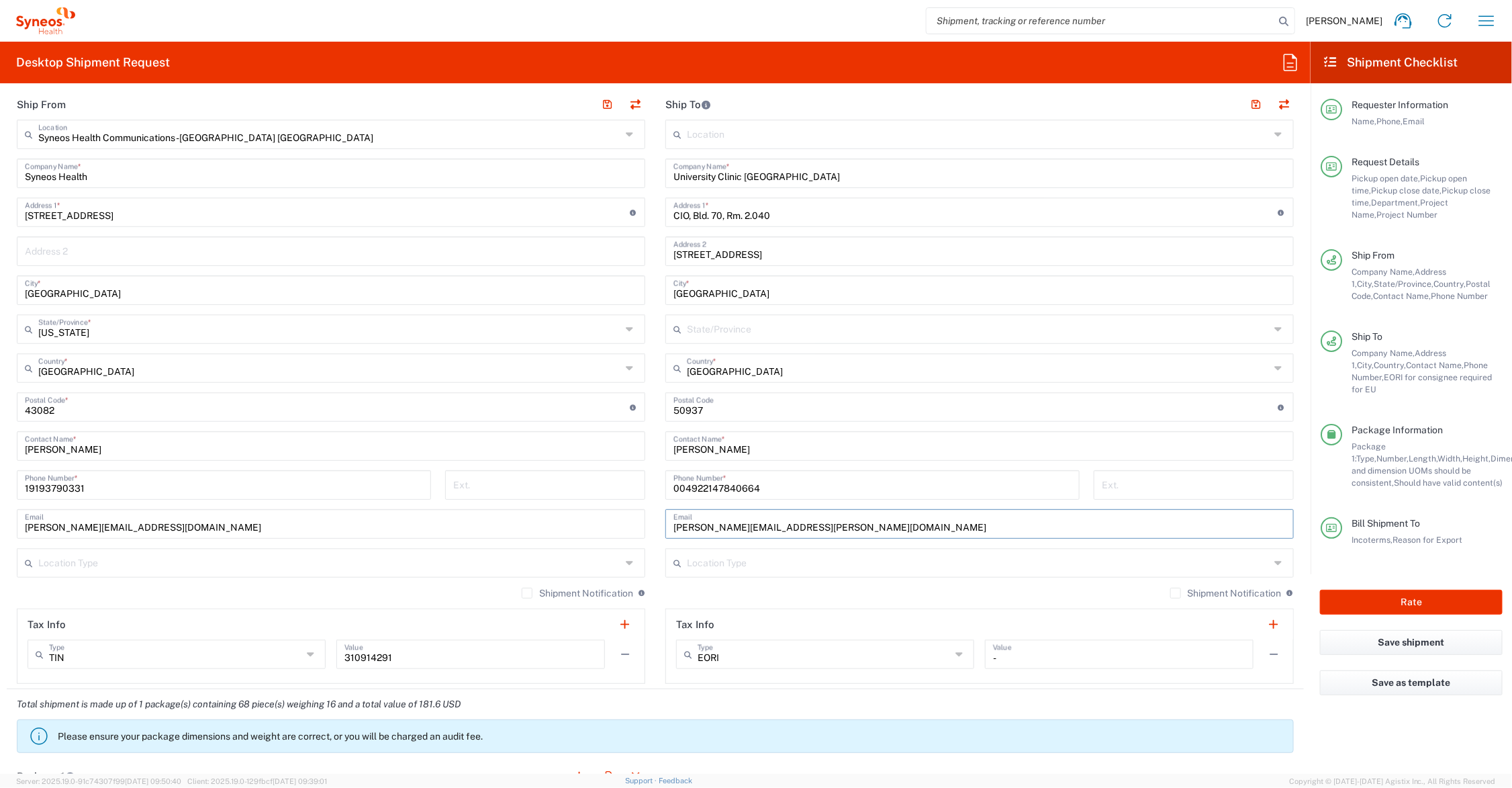
scroll to position [0, 0]
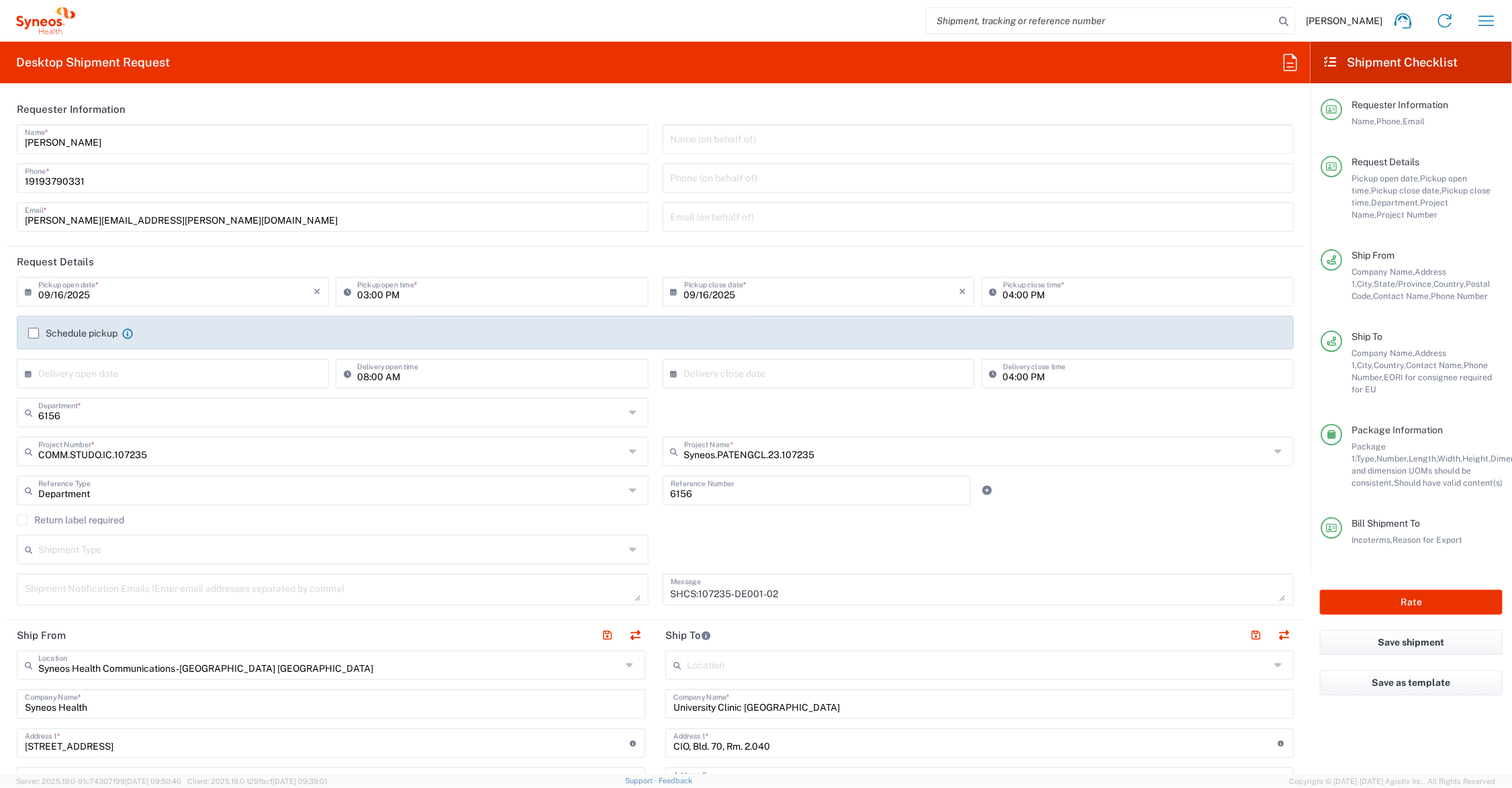
type input "[PERSON_NAME][EMAIL_ADDRESS][PERSON_NAME][DOMAIN_NAME]"
click at [232, 587] on textarea at bounding box center [332, 589] width 616 height 23
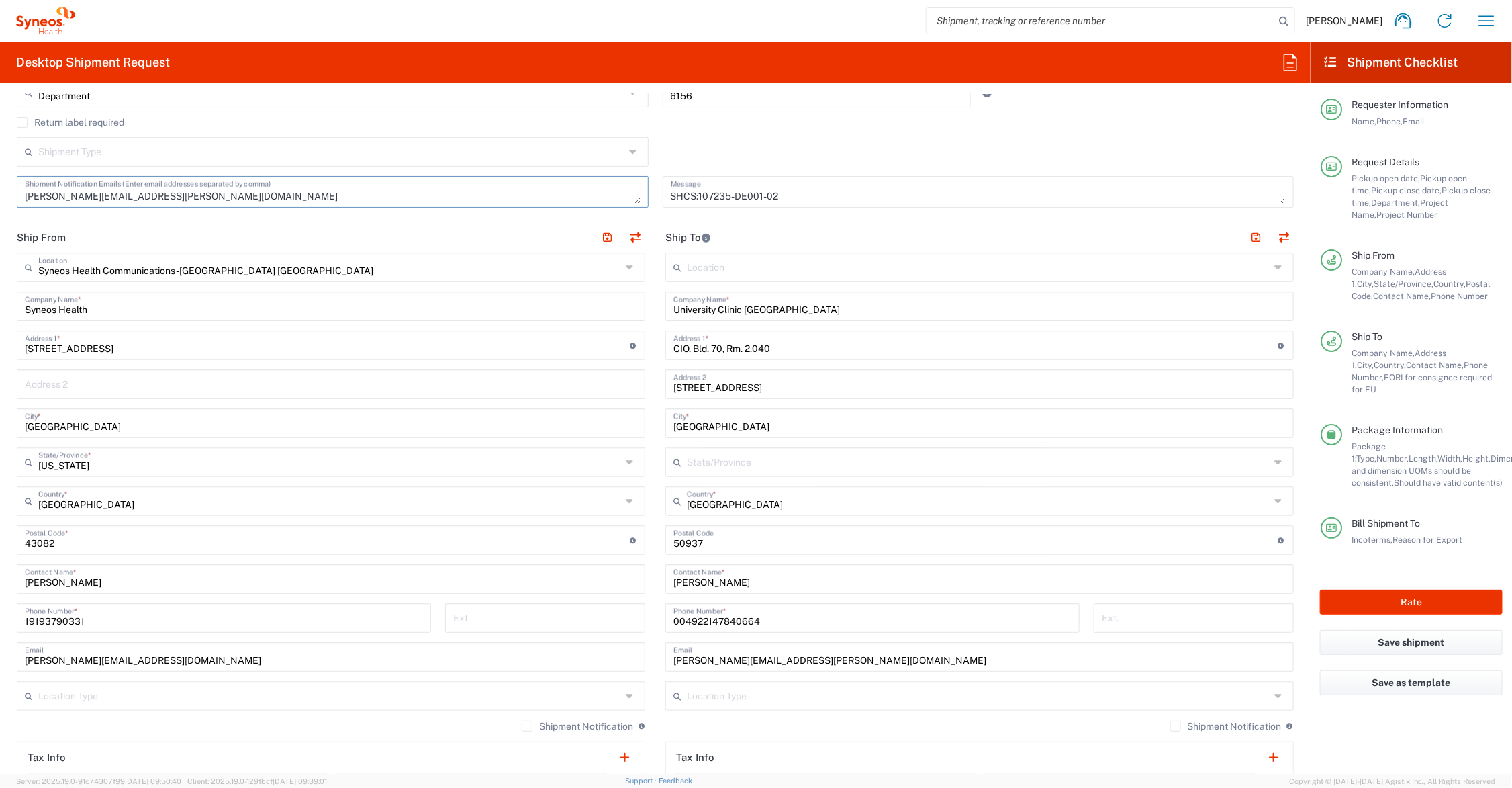
scroll to position [82, 0]
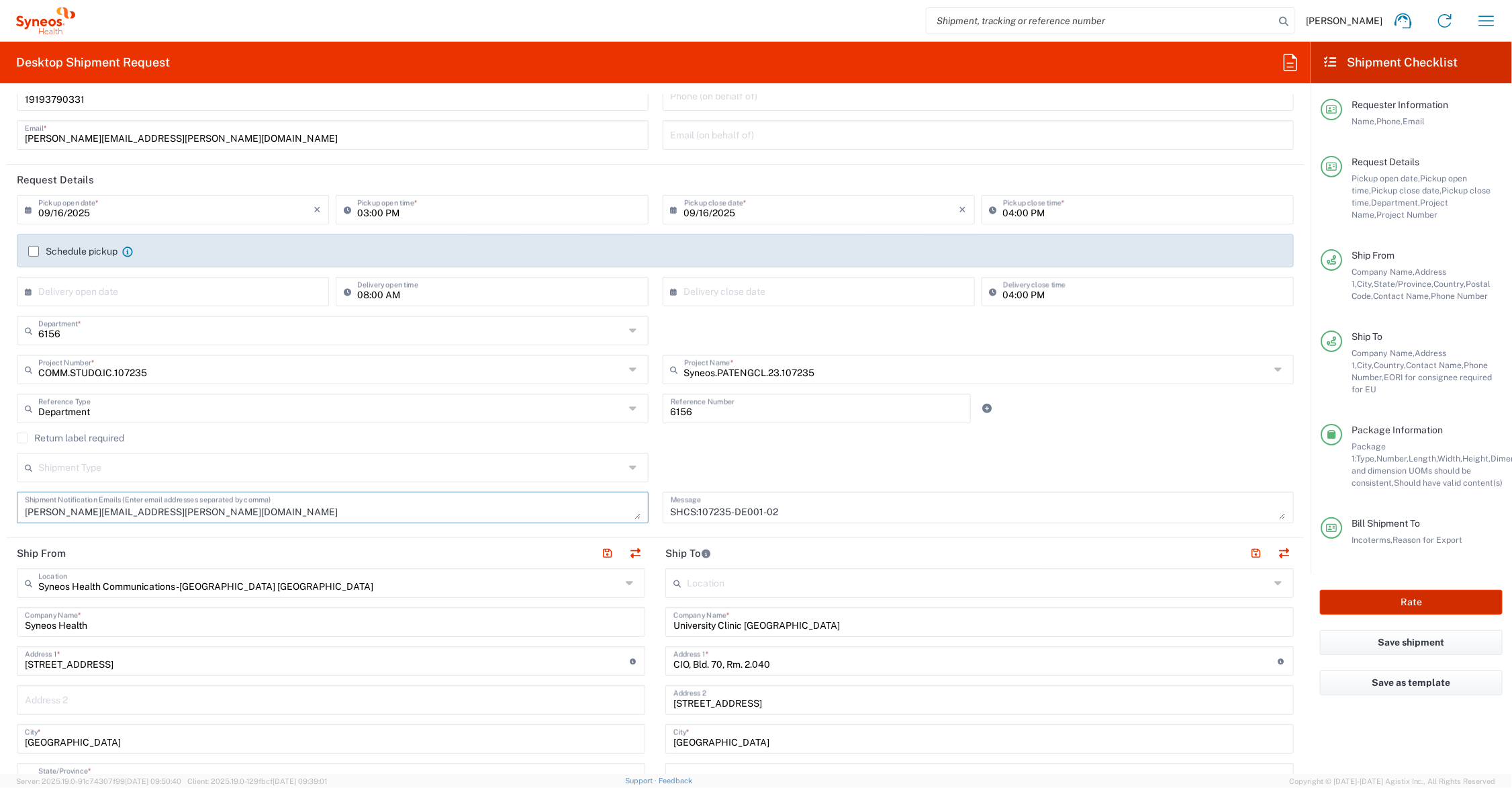
type textarea "[PERSON_NAME][EMAIL_ADDRESS][PERSON_NAME][DOMAIN_NAME]"
click at [1368, 590] on button "Rate" at bounding box center [1411, 602] width 182 height 25
type input "Syneos.PATENGCL.23.107235"
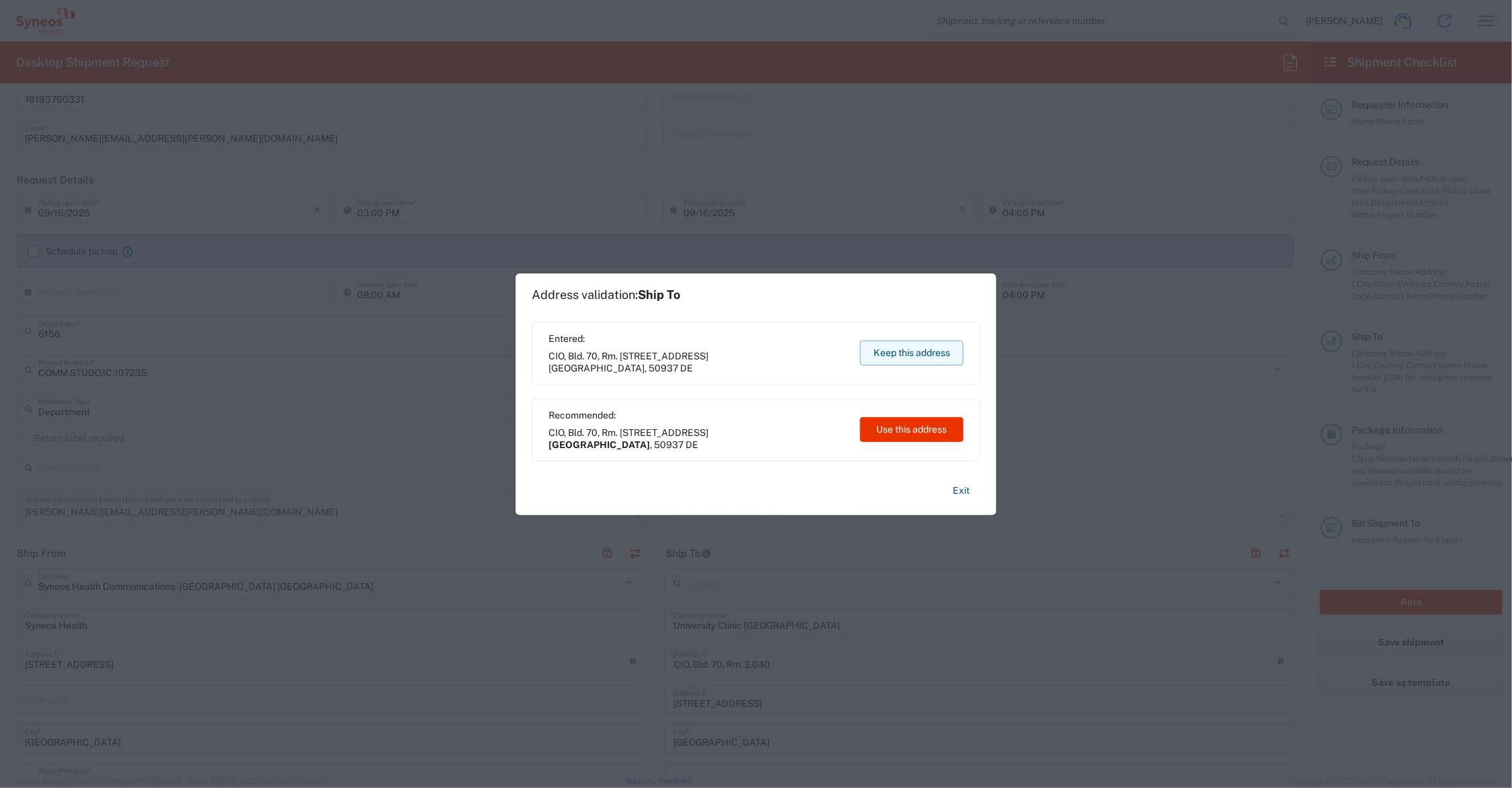
click at [923, 348] on button "Keep this address" at bounding box center [912, 353] width 104 height 25
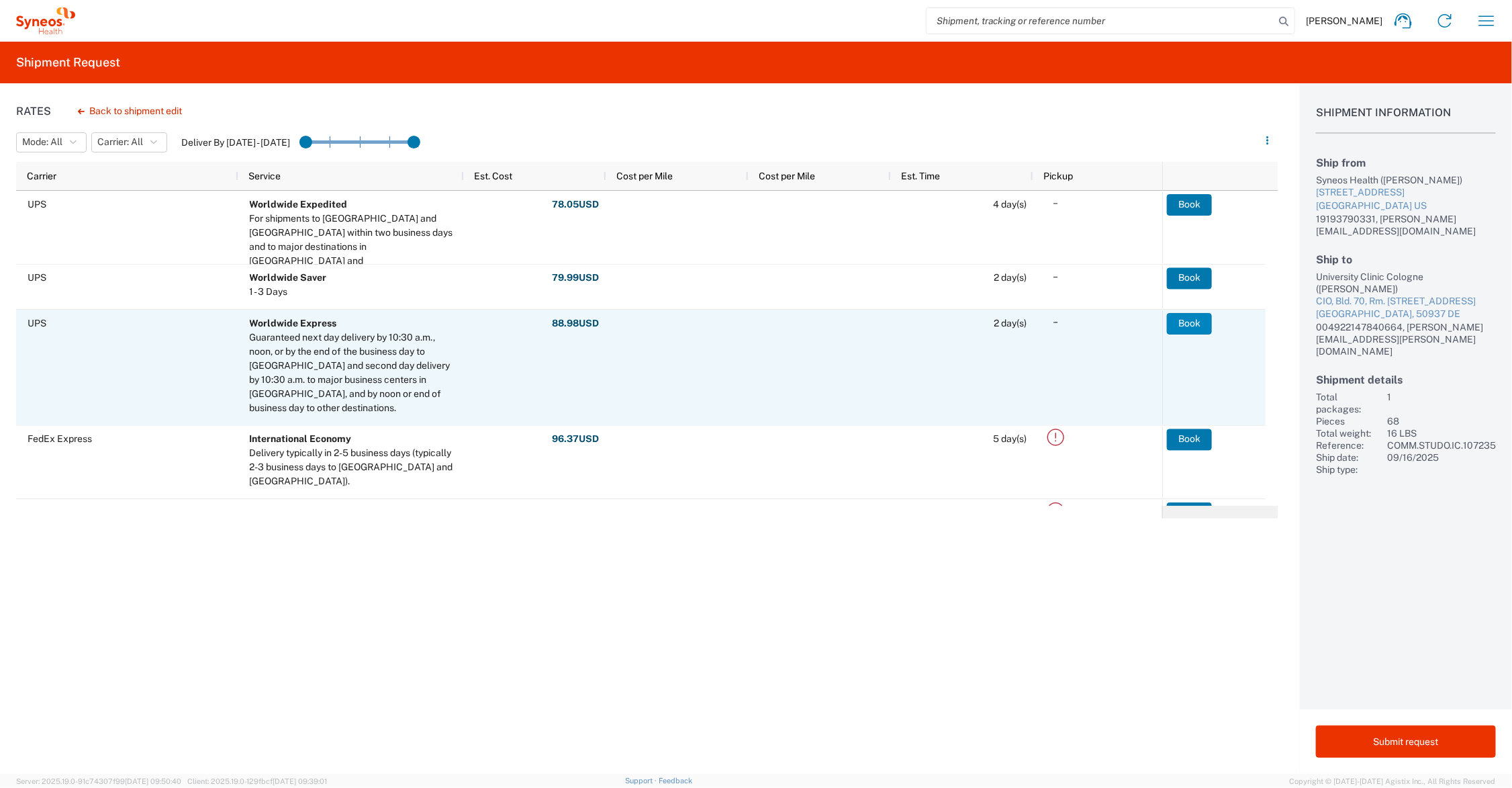
click at [1188, 322] on button "Book" at bounding box center [1189, 324] width 45 height 21
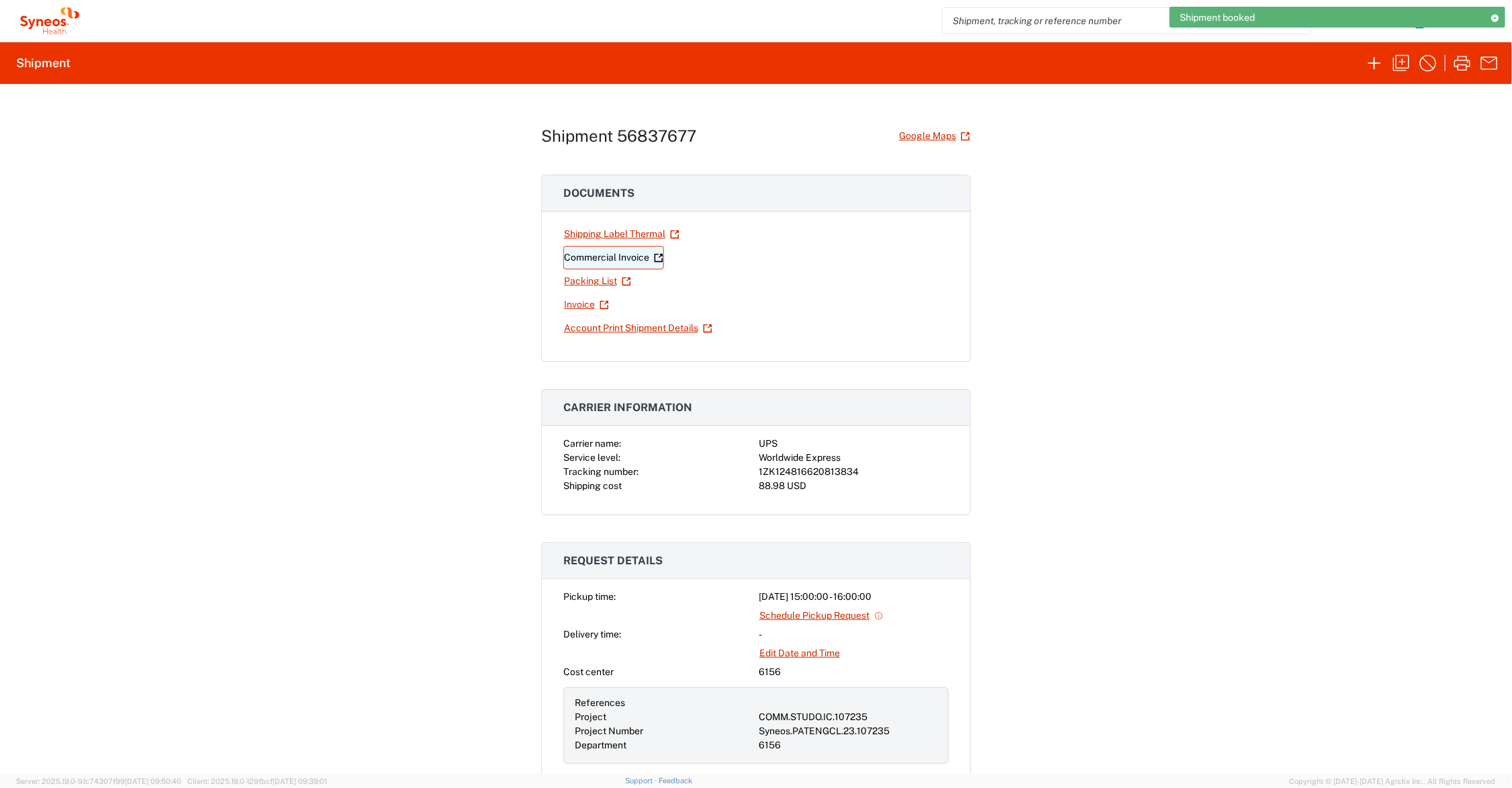
click at [628, 260] on link "Commercial Invoice" at bounding box center [614, 257] width 101 height 23
click at [615, 233] on link "Shipping Label Thermal" at bounding box center [622, 234] width 116 height 23
